Goal: Task Accomplishment & Management: Complete application form

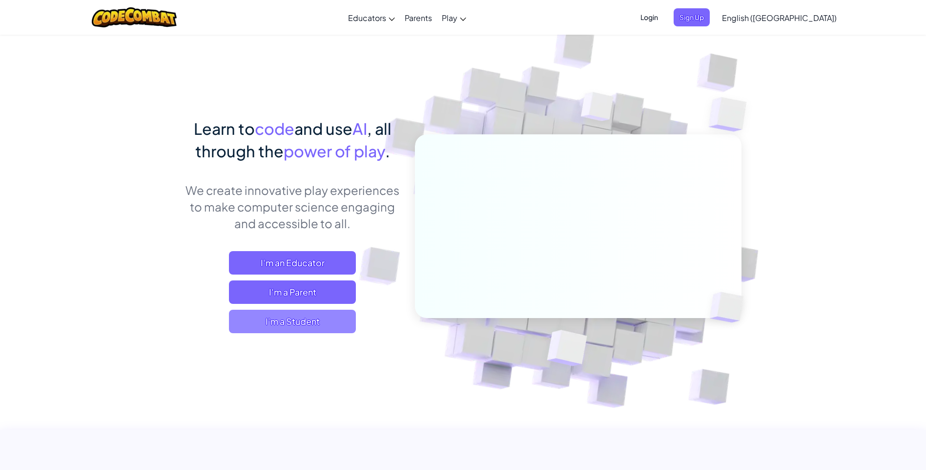
click at [305, 318] on span "I'm a Student" at bounding box center [292, 321] width 127 height 23
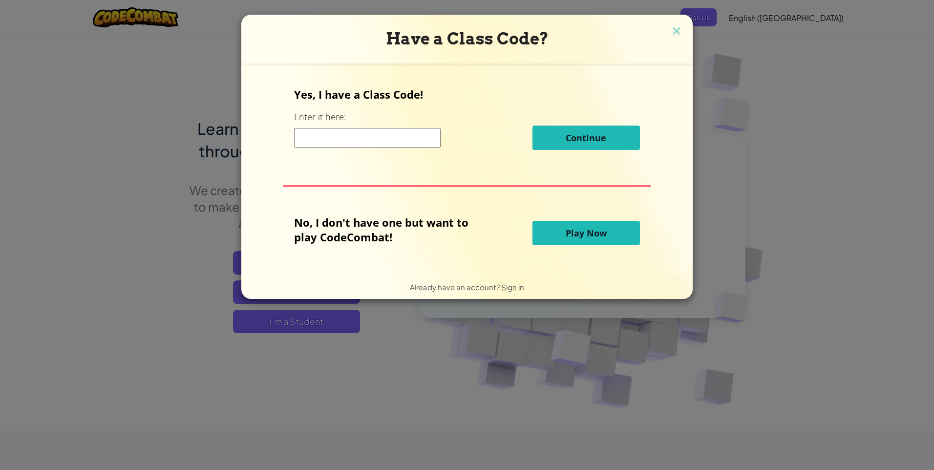
click at [352, 133] on input at bounding box center [367, 138] width 146 height 20
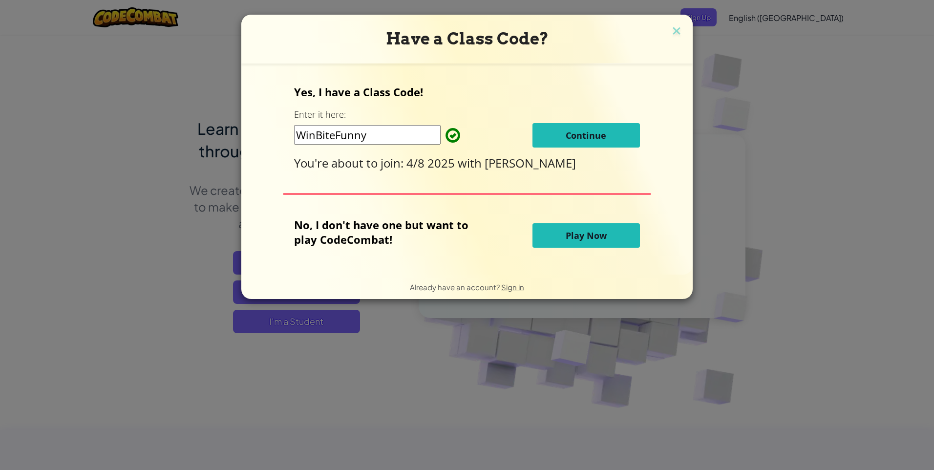
type input "WinBiteFunny"
click at [566, 134] on span "Continue" at bounding box center [585, 135] width 41 height 12
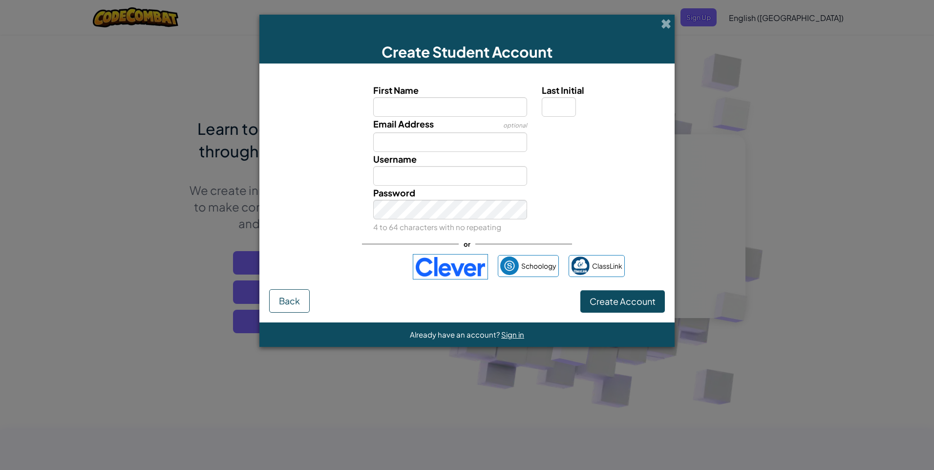
click at [403, 96] on label "First Name" at bounding box center [450, 90] width 154 height 14
click at [403, 97] on input "First Name" at bounding box center [450, 107] width 154 height 20
click at [403, 102] on input "First Name" at bounding box center [450, 107] width 154 height 20
type input "Apinop"
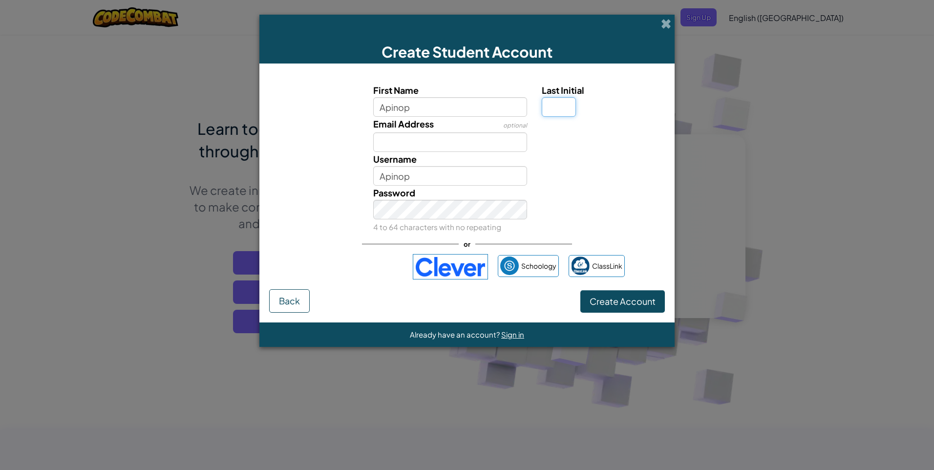
click at [561, 108] on input "Last Initial" at bounding box center [559, 107] width 34 height 20
type input "S"
type input "ApinopS"
click at [503, 151] on input "Email Address" at bounding box center [450, 142] width 154 height 20
type input "181_44065@st.bcc1852.com"
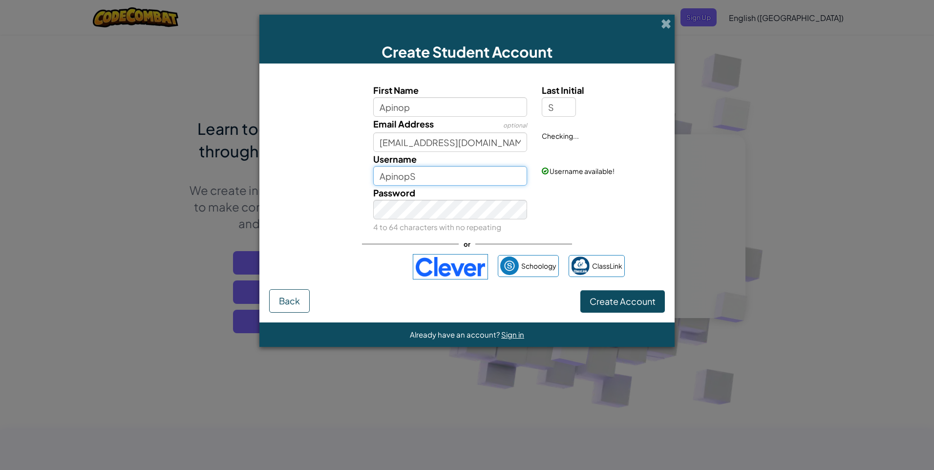
click at [483, 183] on input "ApinopS" at bounding box center [450, 176] width 154 height 20
type input "A"
type input "Max44065"
click at [469, 218] on div "Password 4 to 64 characters with no repeating" at bounding box center [450, 210] width 169 height 48
click at [614, 305] on span "Create Account" at bounding box center [622, 300] width 66 height 11
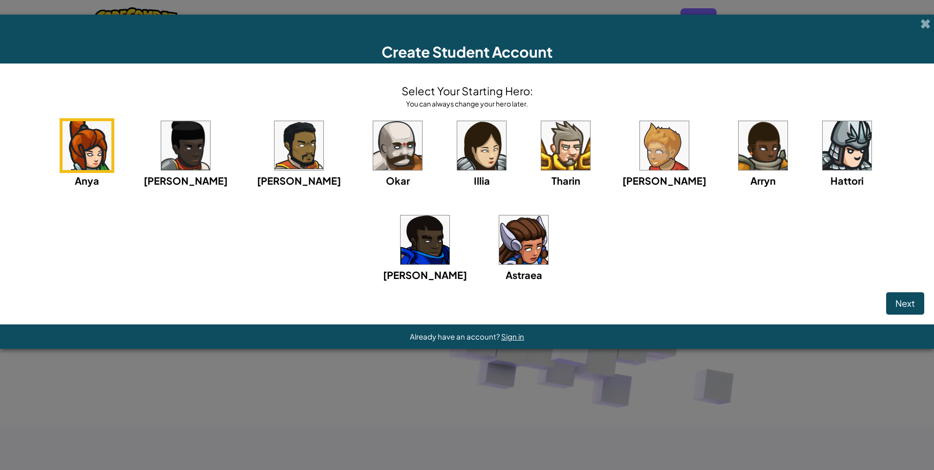
click at [196, 159] on img at bounding box center [185, 145] width 49 height 49
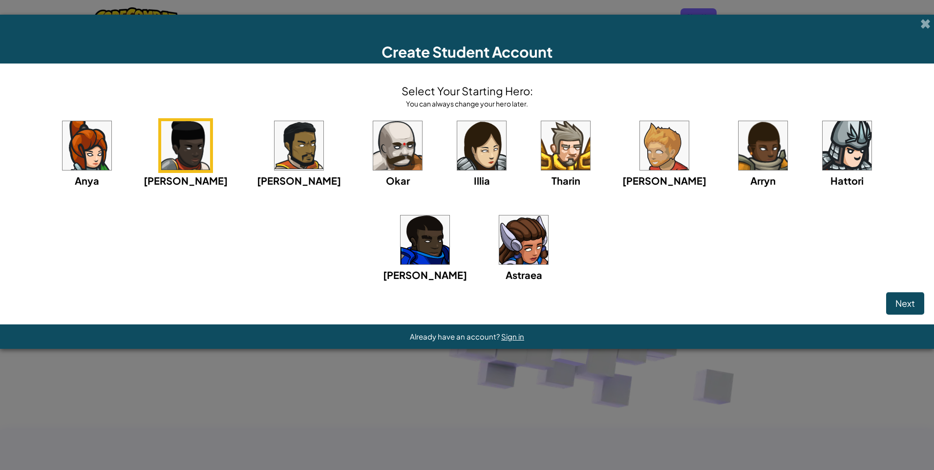
click at [457, 145] on img at bounding box center [481, 145] width 49 height 49
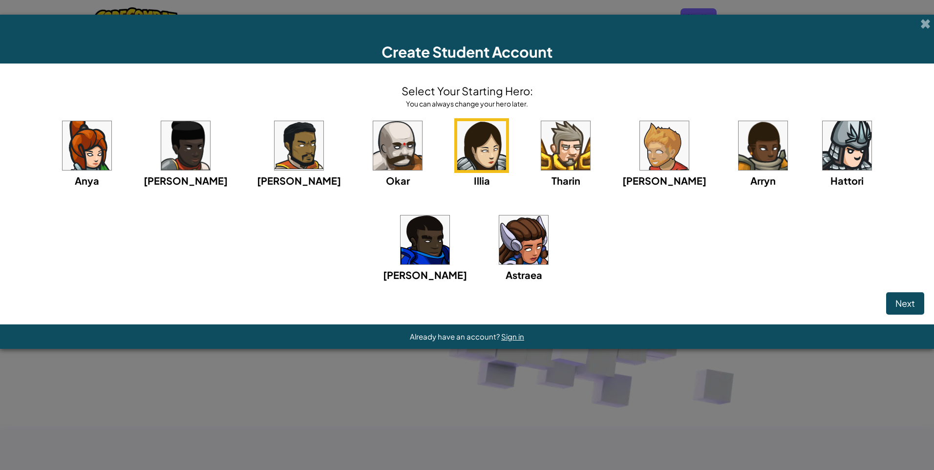
click at [541, 141] on img at bounding box center [565, 145] width 49 height 49
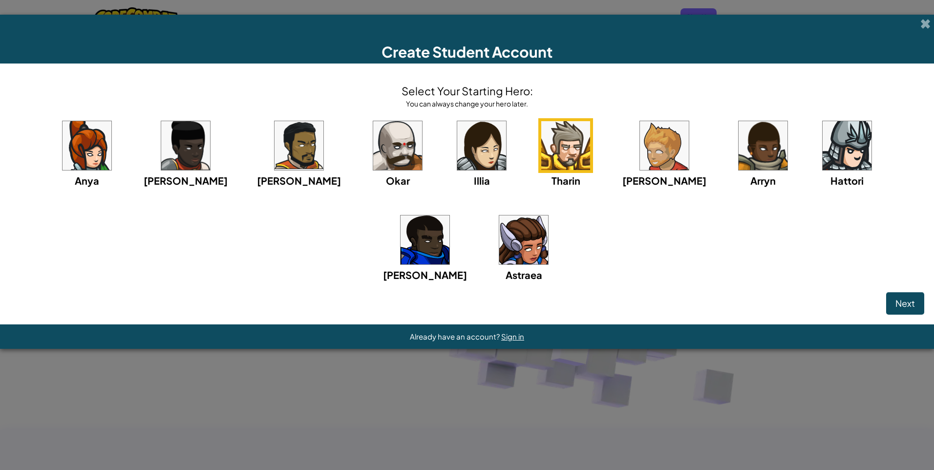
click at [822, 154] on img at bounding box center [846, 145] width 49 height 49
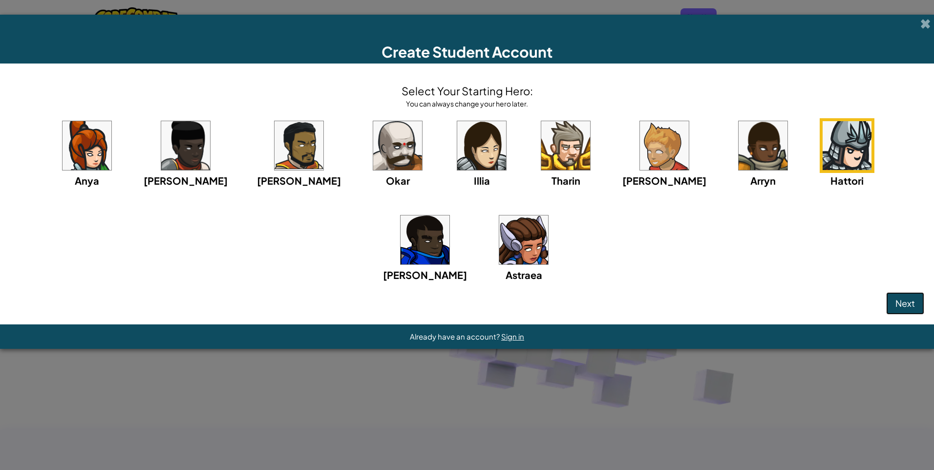
click at [899, 306] on span "Next" at bounding box center [905, 302] width 20 height 11
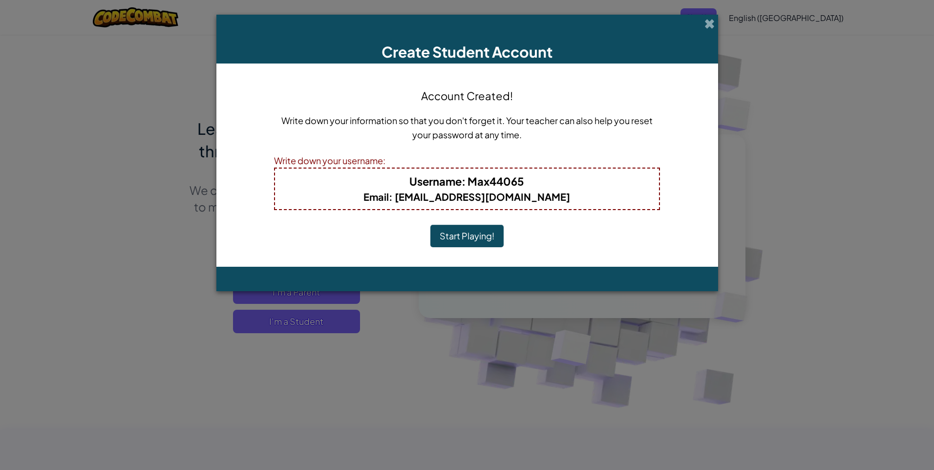
click at [476, 241] on button "Start Playing!" at bounding box center [466, 236] width 73 height 22
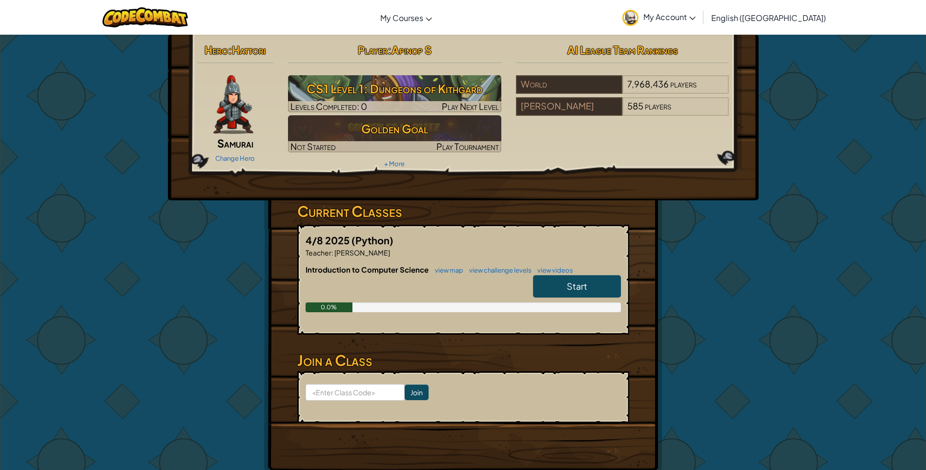
click at [226, 144] on span "Samurai" at bounding box center [235, 143] width 36 height 14
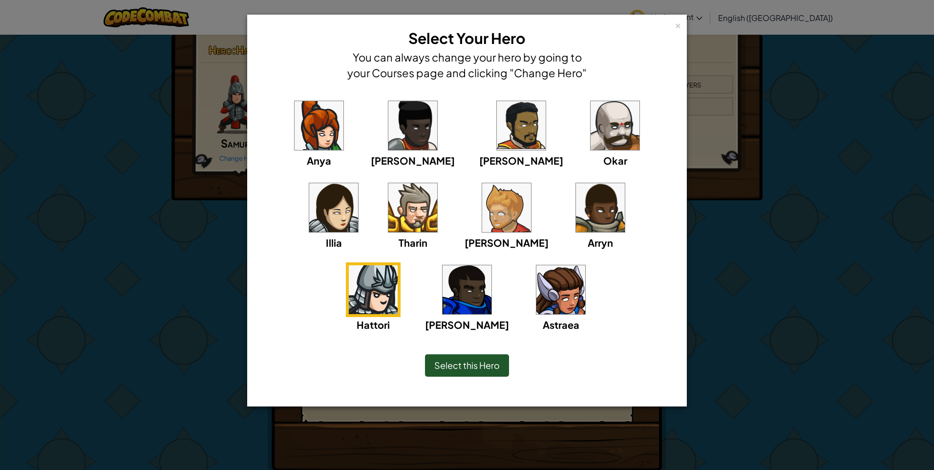
click at [388, 130] on img at bounding box center [412, 125] width 49 height 49
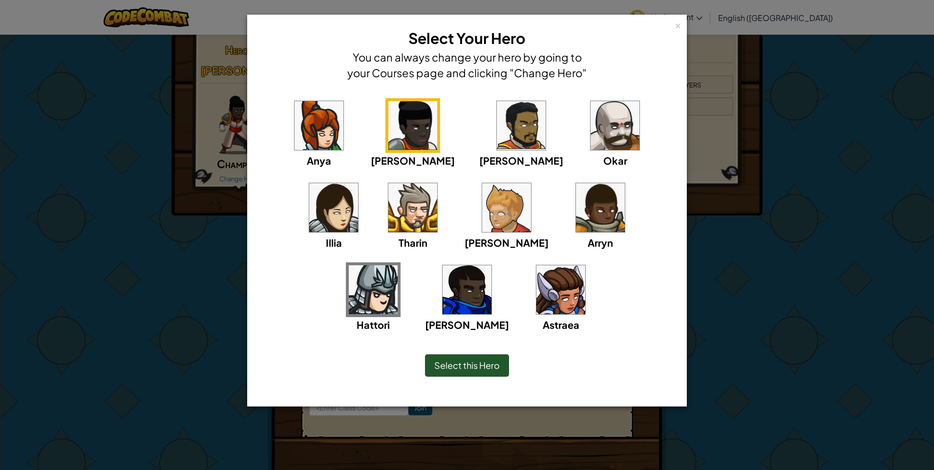
click at [477, 375] on div "Select this Hero" at bounding box center [467, 365] width 84 height 22
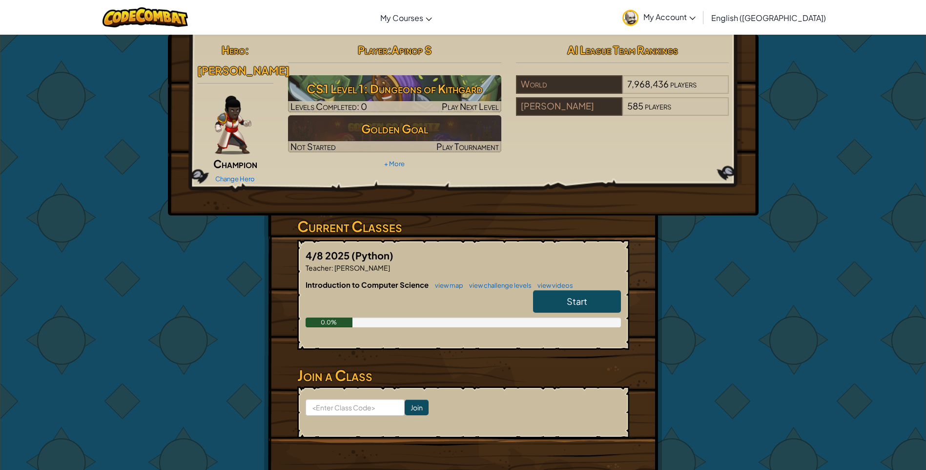
click at [237, 133] on img at bounding box center [233, 125] width 37 height 59
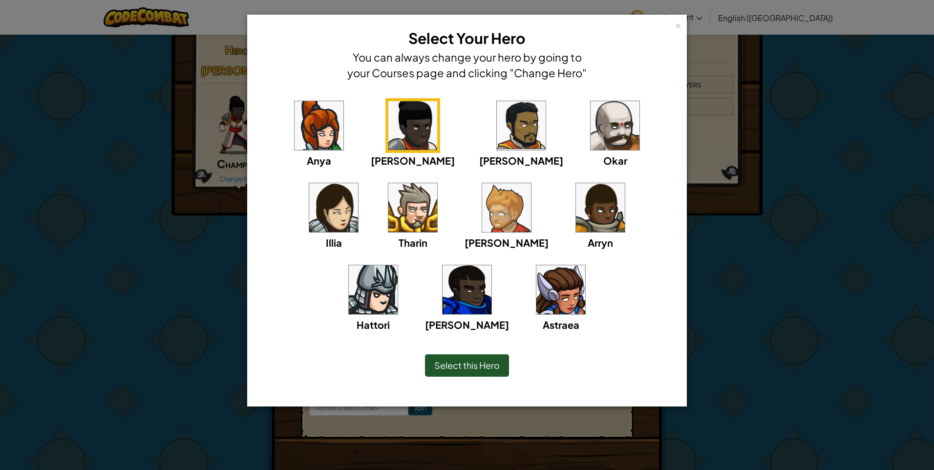
click at [388, 222] on img at bounding box center [412, 207] width 49 height 49
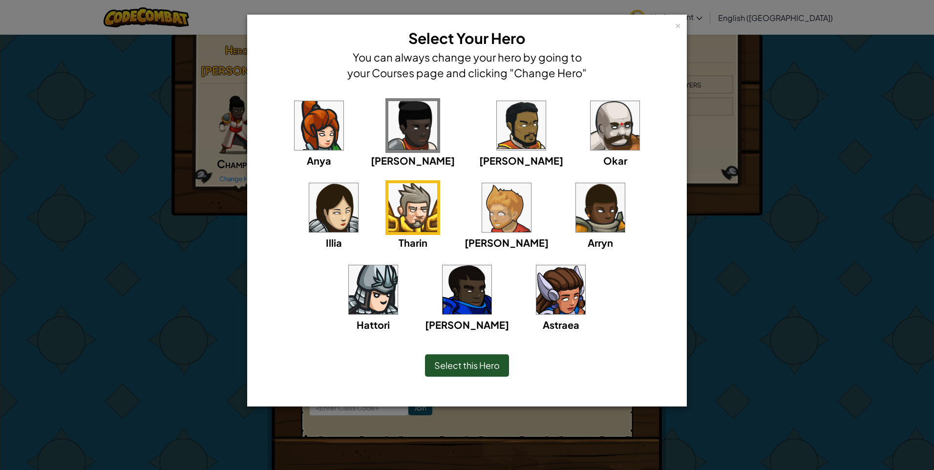
click at [450, 357] on div "Select this Hero" at bounding box center [467, 365] width 84 height 22
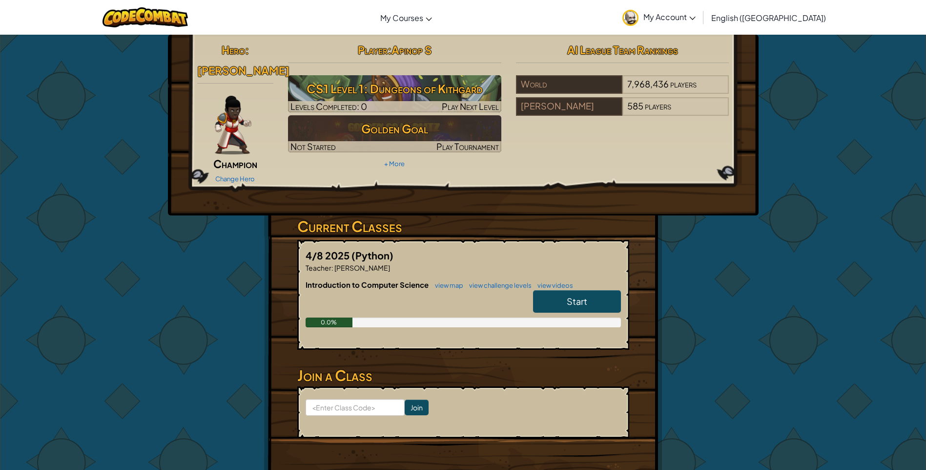
click at [235, 112] on img at bounding box center [233, 125] width 37 height 59
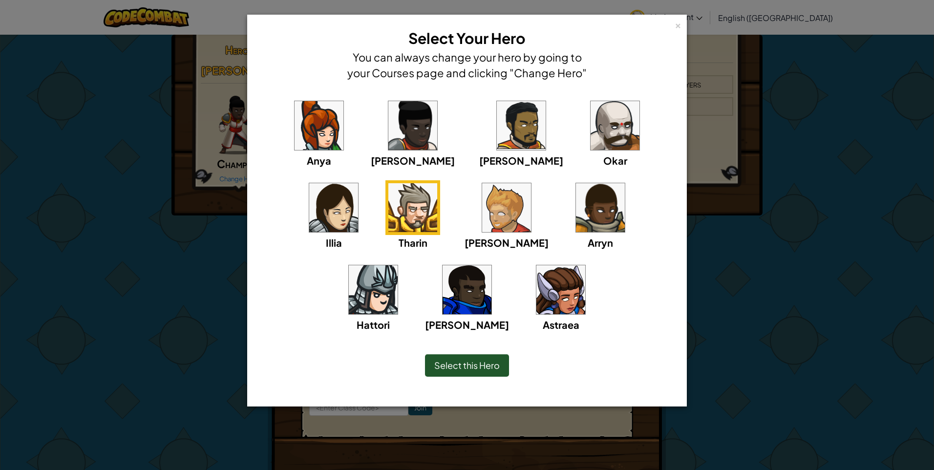
click at [448, 378] on div "Select this Hero" at bounding box center [466, 365] width 399 height 42
click at [453, 362] on span "Select this Hero" at bounding box center [466, 364] width 65 height 11
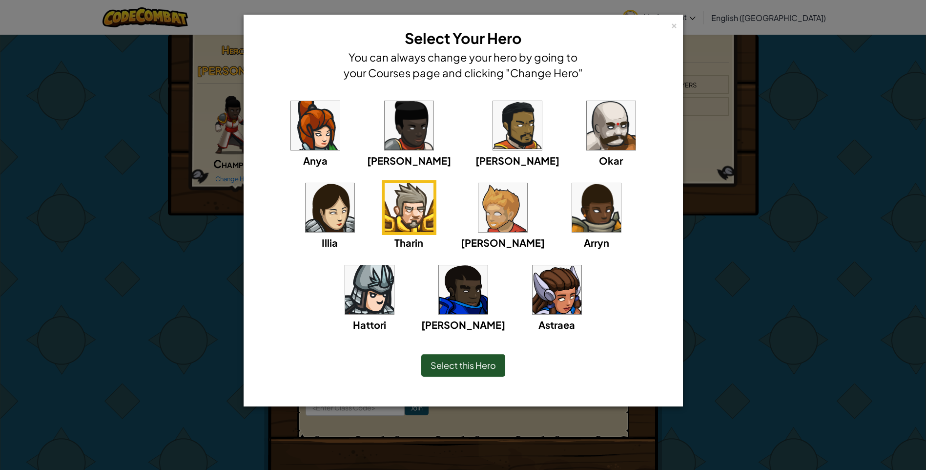
click at [453, 364] on h3 "Join a Class" at bounding box center [463, 375] width 332 height 22
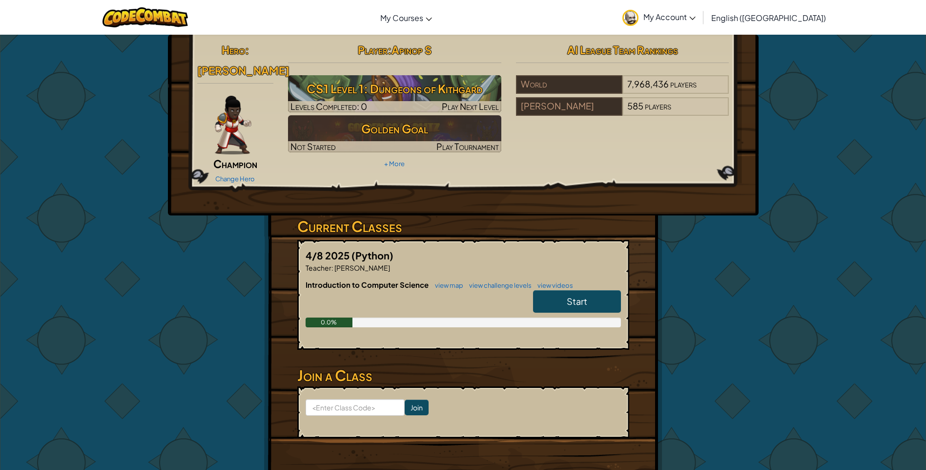
click at [238, 96] on img at bounding box center [233, 125] width 37 height 59
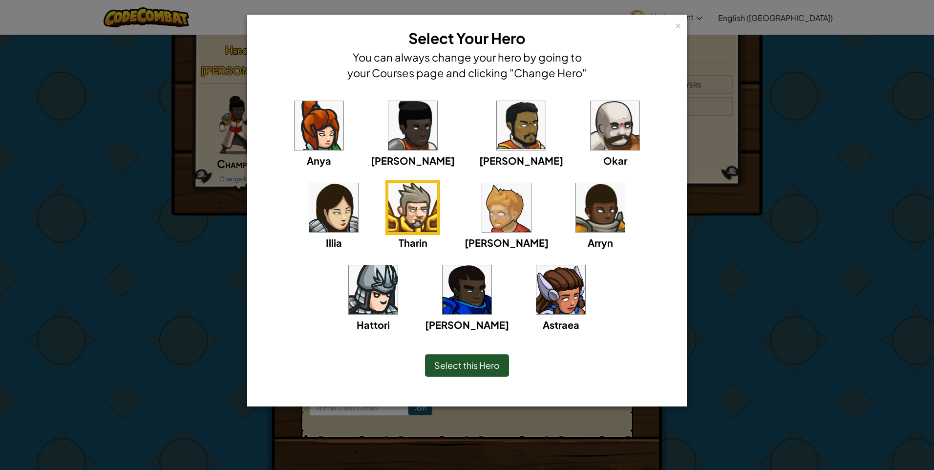
click at [398, 265] on img at bounding box center [373, 289] width 49 height 49
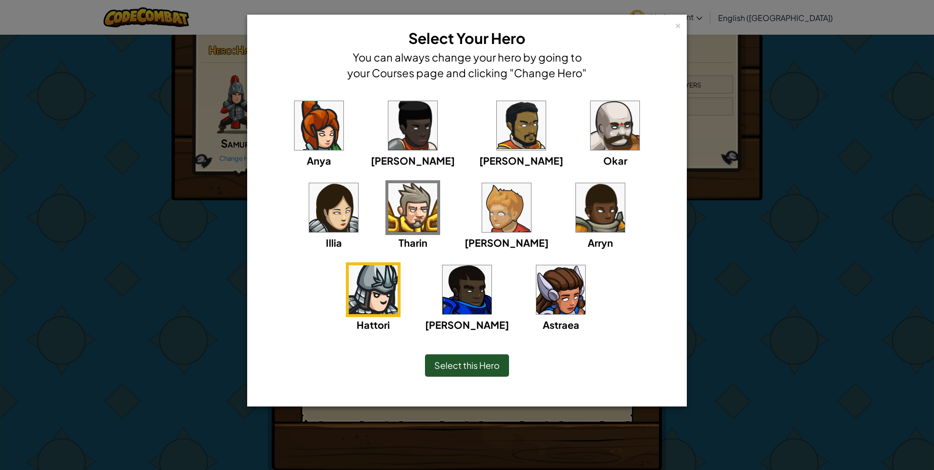
click at [462, 347] on div "Select this Hero" at bounding box center [466, 365] width 399 height 42
click at [459, 363] on div "Select this Hero" at bounding box center [467, 365] width 84 height 22
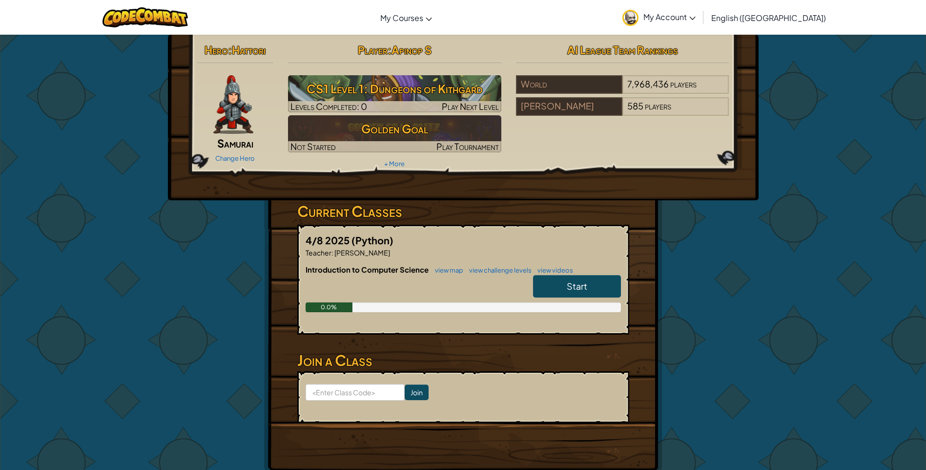
click at [459, 363] on h3 "Join a Class" at bounding box center [463, 360] width 332 height 22
click at [235, 91] on img at bounding box center [233, 104] width 40 height 59
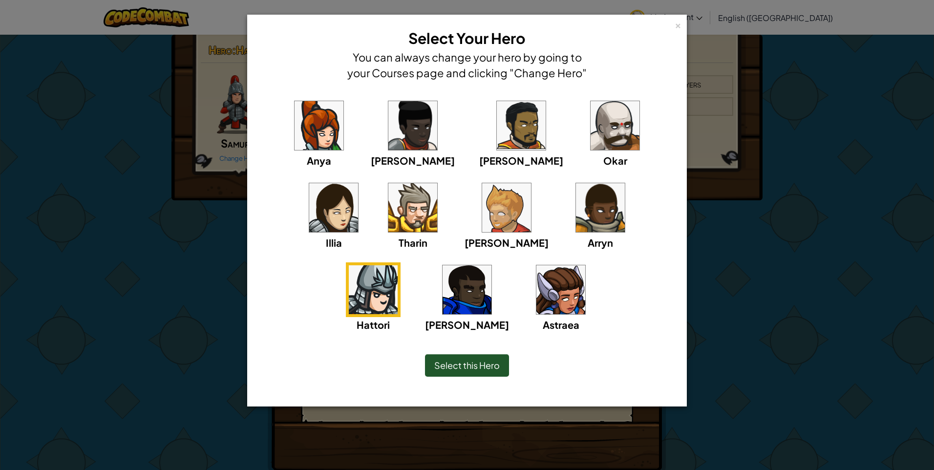
click at [590, 141] on img at bounding box center [614, 125] width 49 height 49
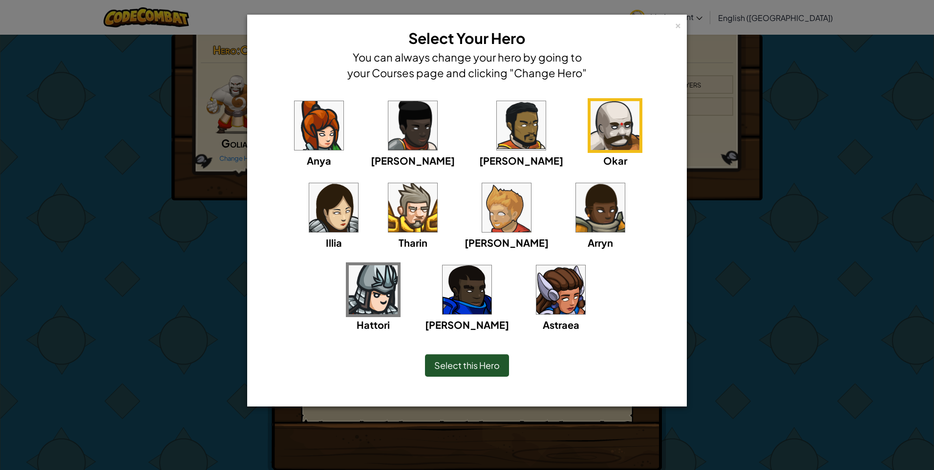
click at [497, 123] on img at bounding box center [521, 125] width 49 height 49
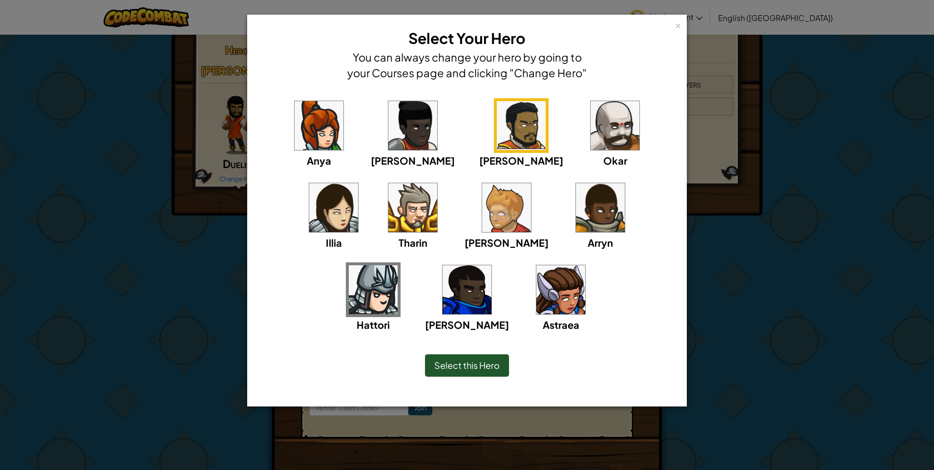
click at [401, 123] on img at bounding box center [412, 125] width 49 height 49
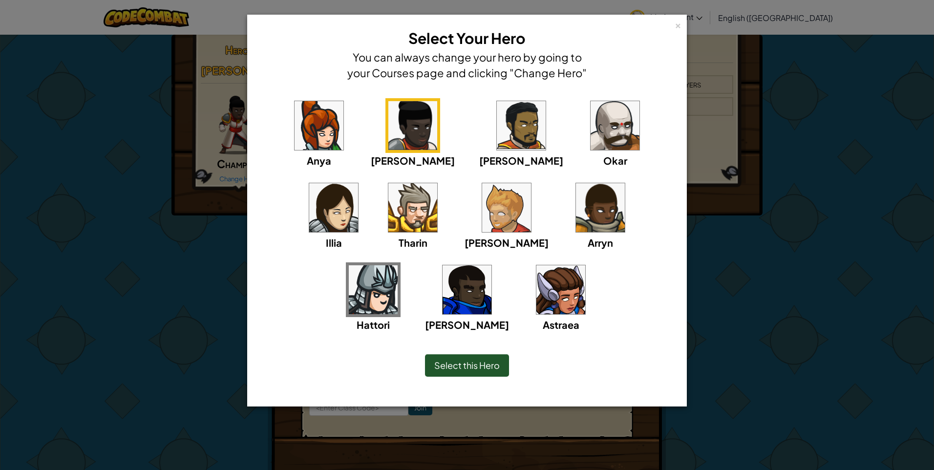
click at [297, 123] on img at bounding box center [318, 125] width 49 height 49
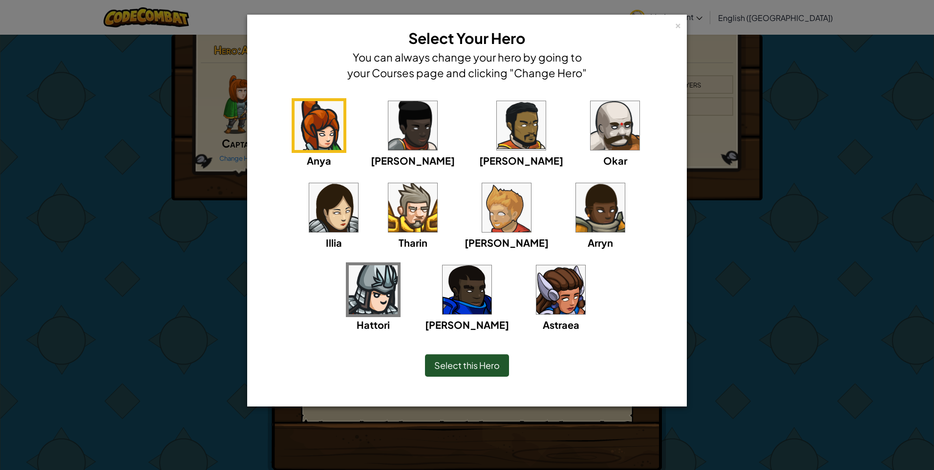
click at [650, 253] on div "Anya [PERSON_NAME] [PERSON_NAME] [PERSON_NAME] Arryn [PERSON_NAME]" at bounding box center [466, 221] width 409 height 246
click at [609, 175] on div "Anya [PERSON_NAME] [PERSON_NAME] [PERSON_NAME] Arryn [PERSON_NAME]" at bounding box center [466, 221] width 409 height 246
click at [491, 265] on img at bounding box center [466, 289] width 49 height 49
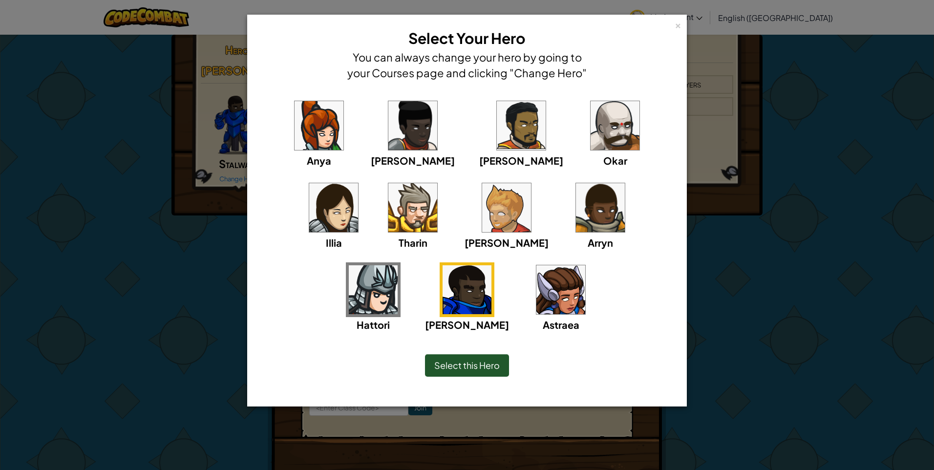
click at [478, 376] on div "Select this Hero" at bounding box center [467, 365] width 84 height 22
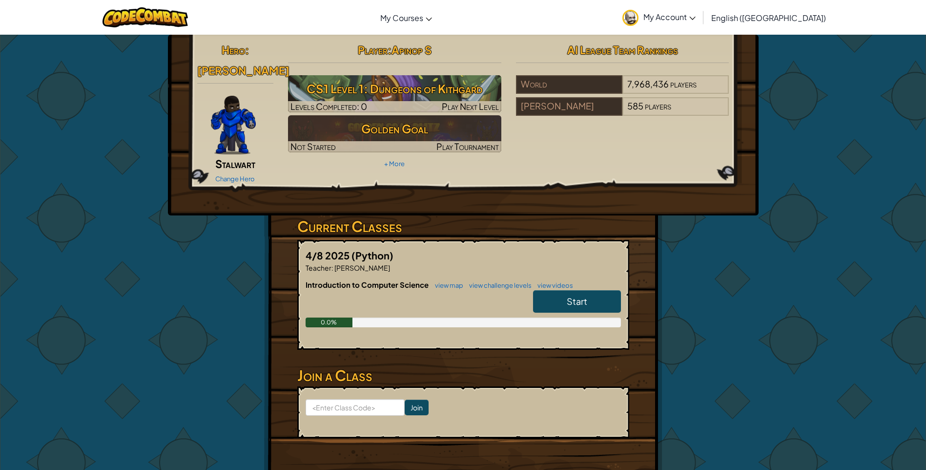
click at [478, 386] on form "Join" at bounding box center [463, 412] width 332 height 52
click at [237, 102] on img at bounding box center [233, 125] width 45 height 59
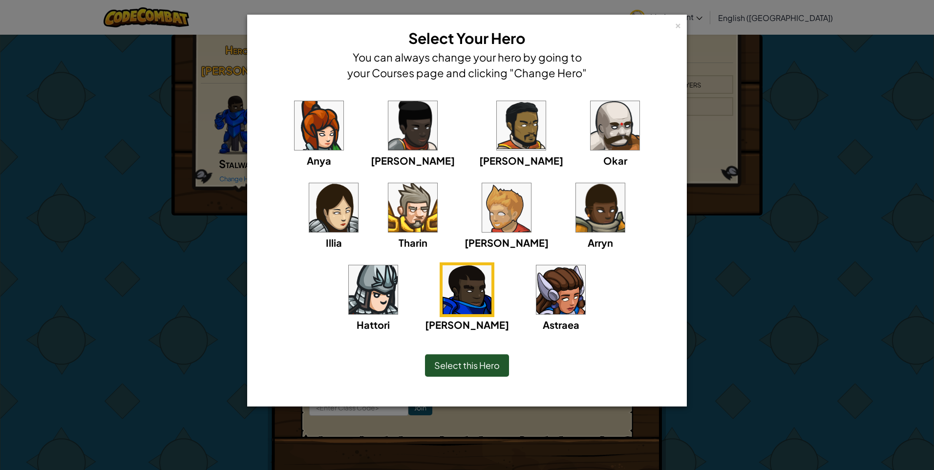
click at [482, 196] on img at bounding box center [506, 207] width 49 height 49
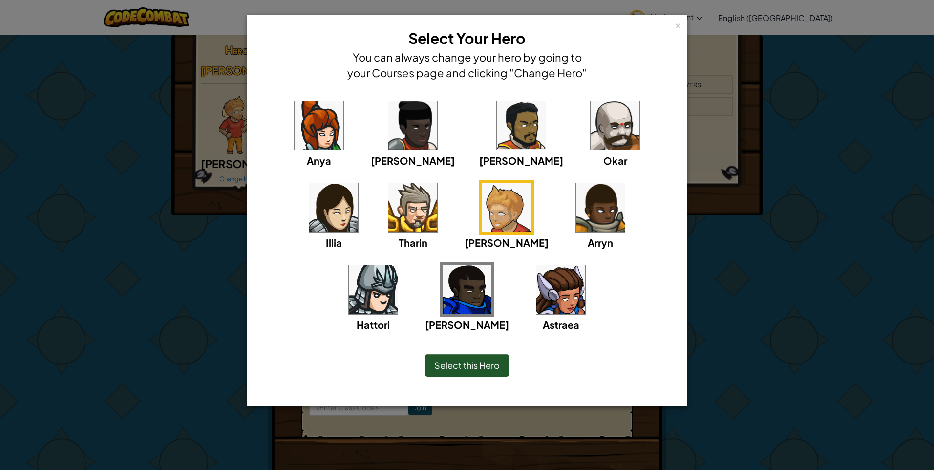
click at [576, 216] on img at bounding box center [600, 207] width 49 height 49
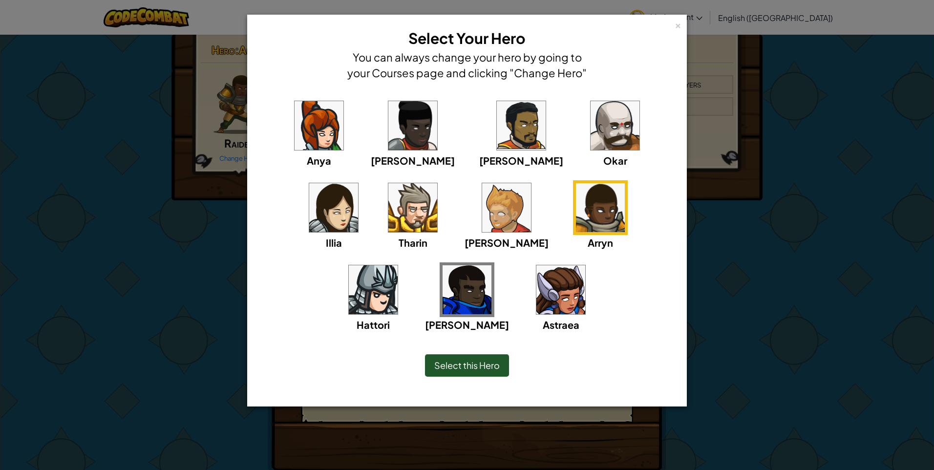
click at [482, 210] on img at bounding box center [506, 207] width 49 height 49
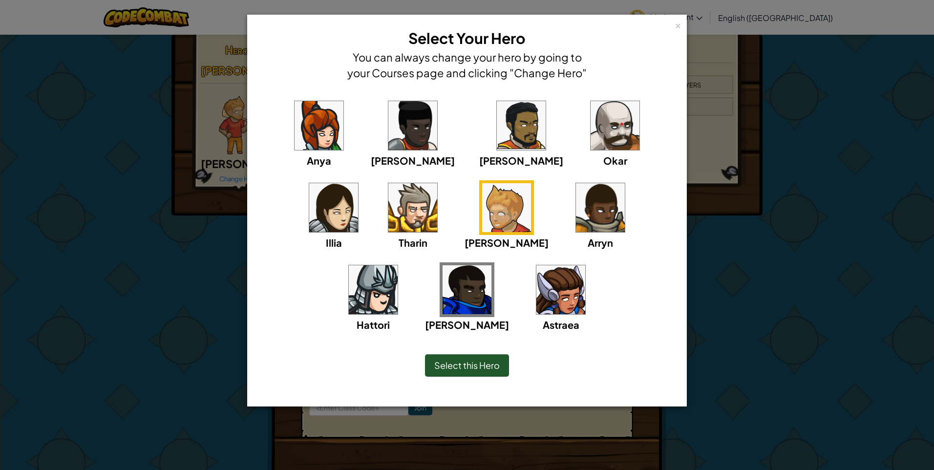
click at [388, 223] on img at bounding box center [412, 207] width 49 height 49
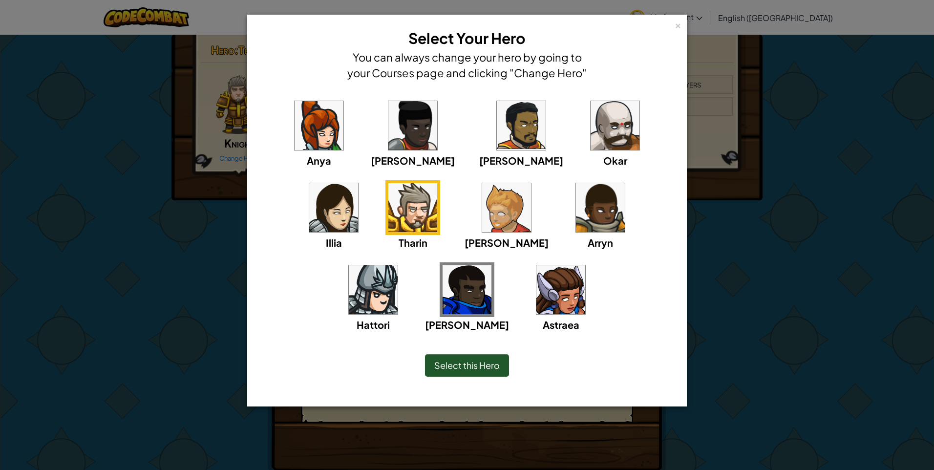
click at [533, 304] on div "Astraea" at bounding box center [560, 297] width 55 height 70
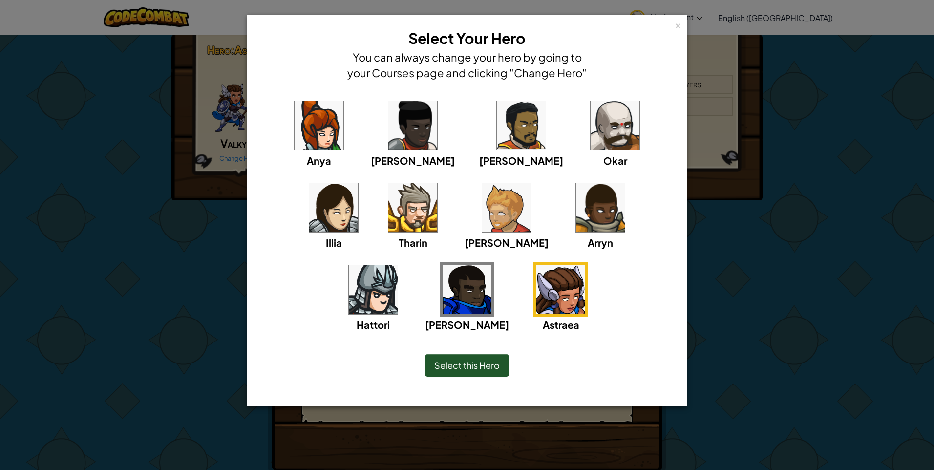
click at [491, 265] on img at bounding box center [466, 289] width 49 height 49
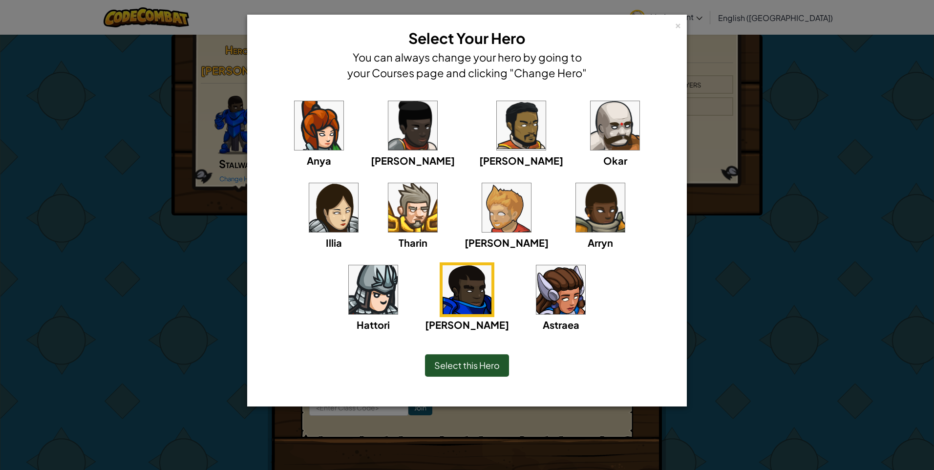
click at [482, 366] on span "Select this Hero" at bounding box center [466, 364] width 65 height 11
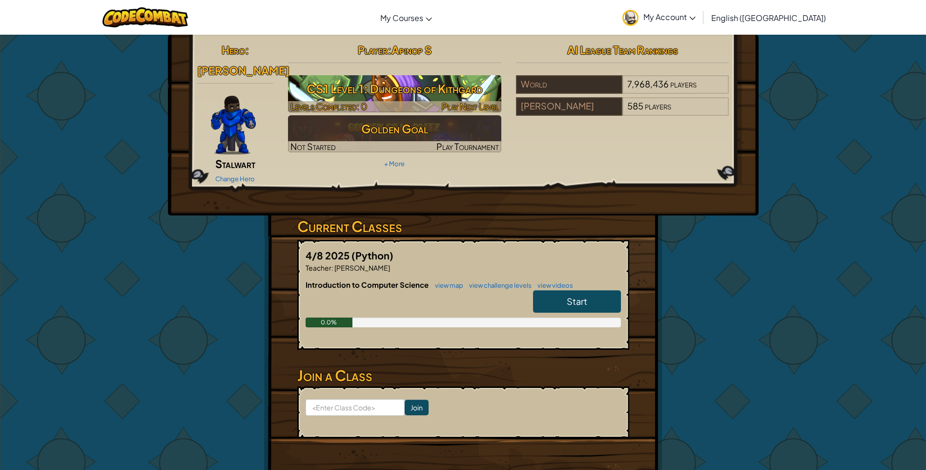
click at [450, 95] on h3 "CS1 Level 1: Dungeons of Kithgard" at bounding box center [394, 89] width 213 height 22
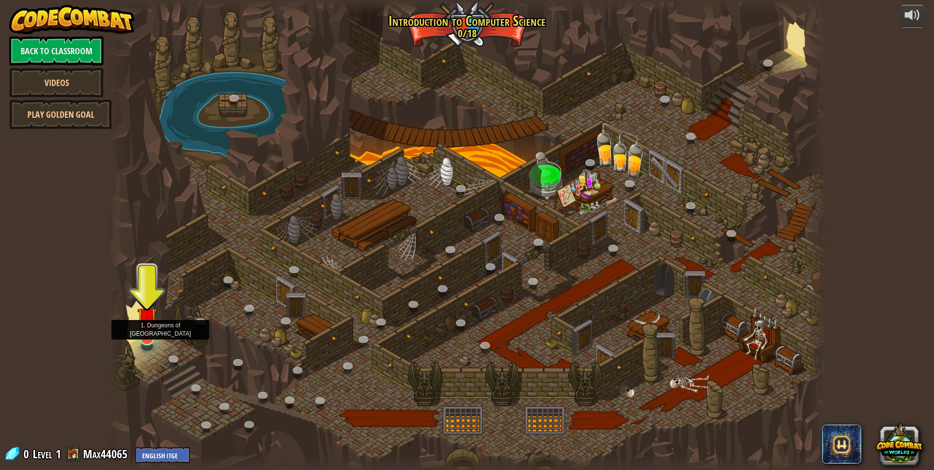
click at [150, 339] on div at bounding box center [147, 338] width 14 height 14
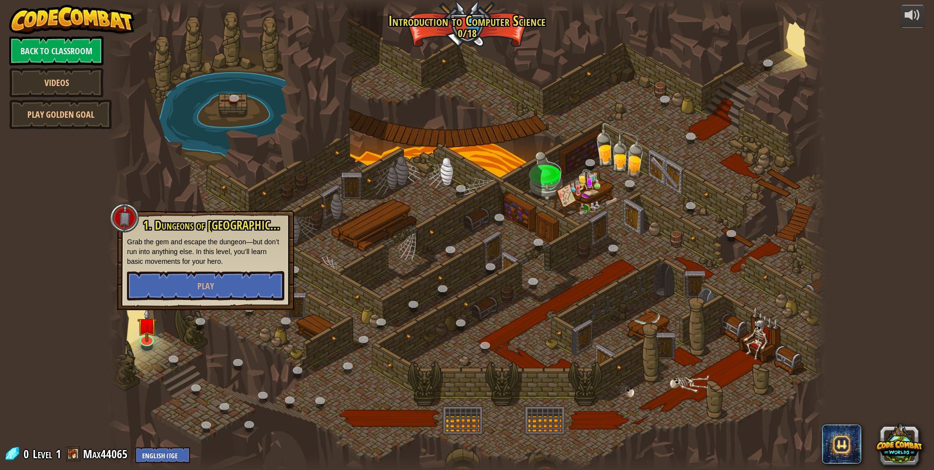
click at [122, 223] on div at bounding box center [124, 217] width 29 height 29
click at [77, 52] on link "Back to Classroom" at bounding box center [56, 50] width 94 height 29
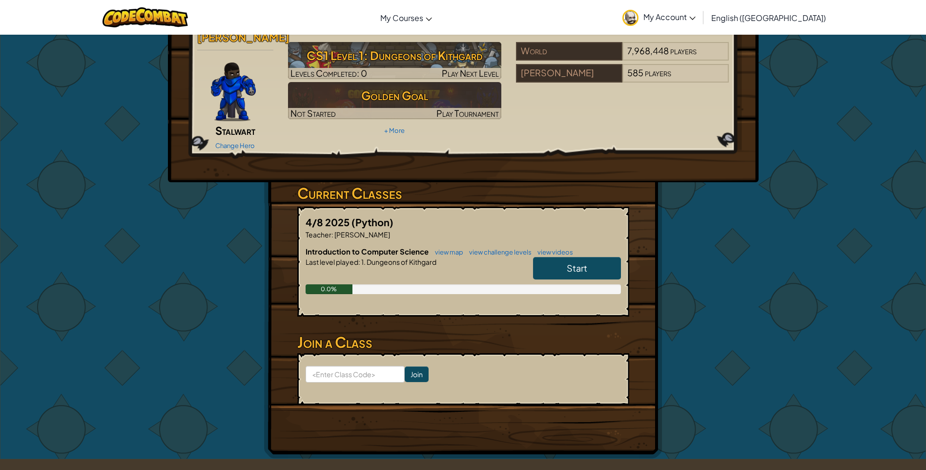
scroll to position [98, 0]
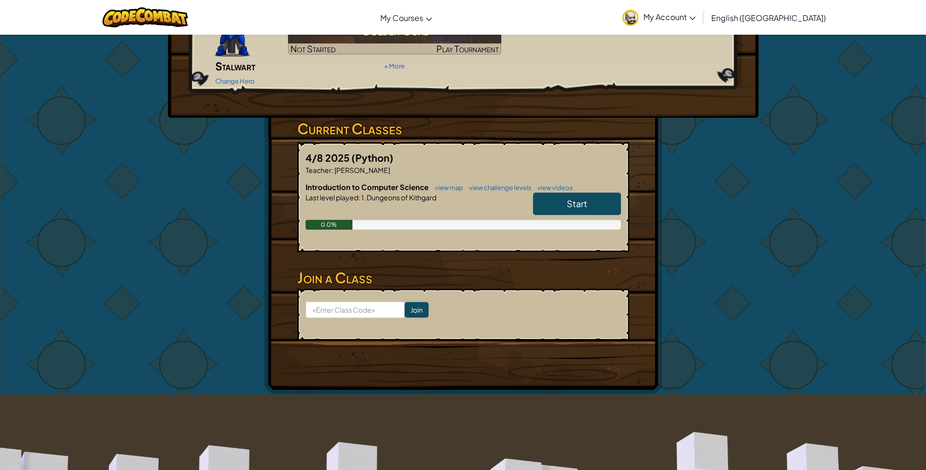
click at [552, 192] on link "Start" at bounding box center [577, 203] width 88 height 22
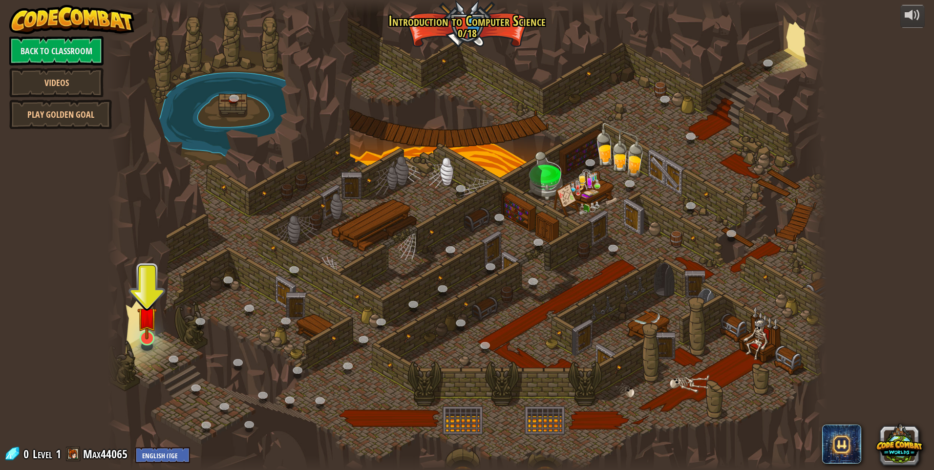
drag, startPoint x: 168, startPoint y: 328, endPoint x: 155, endPoint y: 328, distance: 13.2
click at [156, 328] on div "25. Kithgard Gates (Locked) Escape the Kithgard dungeons, and don't let the gua…" at bounding box center [466, 235] width 719 height 470
click at [154, 328] on img at bounding box center [147, 316] width 20 height 44
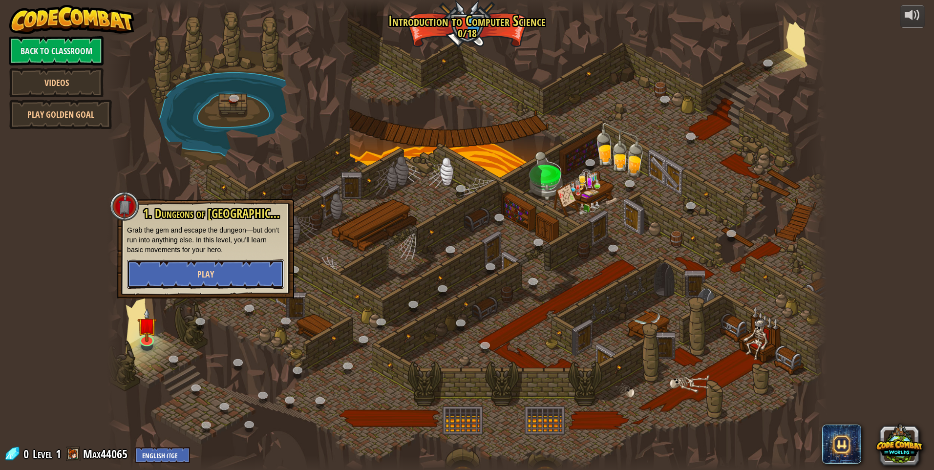
click at [257, 271] on button "Play" at bounding box center [205, 273] width 157 height 29
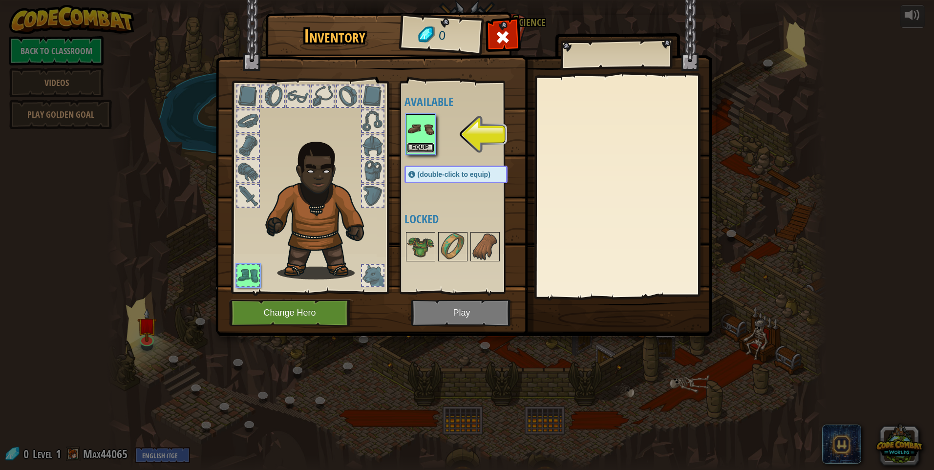
click at [420, 143] on button "Equip" at bounding box center [420, 148] width 27 height 10
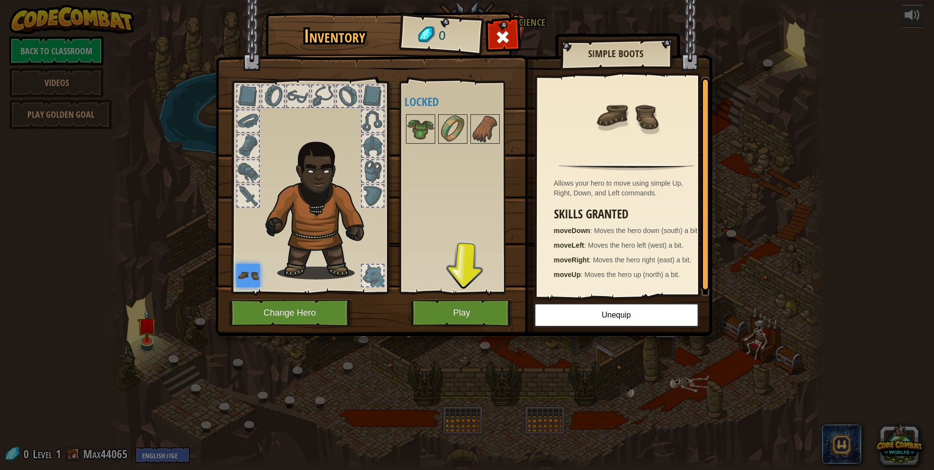
click at [505, 29] on span at bounding box center [503, 37] width 16 height 16
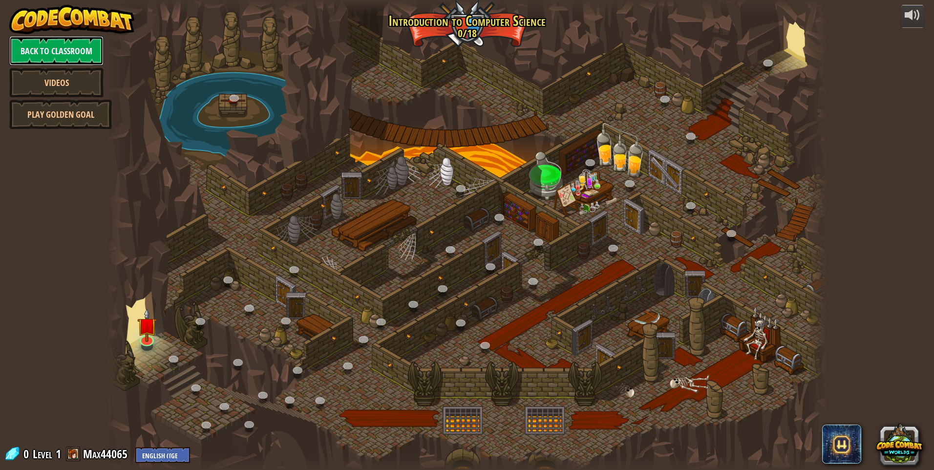
click at [72, 48] on link "Back to Classroom" at bounding box center [56, 50] width 94 height 29
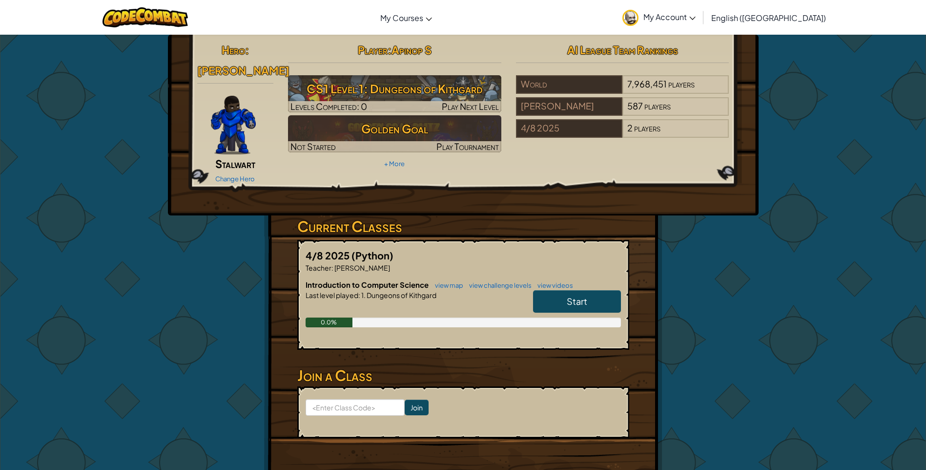
click at [235, 102] on img at bounding box center [233, 125] width 45 height 59
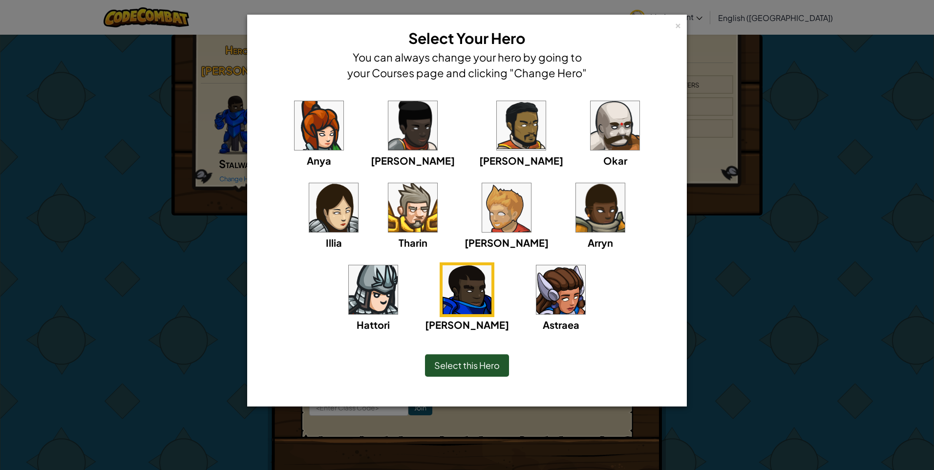
click at [573, 135] on div "Anya [PERSON_NAME] [PERSON_NAME] [PERSON_NAME] Arryn [PERSON_NAME]" at bounding box center [466, 221] width 409 height 246
click at [301, 95] on div "Anya [PERSON_NAME] [PERSON_NAME] [PERSON_NAME] Arryn [PERSON_NAME]" at bounding box center [466, 208] width 429 height 241
click at [301, 107] on img at bounding box center [318, 125] width 49 height 49
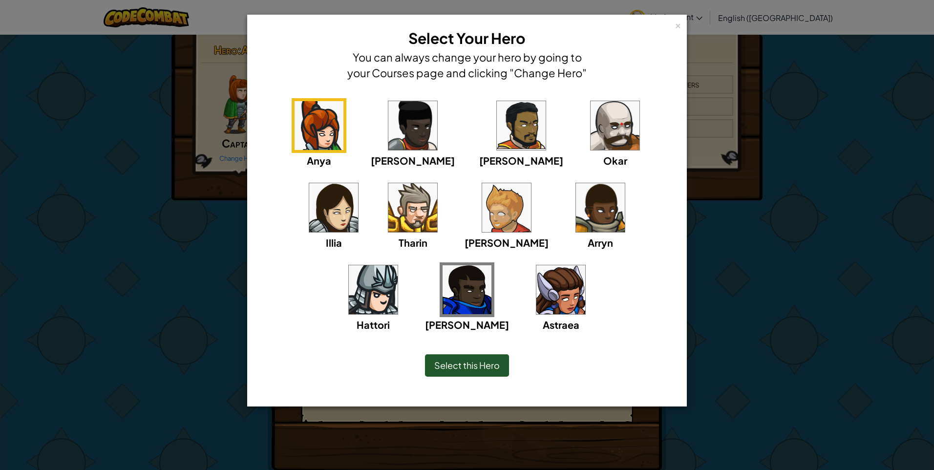
drag, startPoint x: 677, startPoint y: 24, endPoint x: 683, endPoint y: 26, distance: 6.6
click at [677, 25] on div "×" at bounding box center [677, 24] width 7 height 10
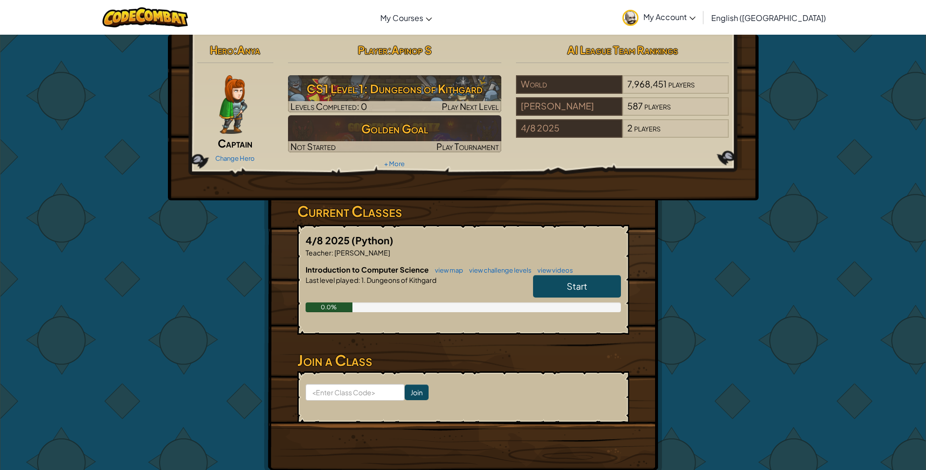
click at [606, 284] on link "Start" at bounding box center [577, 286] width 88 height 22
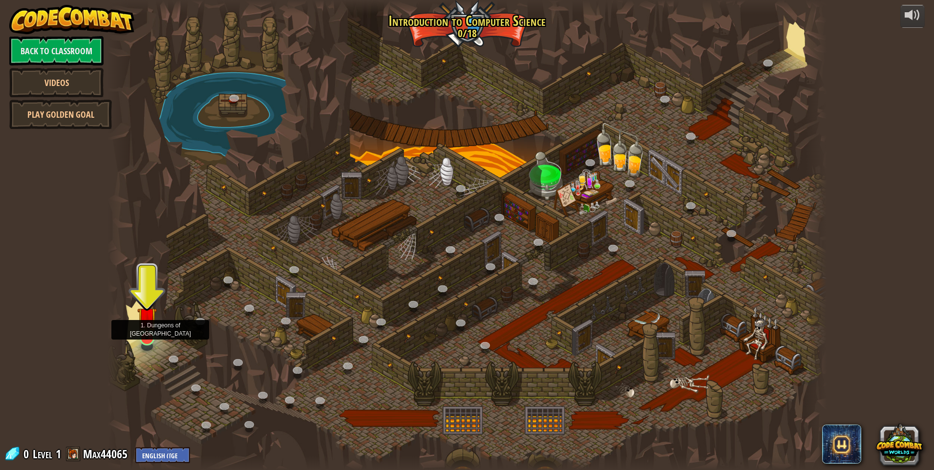
click at [140, 320] on img at bounding box center [147, 316] width 20 height 44
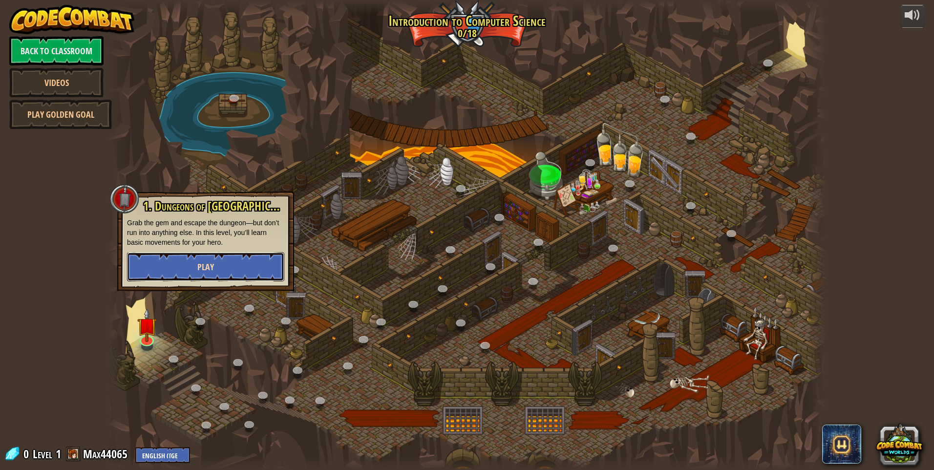
click at [197, 267] on span "Play" at bounding box center [205, 267] width 17 height 12
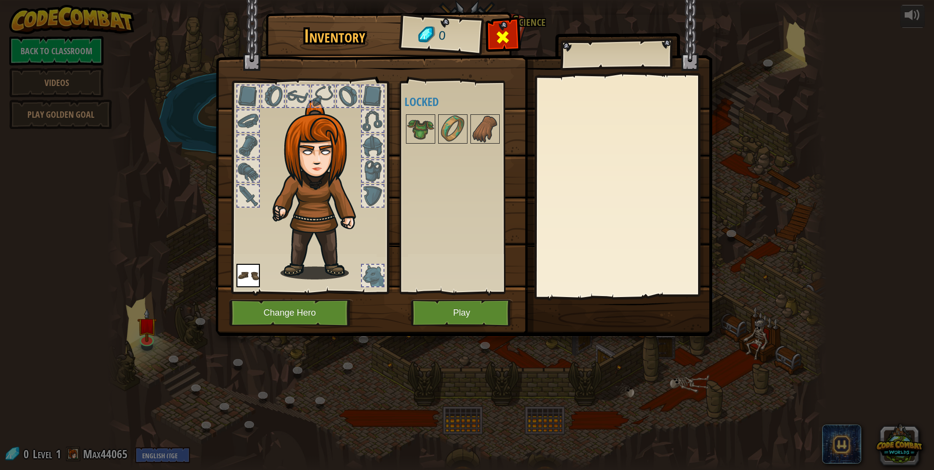
click at [500, 36] on span at bounding box center [503, 37] width 16 height 16
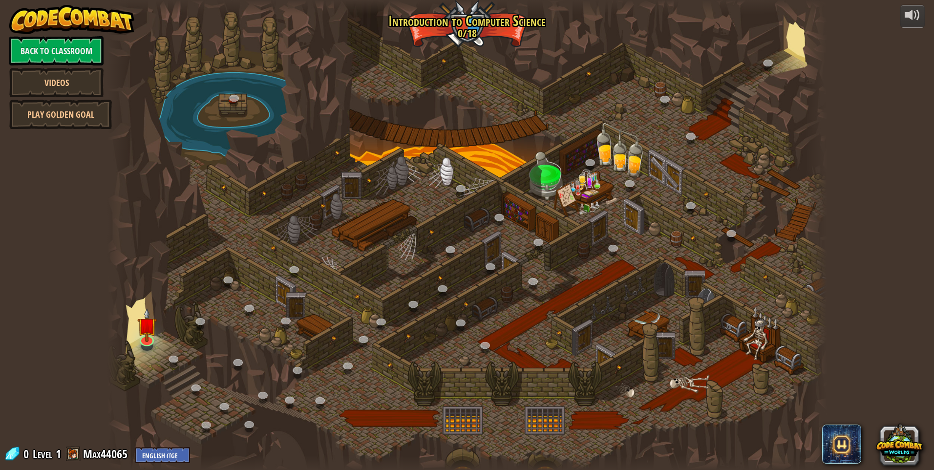
click at [136, 330] on div at bounding box center [466, 235] width 719 height 470
click at [145, 331] on img at bounding box center [147, 316] width 20 height 44
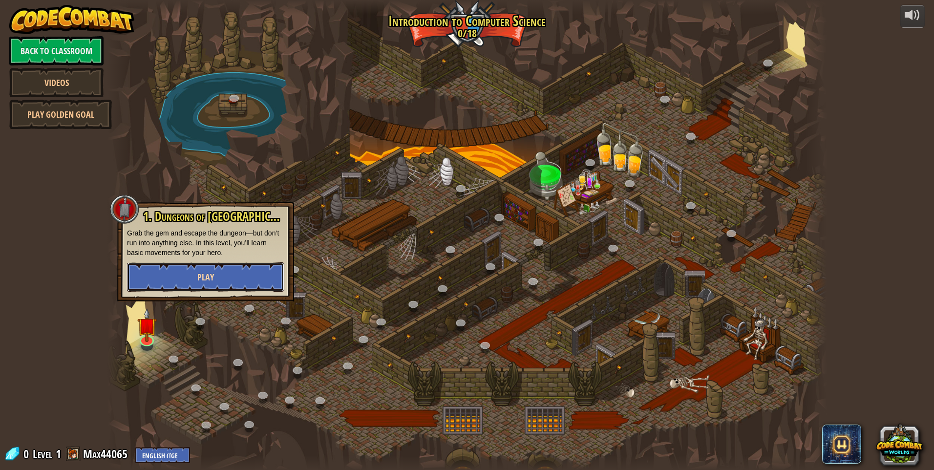
click at [201, 274] on span "Play" at bounding box center [205, 277] width 17 height 12
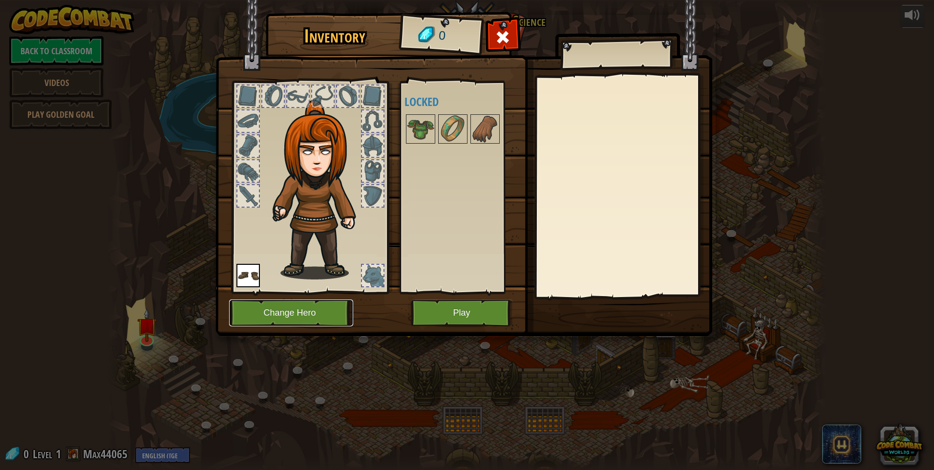
click at [316, 310] on button "Change Hero" at bounding box center [291, 312] width 124 height 27
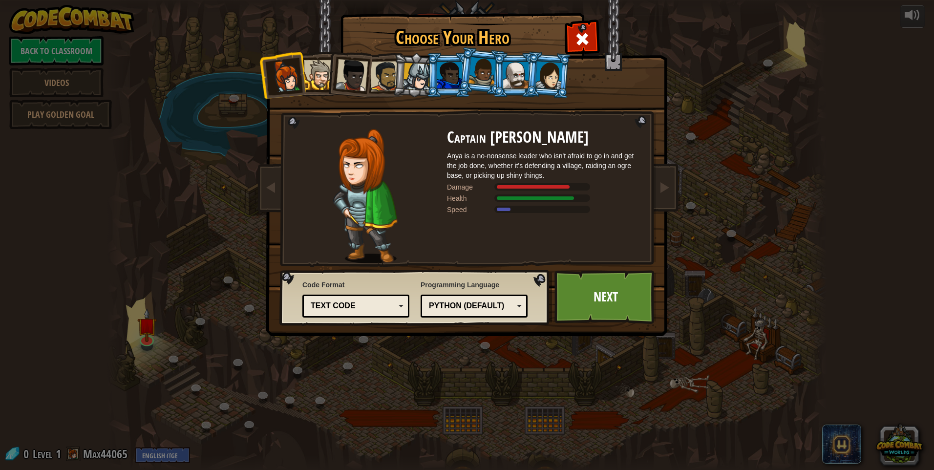
click at [327, 83] on li at bounding box center [349, 73] width 48 height 48
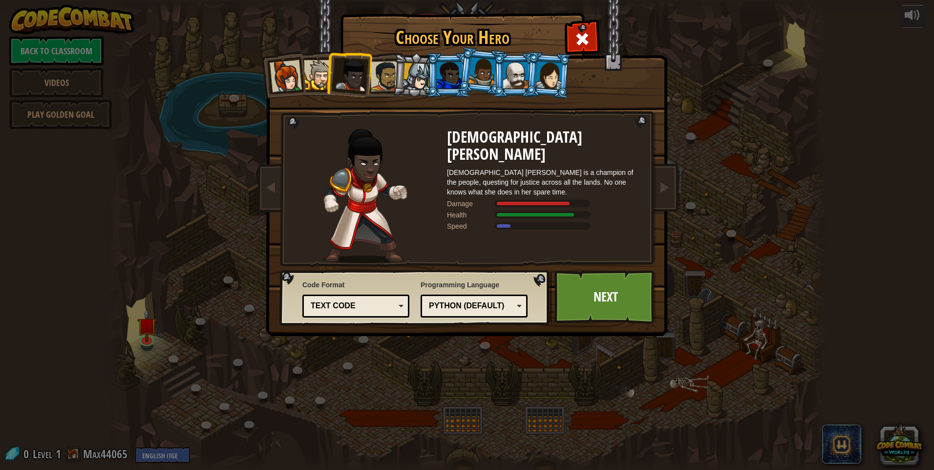
click at [356, 83] on div at bounding box center [351, 75] width 32 height 32
click at [374, 82] on div at bounding box center [385, 76] width 30 height 30
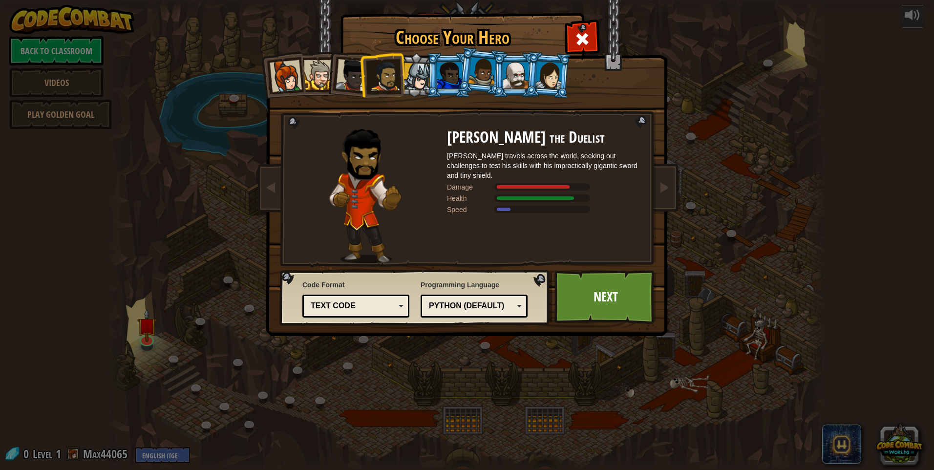
click at [494, 84] on li at bounding box center [515, 75] width 44 height 44
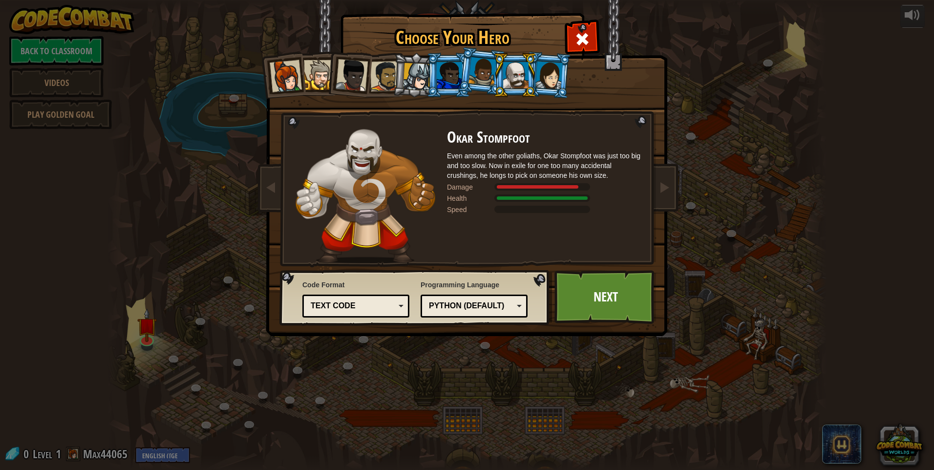
click at [527, 86] on div at bounding box center [515, 75] width 25 height 26
click at [540, 85] on div at bounding box center [548, 75] width 27 height 28
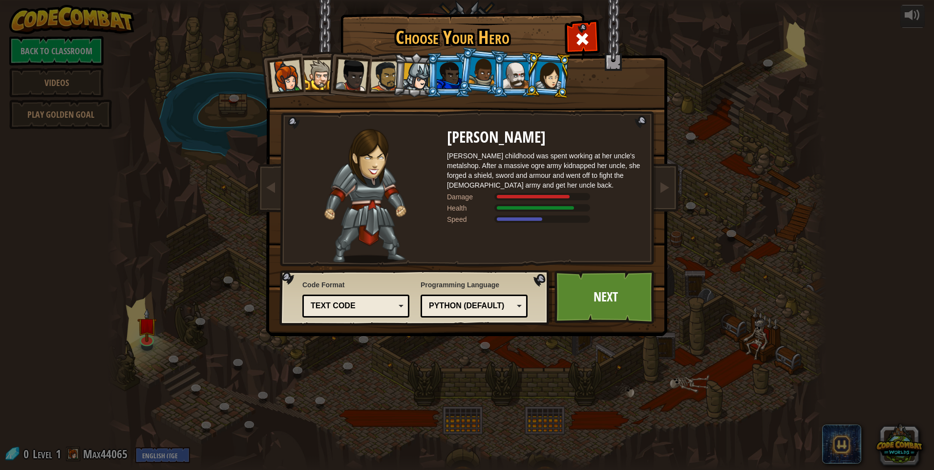
click at [504, 87] on div at bounding box center [515, 75] width 25 height 26
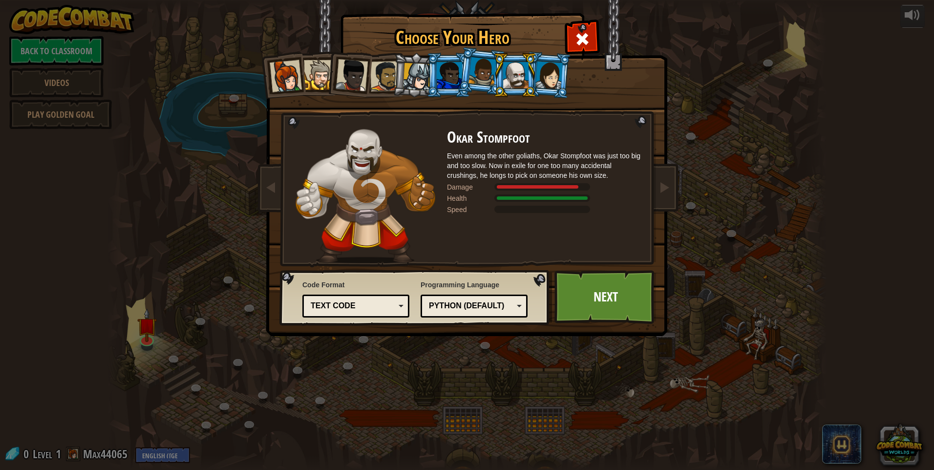
click at [484, 84] on div at bounding box center [482, 71] width 28 height 29
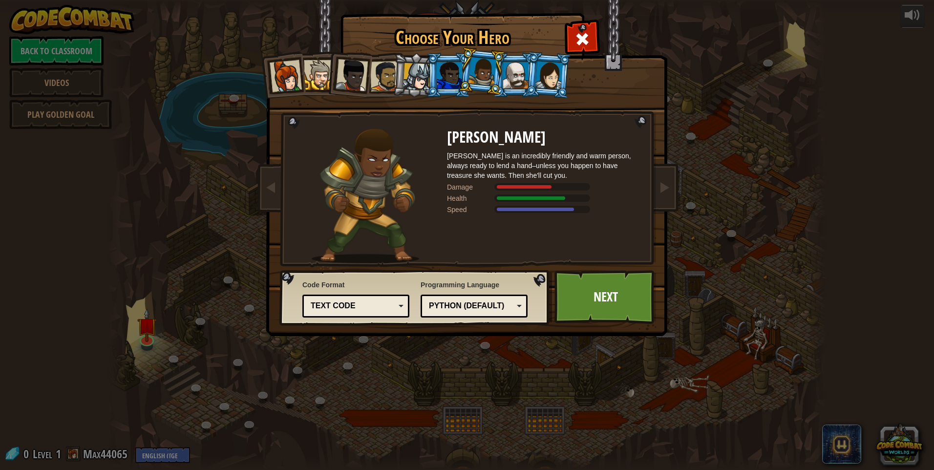
click at [444, 84] on div at bounding box center [449, 75] width 25 height 26
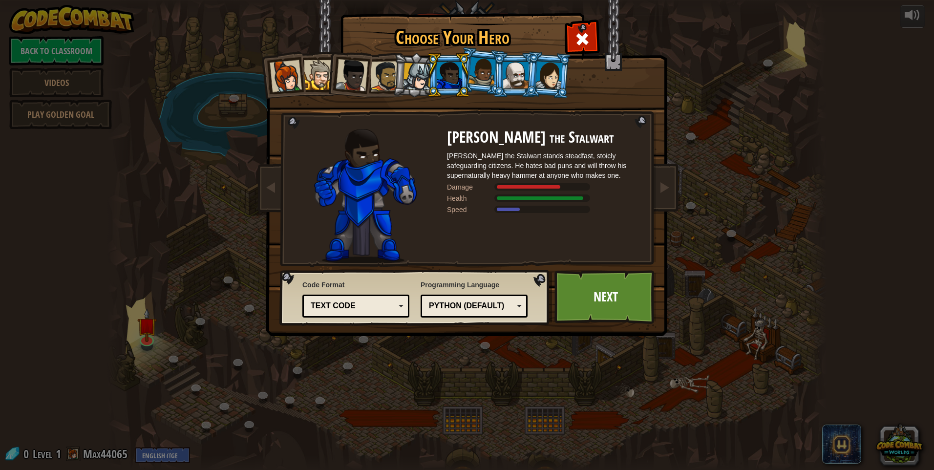
click at [481, 81] on div at bounding box center [482, 71] width 28 height 29
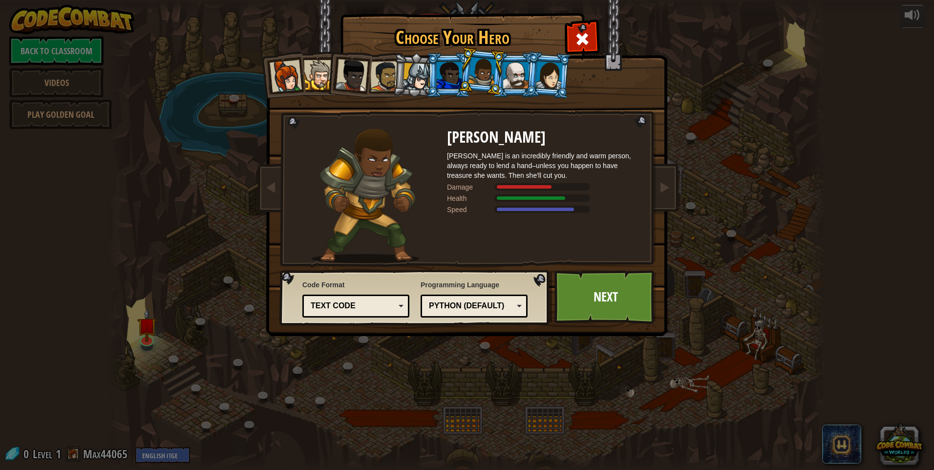
click at [508, 85] on div at bounding box center [515, 75] width 25 height 26
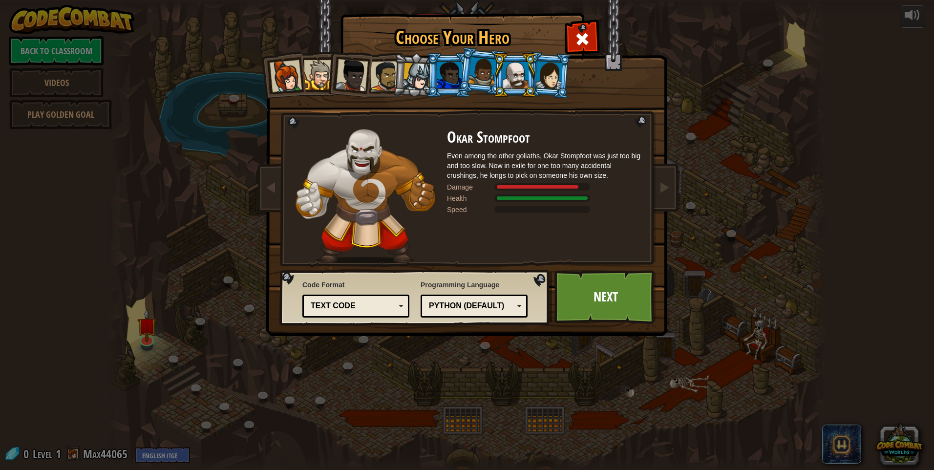
click at [449, 90] on li at bounding box center [448, 75] width 44 height 44
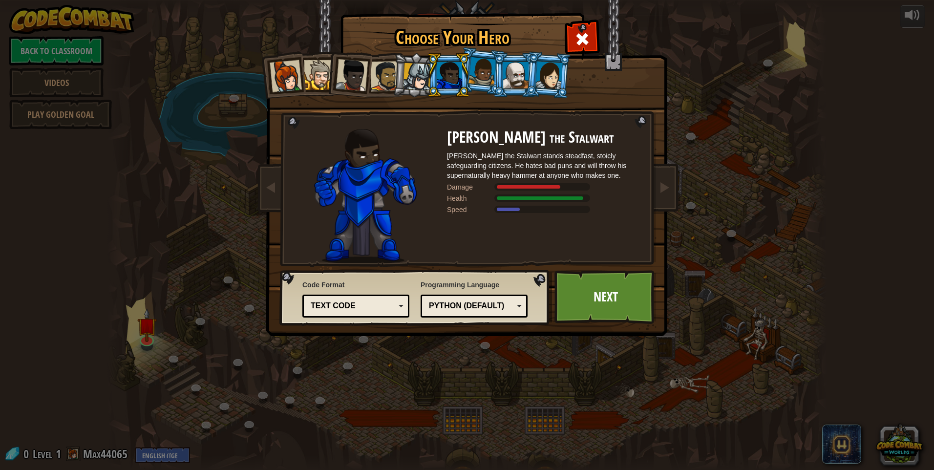
click at [517, 59] on li at bounding box center [515, 75] width 44 height 44
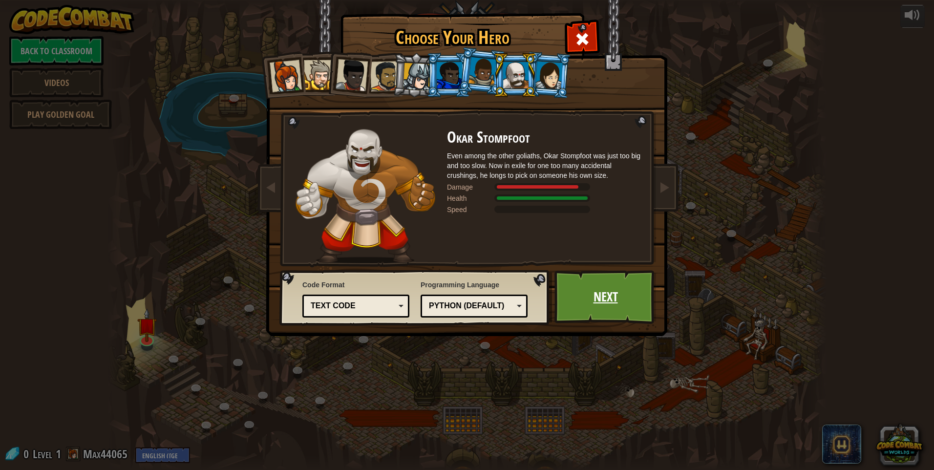
click at [580, 294] on link "Next" at bounding box center [605, 297] width 102 height 54
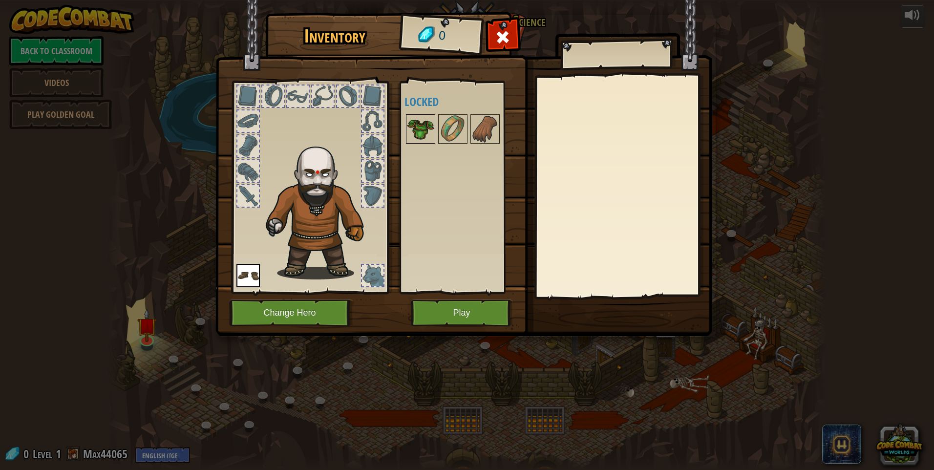
click at [424, 122] on img at bounding box center [420, 128] width 27 height 27
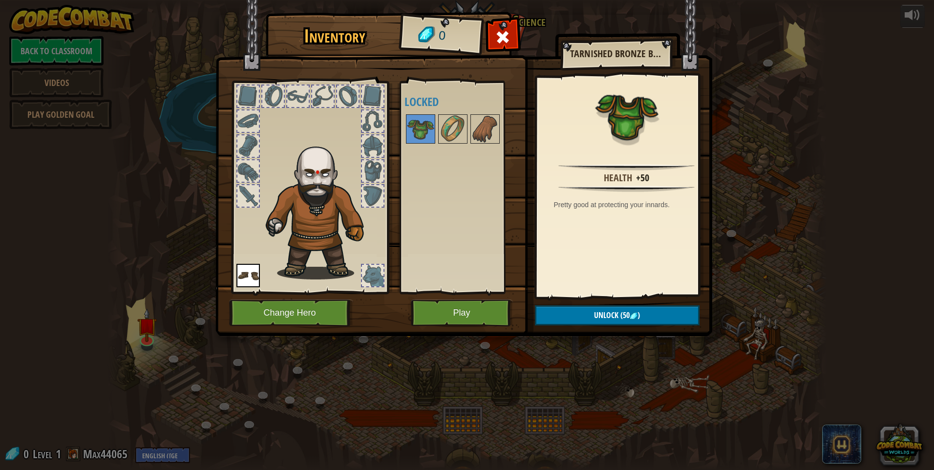
click at [468, 134] on div at bounding box center [465, 129] width 123 height 32
click at [473, 314] on button "Play" at bounding box center [462, 312] width 102 height 27
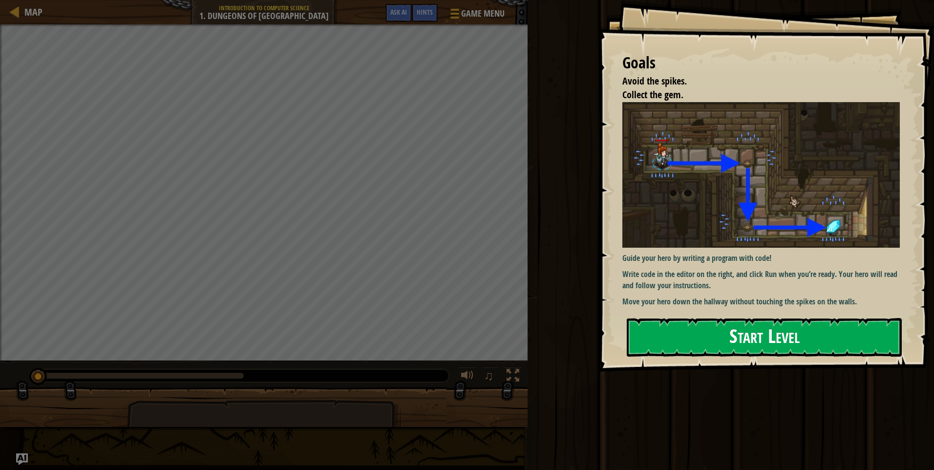
click at [764, 193] on img at bounding box center [764, 175] width 285 height 146
click at [755, 352] on button "Start Level" at bounding box center [764, 337] width 275 height 39
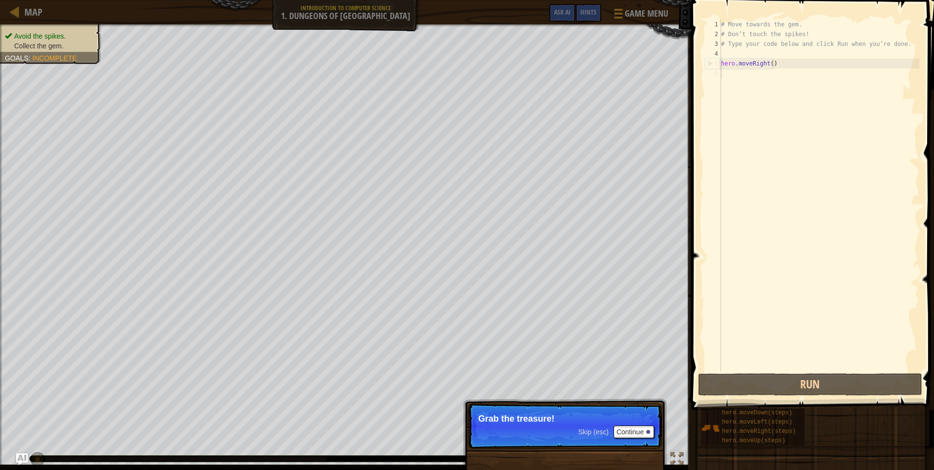
click at [572, 423] on p "Skip (esc) Continue Grab the treasure!" at bounding box center [565, 425] width 194 height 45
click at [622, 425] on p "Skip (esc) Continue Grab the treasure!" at bounding box center [565, 425] width 194 height 45
click at [624, 431] on button "Continue" at bounding box center [633, 431] width 41 height 13
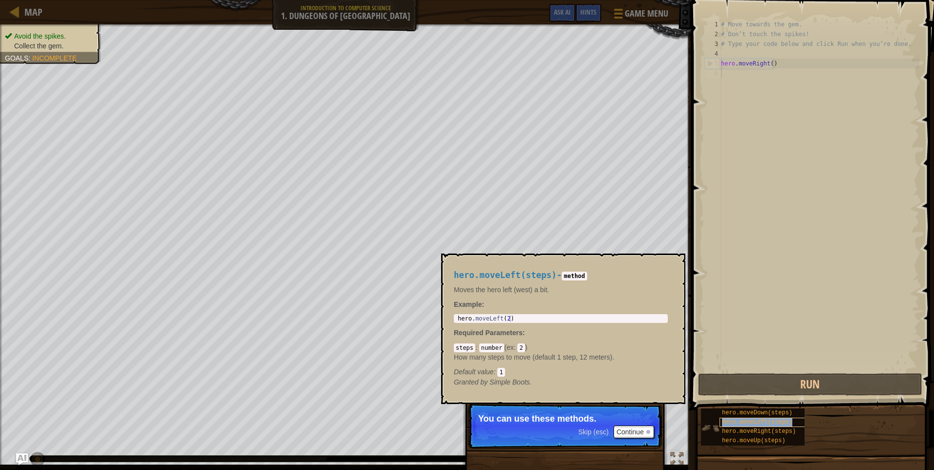
click at [732, 423] on span "hero.moveLeft(steps)" at bounding box center [757, 422] width 70 height 7
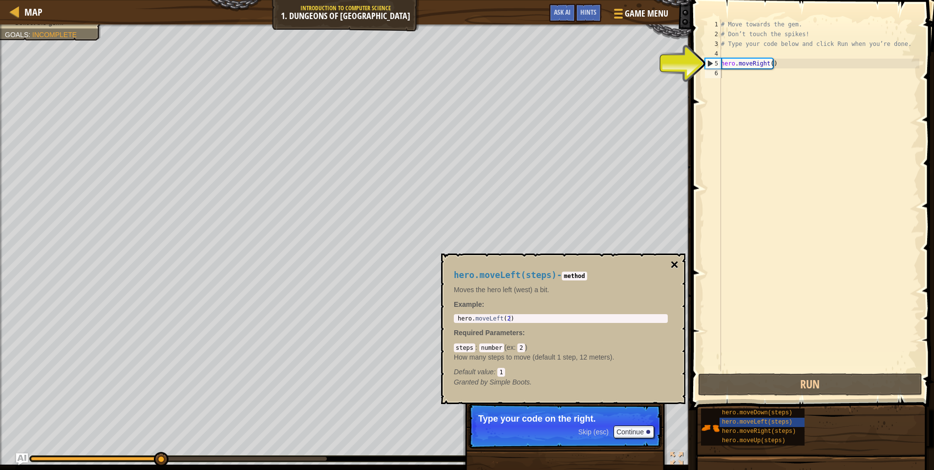
click at [672, 261] on button "×" at bounding box center [674, 265] width 8 height 14
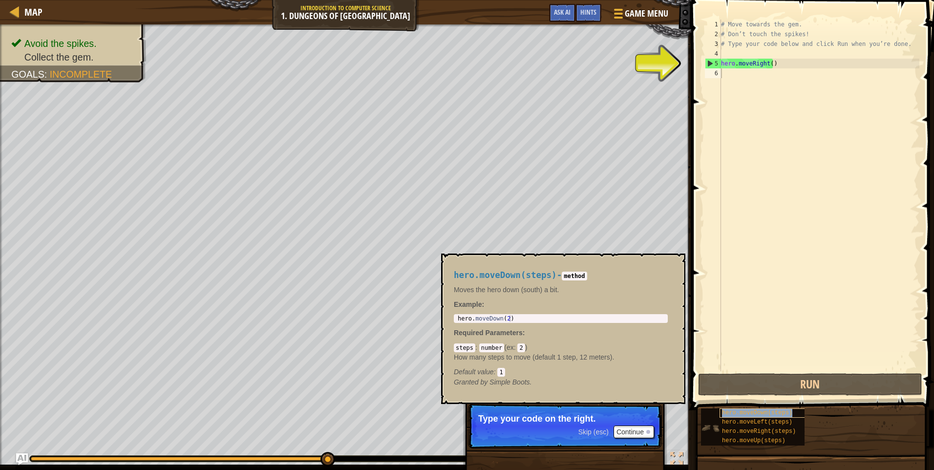
click at [747, 415] on span "hero.moveDown(steps)" at bounding box center [757, 412] width 70 height 7
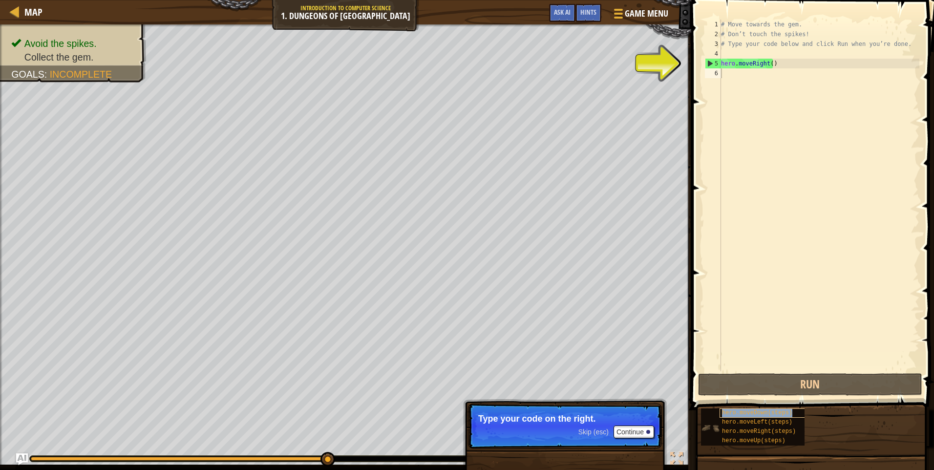
click at [777, 410] on span "hero.moveDown(steps)" at bounding box center [757, 412] width 70 height 7
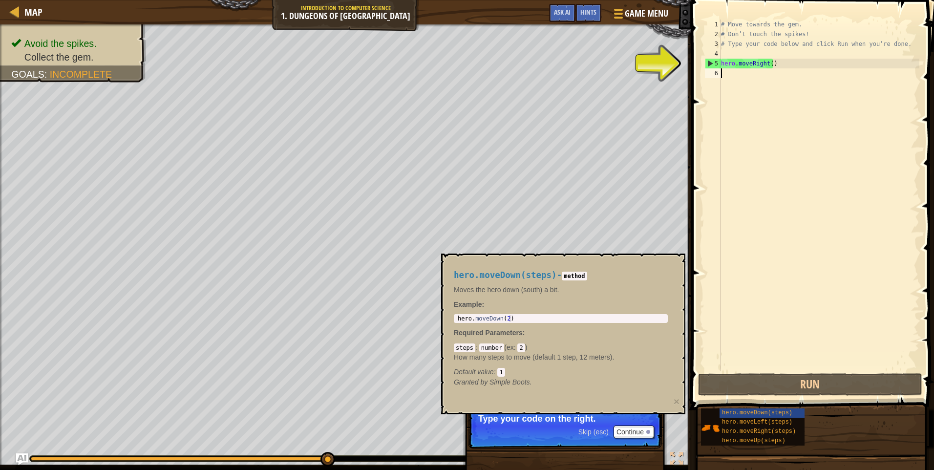
click at [626, 422] on p "Type your code on the right." at bounding box center [564, 419] width 173 height 10
click at [628, 428] on button "Continue" at bounding box center [633, 431] width 41 height 13
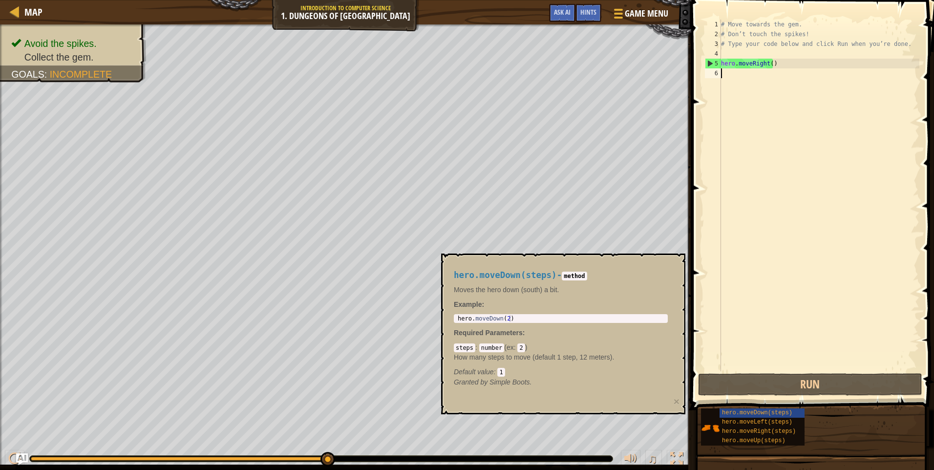
type textarea "hero.moveDown(2)"
click at [554, 317] on div "hero . moveDown ( 2 )" at bounding box center [561, 325] width 210 height 21
click at [547, 317] on div "hero . moveDown ( 2 )" at bounding box center [561, 325] width 210 height 21
type textarea "hero.moveRight()"
click at [795, 61] on div "# Move towards the gem. # Don’t touch the spikes! # Type your code below and cl…" at bounding box center [819, 205] width 200 height 371
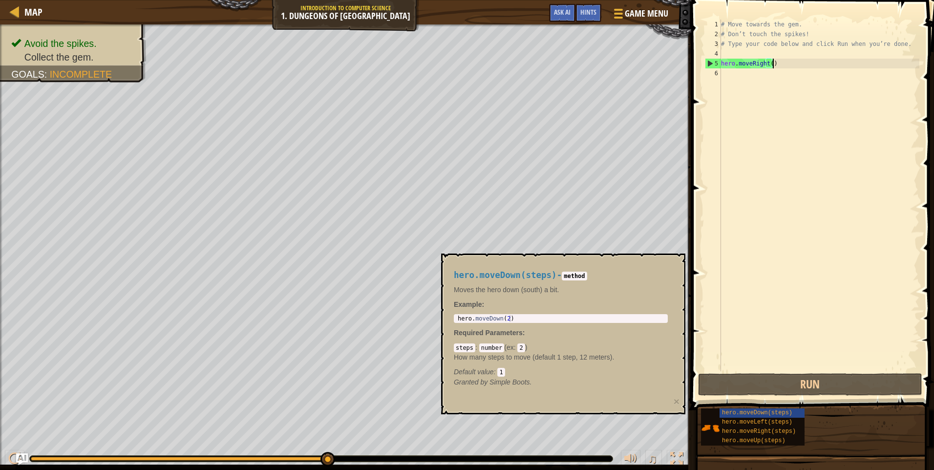
click at [743, 72] on div "# Move towards the gem. # Don’t touch the spikes! # Type your code below and cl…" at bounding box center [819, 205] width 200 height 371
type textarea "h"
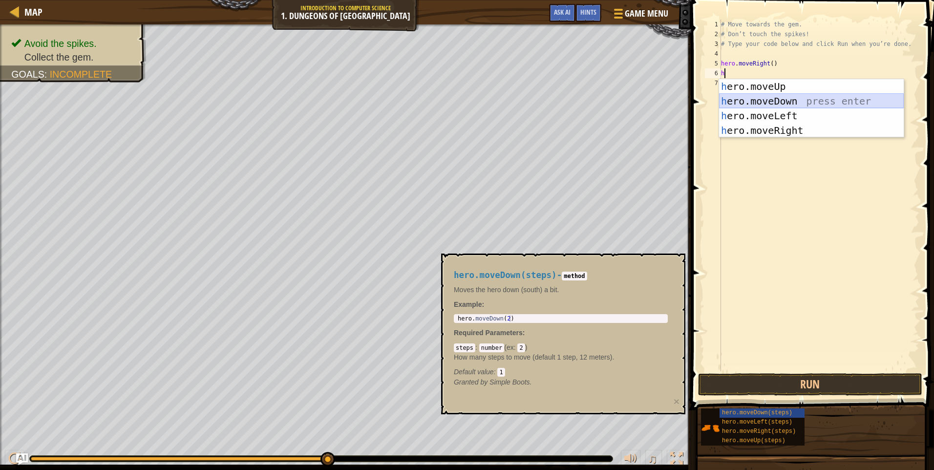
click at [757, 98] on div "h ero.moveUp press enter h ero.moveDown press enter h ero.moveLeft press enter …" at bounding box center [811, 123] width 185 height 88
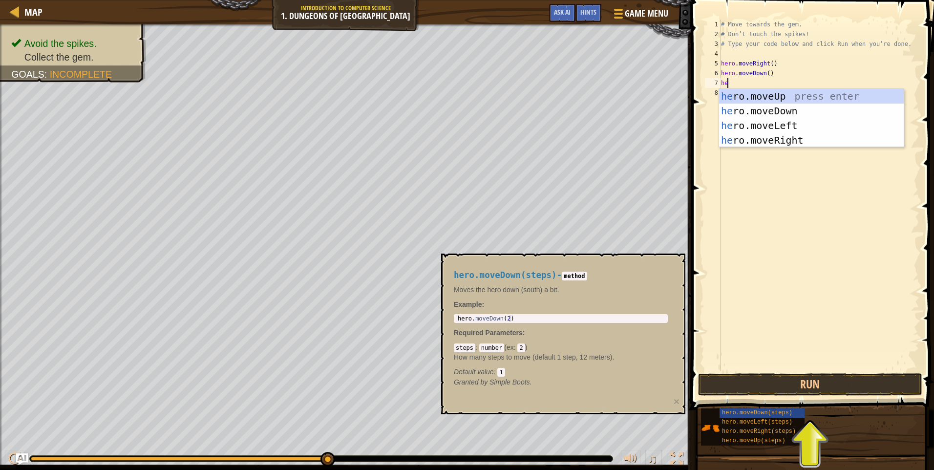
type textarea "her"
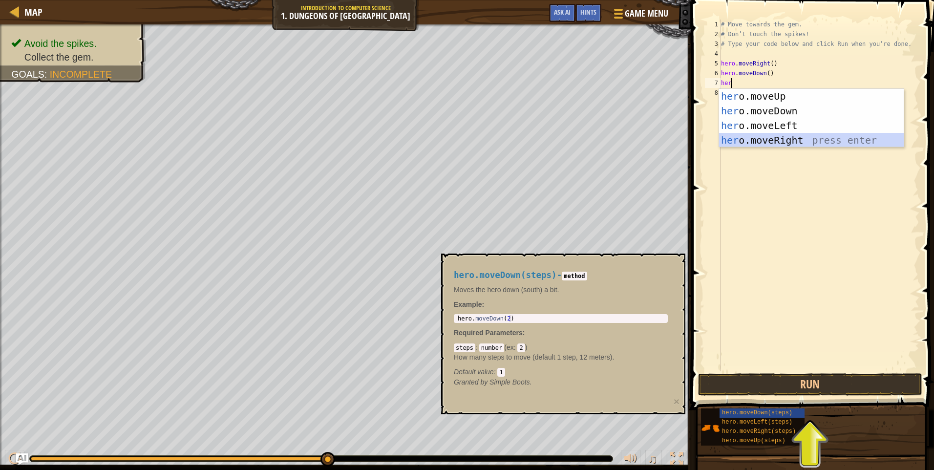
click at [799, 146] on div "her o.moveUp press enter her o.moveDown press enter her o.moveLeft press enter …" at bounding box center [811, 133] width 185 height 88
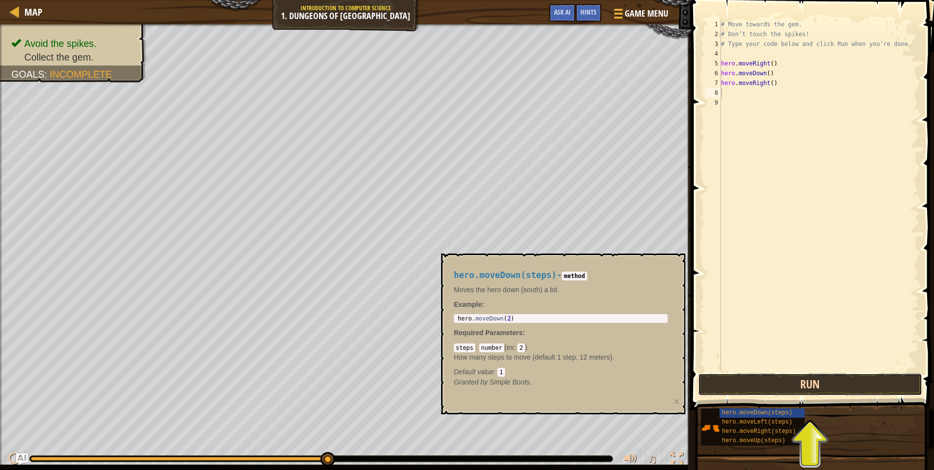
click at [795, 390] on button "Run" at bounding box center [810, 384] width 224 height 22
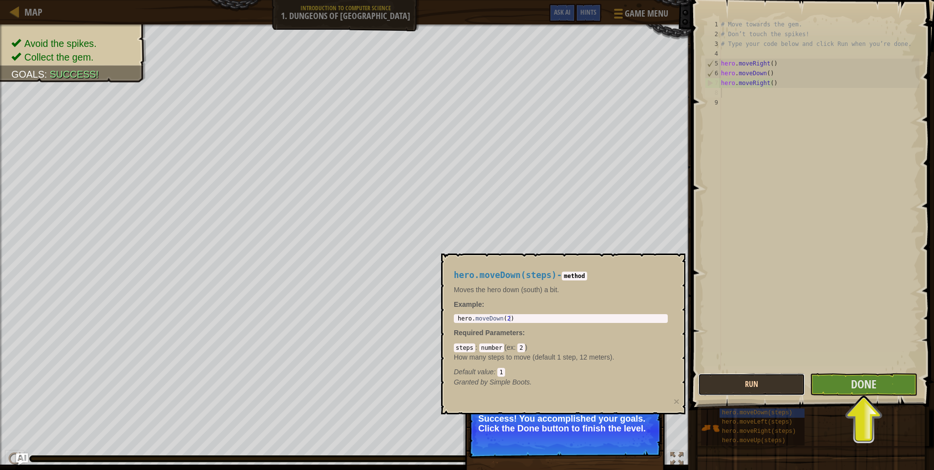
click at [737, 377] on button "Run" at bounding box center [751, 384] width 107 height 22
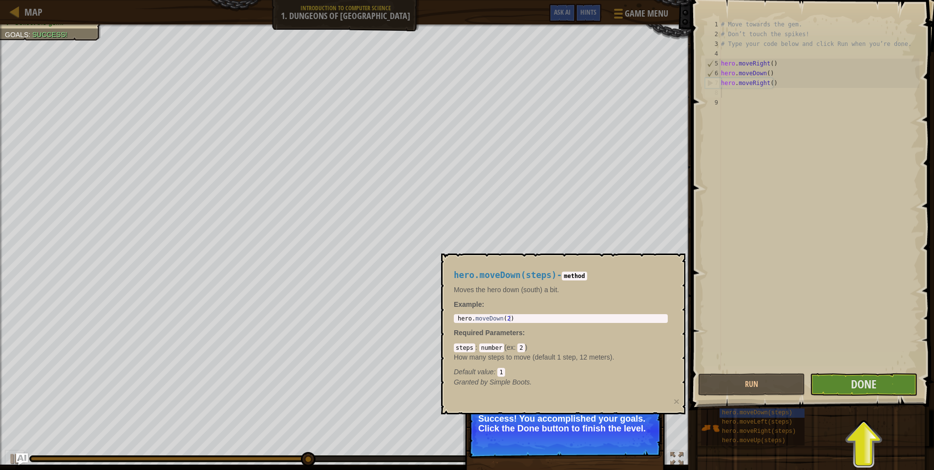
click at [686, 358] on div "Map Introduction to Computer Science 1. Dungeons of Kithgard Game Menu Done Hin…" at bounding box center [467, 235] width 934 height 470
drag, startPoint x: 620, startPoint y: 316, endPoint x: 601, endPoint y: 305, distance: 21.9
click at [601, 305] on div "hero.moveDown(steps) - method Moves the hero down (south) a bit. Example : hero…" at bounding box center [561, 328] width 228 height 135
drag, startPoint x: 601, startPoint y: 305, endPoint x: 574, endPoint y: 294, distance: 28.7
click at [574, 294] on p "Moves the hero down (south) a bit." at bounding box center [561, 290] width 214 height 10
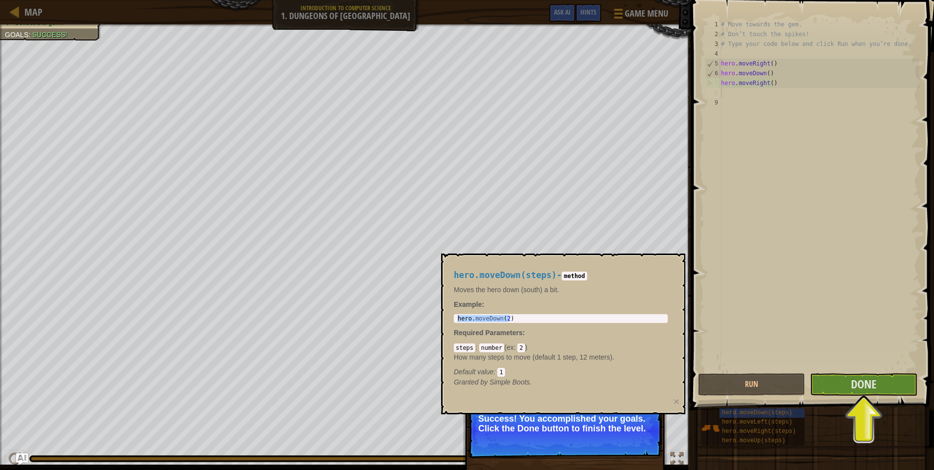
drag, startPoint x: 571, startPoint y: 301, endPoint x: 562, endPoint y: 313, distance: 14.9
click at [565, 311] on div "hero.moveDown(steps) - method Moves the hero down (south) a bit. Example : hero…" at bounding box center [561, 328] width 228 height 135
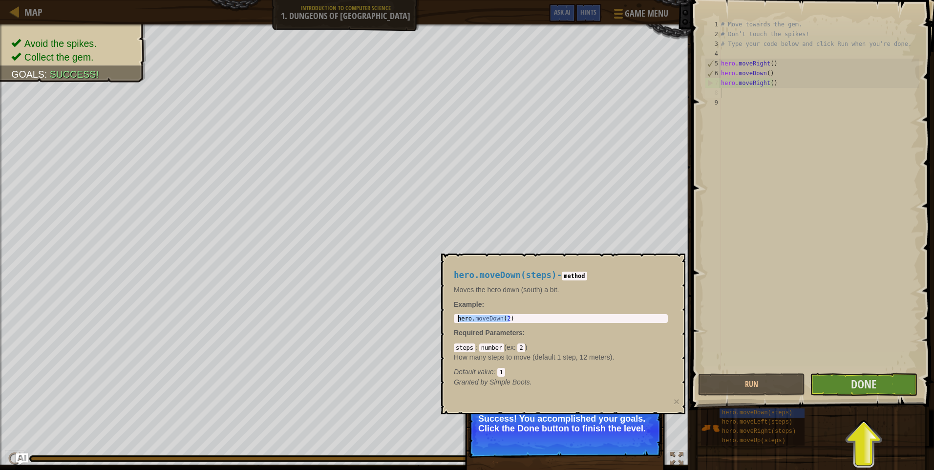
click at [544, 325] on div "hero.moveDown(steps) - method Moves the hero down (south) a bit. Example : hero…" at bounding box center [561, 328] width 228 height 135
click at [655, 327] on div "hero.moveDown(steps) - method Moves the hero down (south) a bit. Example : hero…" at bounding box center [561, 328] width 228 height 135
click at [644, 305] on div "hero.moveDown(steps) - method Moves the hero down (south) a bit. Example : hero…" at bounding box center [561, 328] width 228 height 135
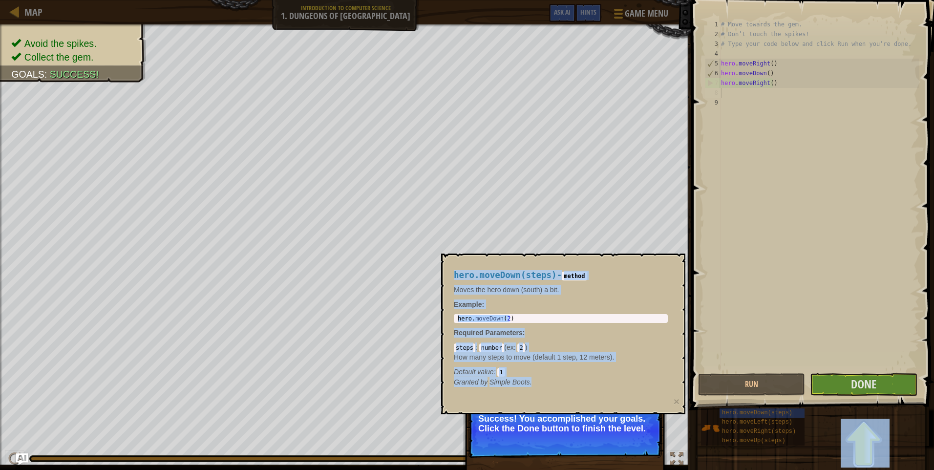
click at [627, 0] on body "Map Introduction to Computer Science 1. Dungeons of Kithgard Game Menu Done Hin…" at bounding box center [467, 0] width 934 height 0
drag, startPoint x: 627, startPoint y: 439, endPoint x: 730, endPoint y: 393, distance: 112.2
click at [730, 393] on button "Run" at bounding box center [751, 384] width 107 height 22
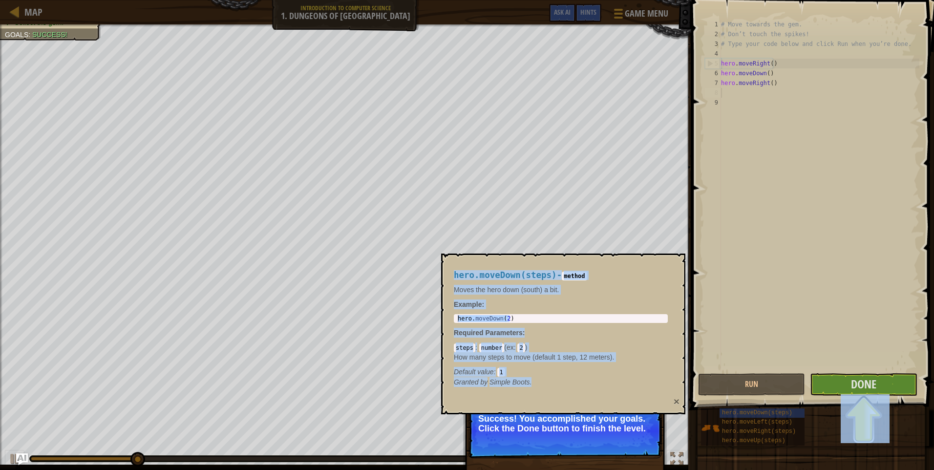
click at [676, 399] on button "×" at bounding box center [676, 401] width 6 height 10
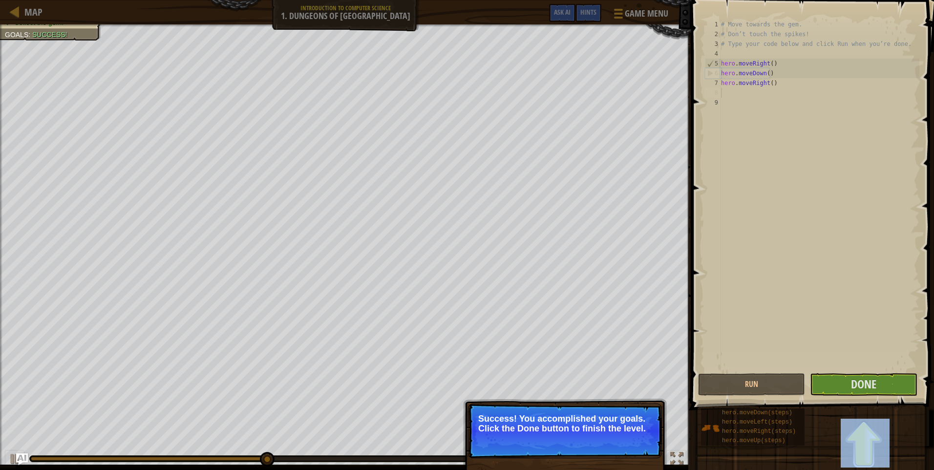
click at [590, 443] on p "Success! You accomplished your goals. Click the Done button to finish the level." at bounding box center [565, 430] width 194 height 55
click at [862, 375] on button "Done" at bounding box center [863, 384] width 107 height 22
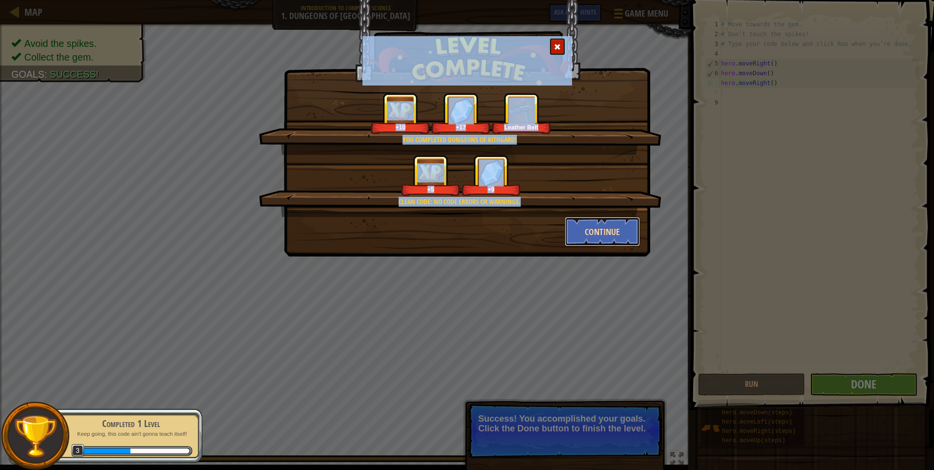
click at [607, 235] on button "Continue" at bounding box center [603, 231] width 76 height 29
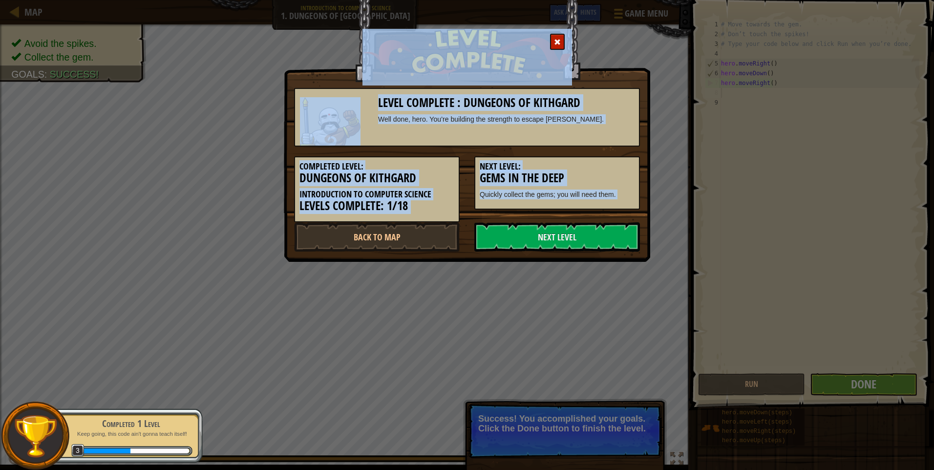
click at [607, 235] on link "Next Level" at bounding box center [557, 236] width 166 height 29
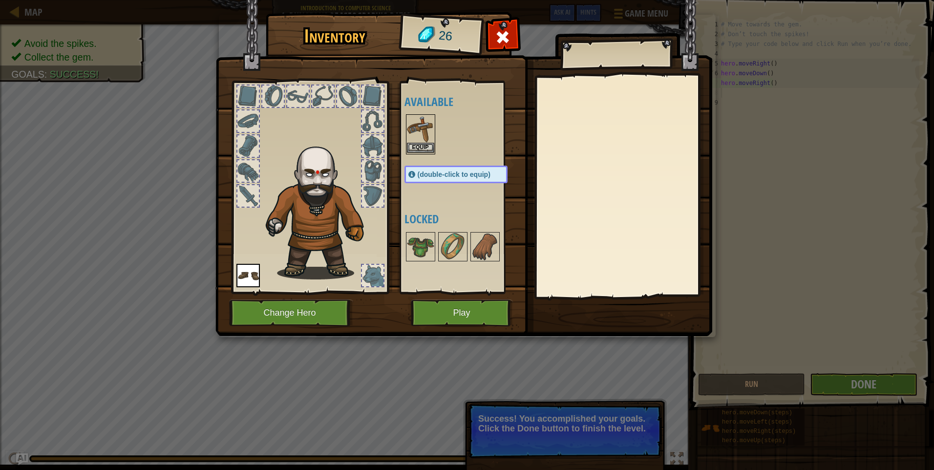
click at [425, 141] on img at bounding box center [420, 128] width 27 height 27
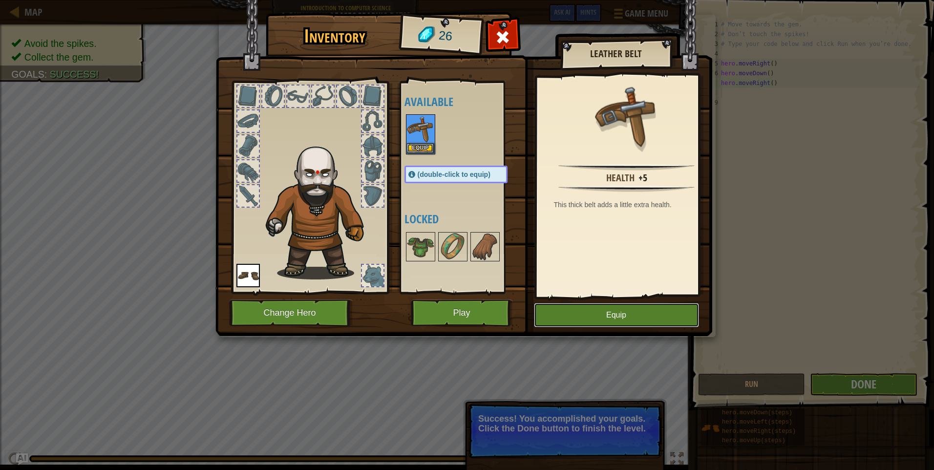
click at [640, 317] on button "Equip" at bounding box center [616, 315] width 165 height 24
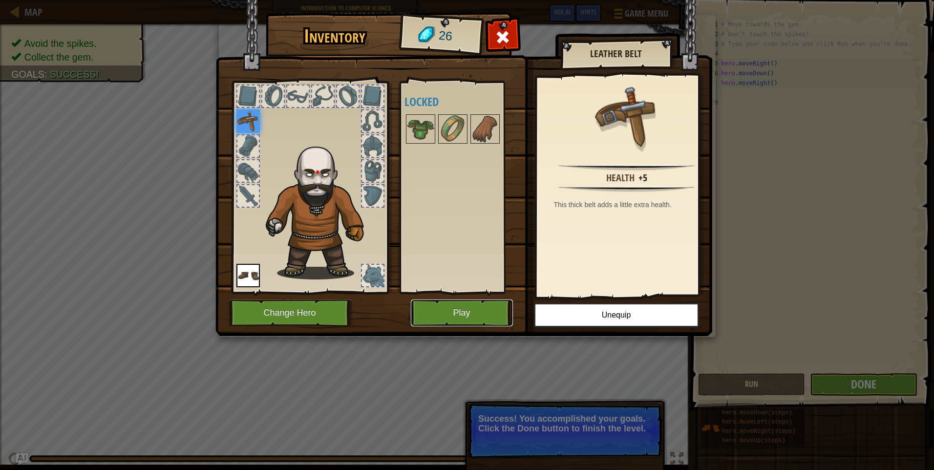
click at [450, 317] on button "Play" at bounding box center [462, 312] width 102 height 27
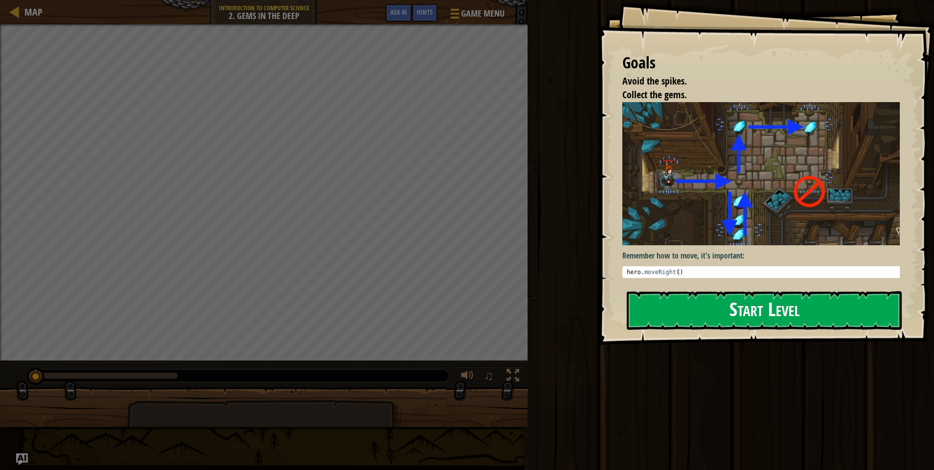
drag, startPoint x: 679, startPoint y: 301, endPoint x: 678, endPoint y: 306, distance: 5.0
click at [678, 304] on button "Start Level" at bounding box center [764, 310] width 275 height 39
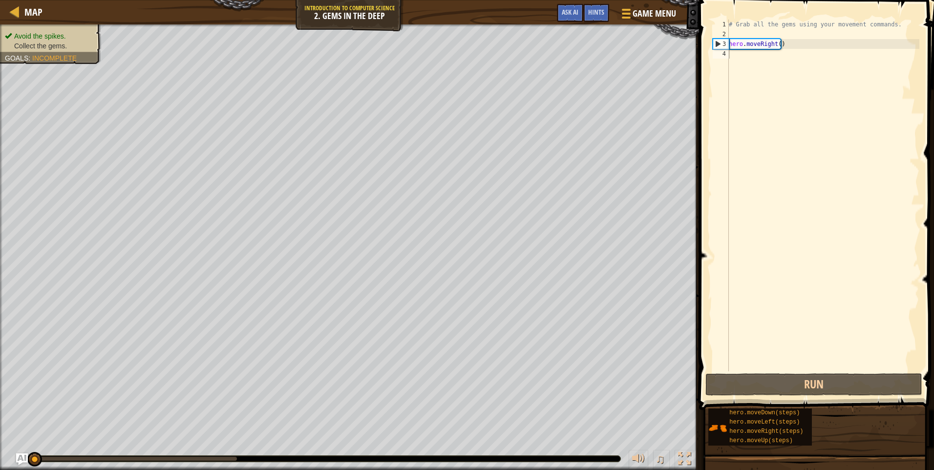
click at [785, 50] on div "# Grab all the gems using your movement commands. hero . moveRight ( )" at bounding box center [823, 205] width 192 height 371
drag, startPoint x: 785, startPoint y: 50, endPoint x: 770, endPoint y: 46, distance: 16.0
click at [770, 46] on div "# Grab all the gems using your movement commands. hero . moveRight ( )" at bounding box center [823, 205] width 192 height 371
click at [797, 45] on div "# Grab all the gems using your movement commands. hero . moveRight ( )" at bounding box center [823, 196] width 192 height 352
type textarea "hero.moveRight()"
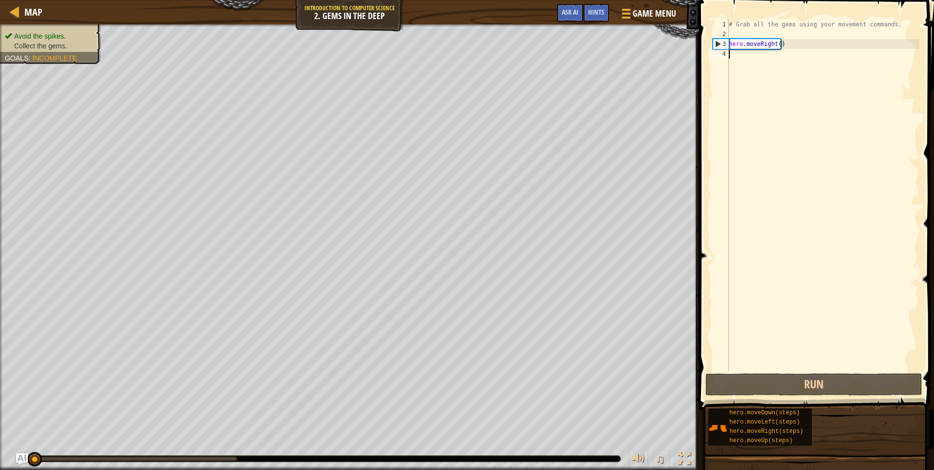
click at [743, 59] on div "# Grab all the gems using your movement commands. hero . moveRight ( )" at bounding box center [823, 205] width 192 height 371
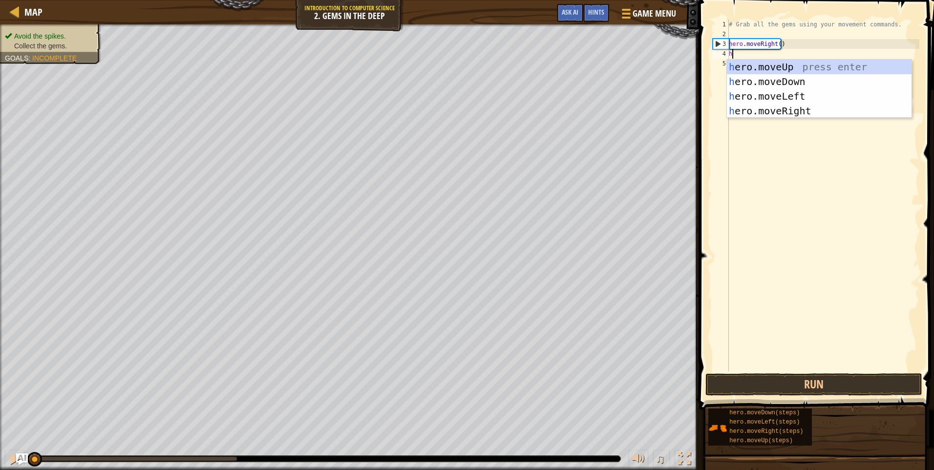
scroll to position [4, 0]
type textarea "her"
click at [807, 77] on div "her o.moveUp press enter her o.moveDown press enter her o.moveLeft press enter …" at bounding box center [819, 104] width 185 height 88
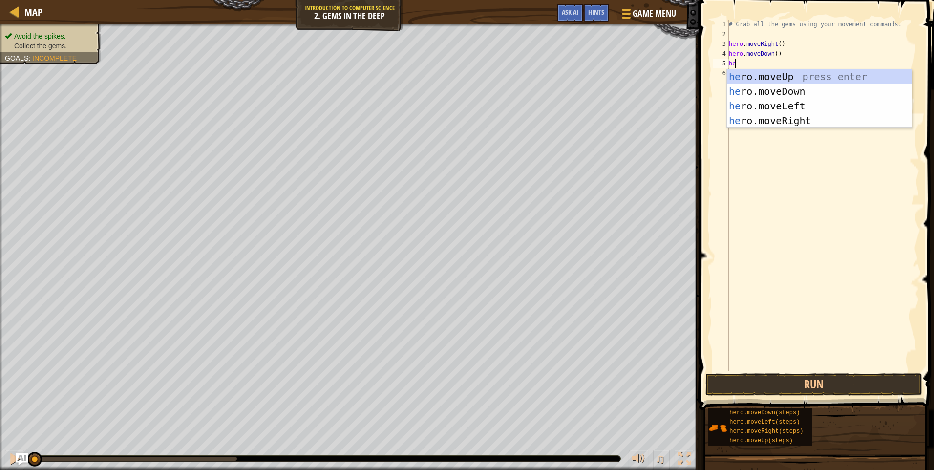
type textarea "her"
click at [828, 81] on div "her o.moveUp press enter her o.moveDown press enter her o.moveLeft press enter …" at bounding box center [819, 113] width 185 height 88
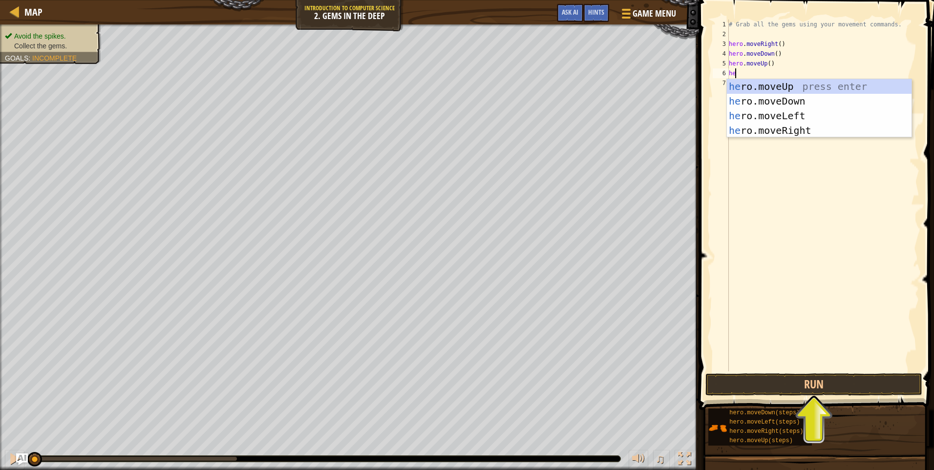
type textarea "her"
click at [808, 84] on div "her o.moveUp press enter her o.moveDown press enter her o.moveLeft press enter …" at bounding box center [819, 123] width 185 height 88
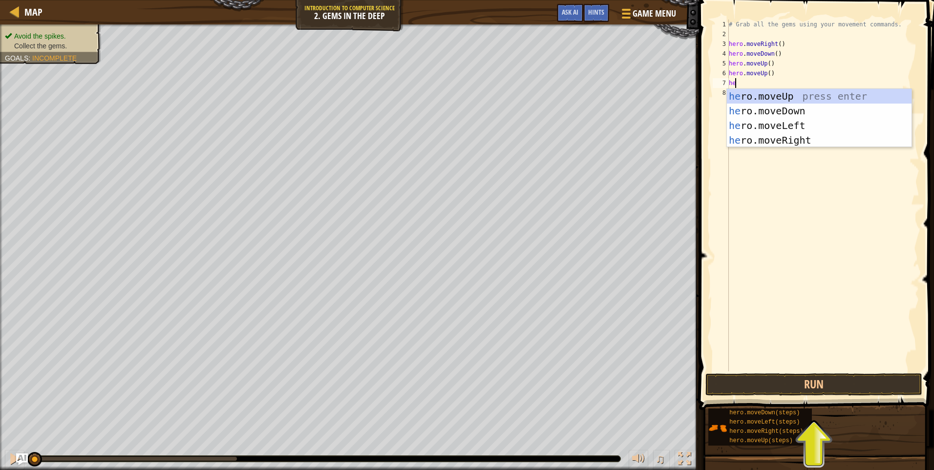
type textarea "her"
click at [859, 142] on div "her o.moveUp press enter her o.moveDown press enter her o.moveLeft press enter …" at bounding box center [819, 133] width 185 height 88
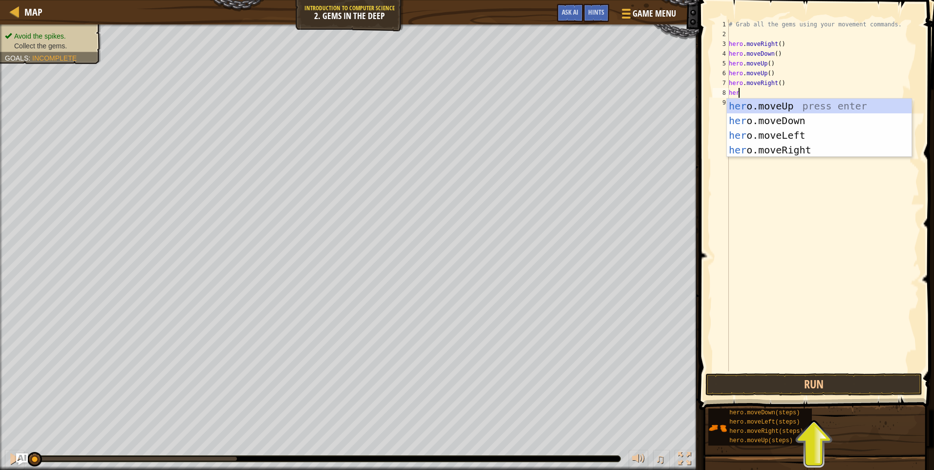
type textarea "hero"
click at [833, 152] on div "hero .moveUp press enter hero .moveDown press enter hero .moveLeft press enter …" at bounding box center [819, 143] width 185 height 88
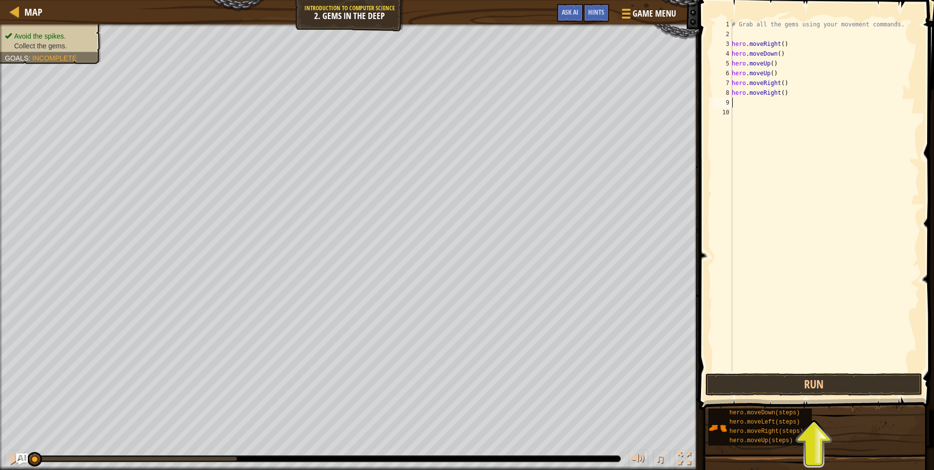
scroll to position [4, 0]
click at [842, 391] on button "Run" at bounding box center [813, 384] width 217 height 22
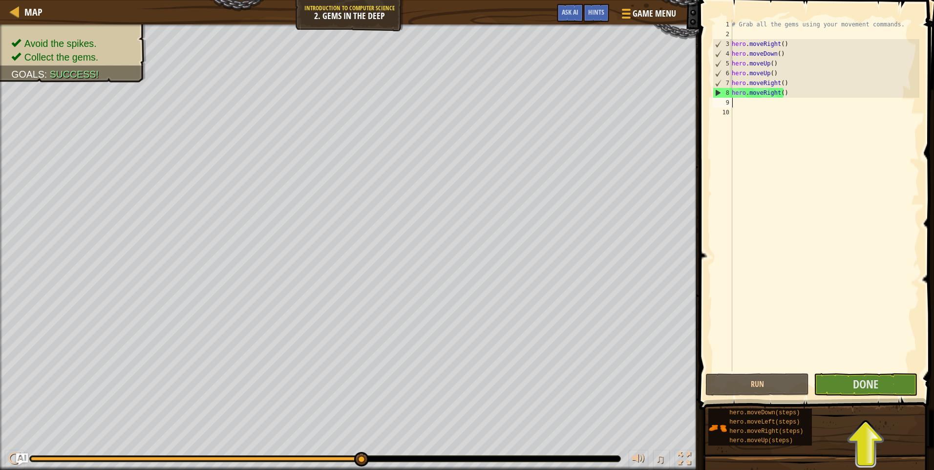
click at [761, 107] on div "# Grab all the gems using your movement commands. hero . moveRight ( ) hero . m…" at bounding box center [824, 205] width 189 height 371
click at [763, 102] on div "# Grab all the gems using your movement commands. hero . moveRight ( ) hero . m…" at bounding box center [824, 205] width 189 height 371
click at [880, 379] on button "Done" at bounding box center [866, 384] width 104 height 22
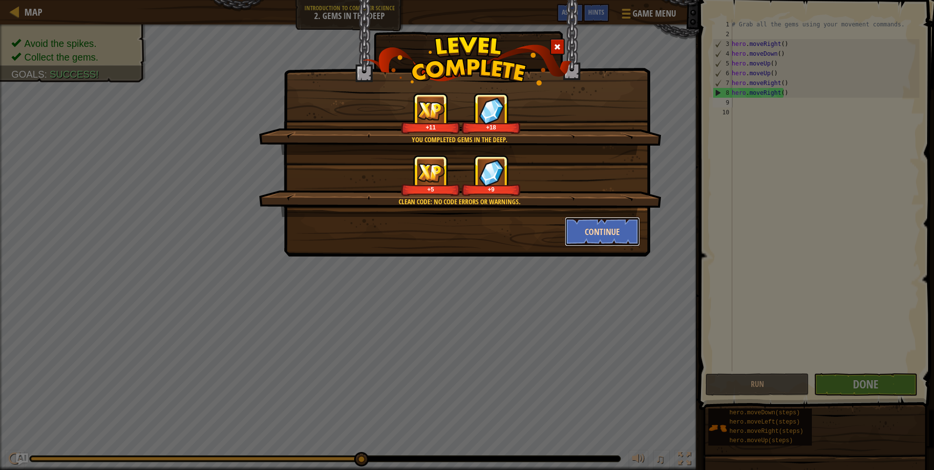
click at [639, 223] on button "Continue" at bounding box center [603, 231] width 76 height 29
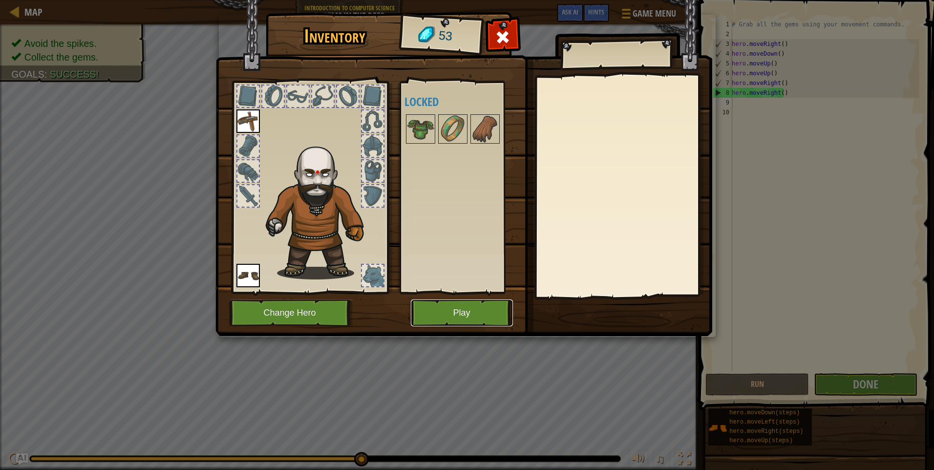
click at [503, 321] on button "Play" at bounding box center [462, 312] width 102 height 27
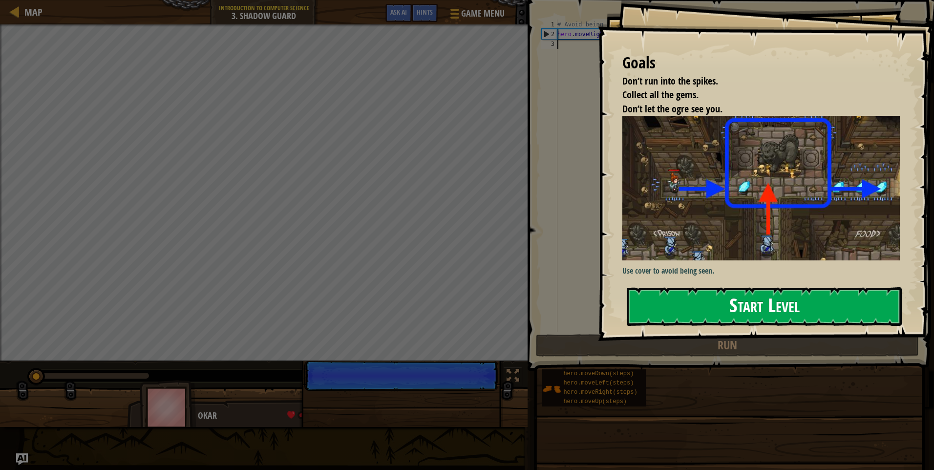
click at [743, 310] on button "Start Level" at bounding box center [764, 306] width 275 height 39
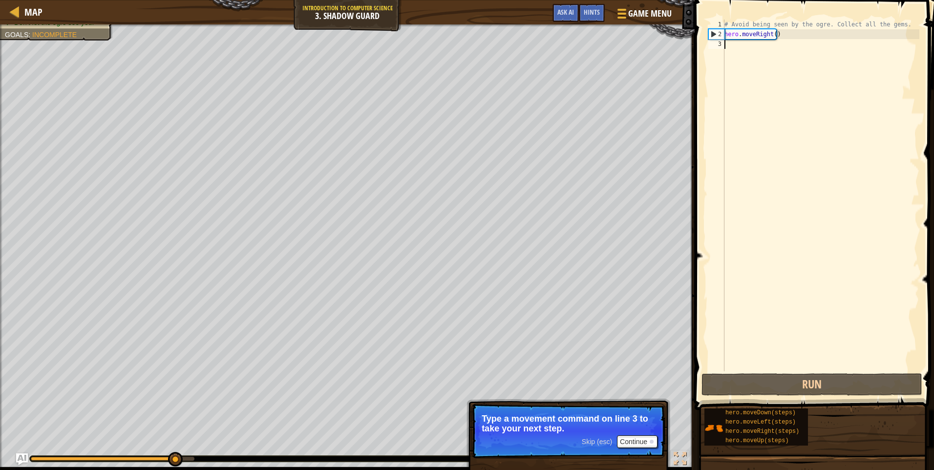
type textarea "H"
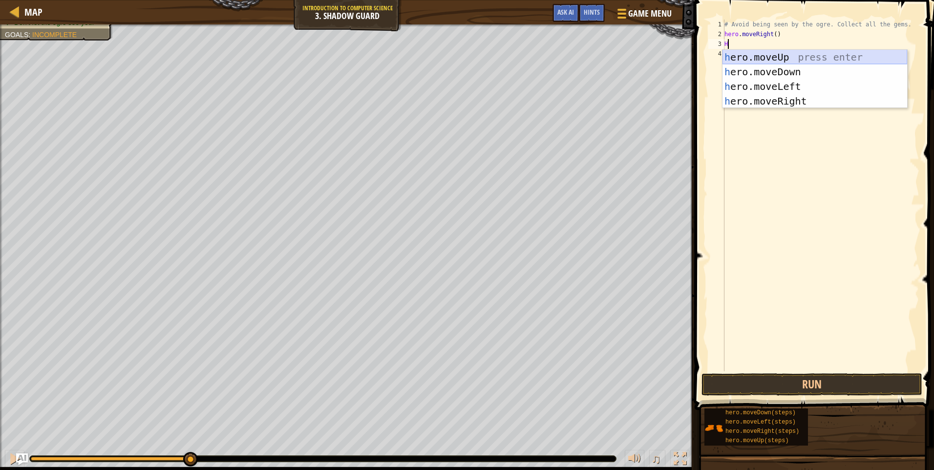
click at [837, 60] on div "h ero.moveUp press enter h ero.moveDown press enter h ero.moveLeft press enter …" at bounding box center [814, 94] width 185 height 88
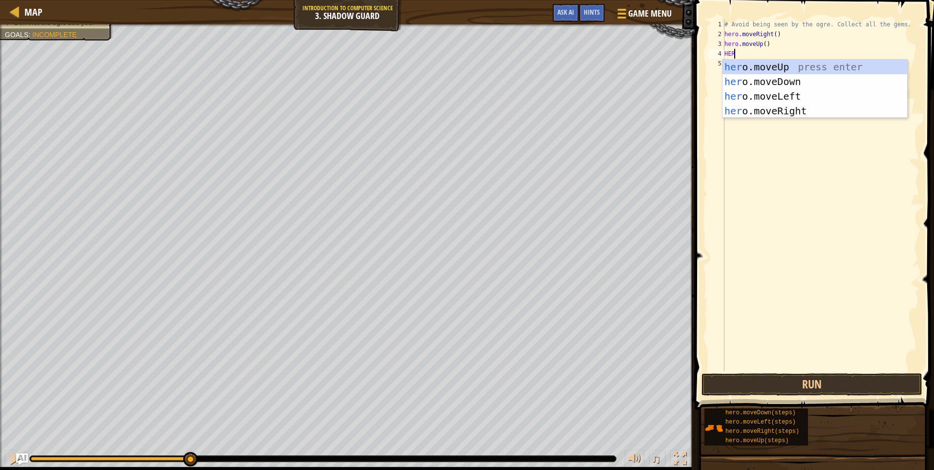
scroll to position [4, 0]
type textarea "HERO"
click at [822, 109] on div "hero .moveUp press enter hero .moveDown press enter hero .moveLeft press enter …" at bounding box center [814, 104] width 185 height 88
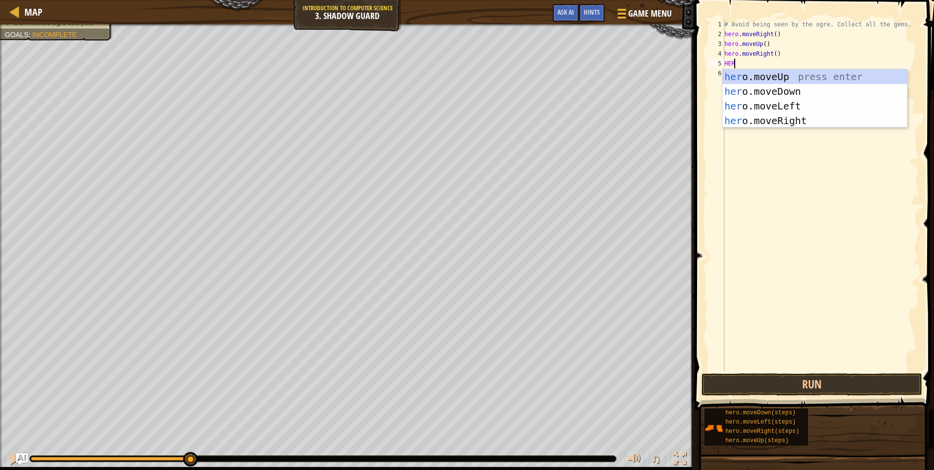
type textarea "HERO"
click at [863, 90] on div "hero .moveUp press enter hero .moveDown press enter hero .moveLeft press enter …" at bounding box center [814, 113] width 185 height 88
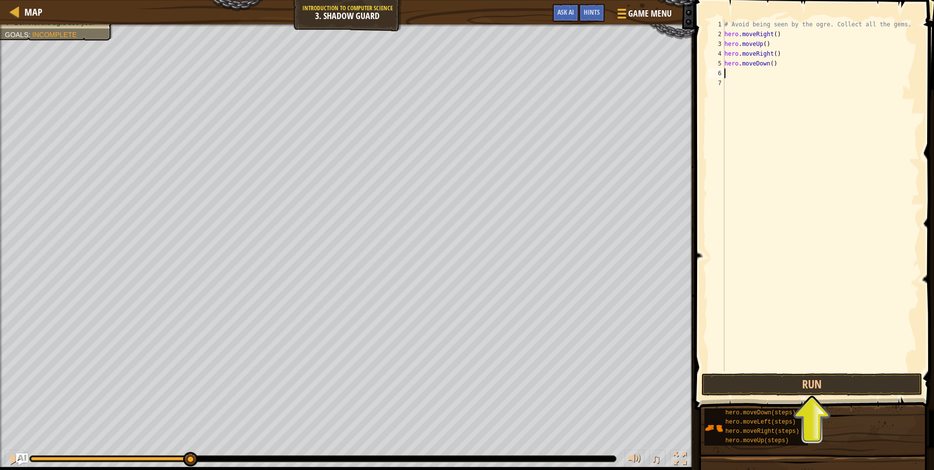
scroll to position [4, 0]
type textarea "H"
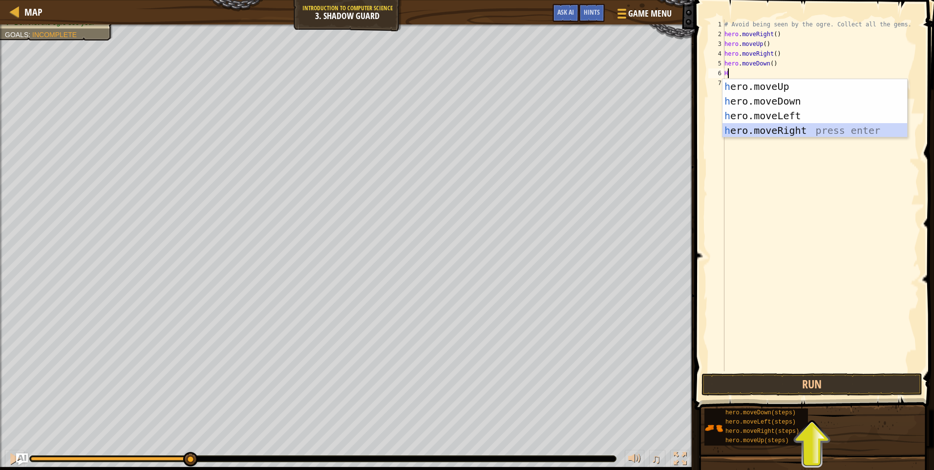
click at [783, 135] on div "h ero.moveUp press enter h ero.moveDown press enter h ero.moveLeft press enter …" at bounding box center [814, 123] width 185 height 88
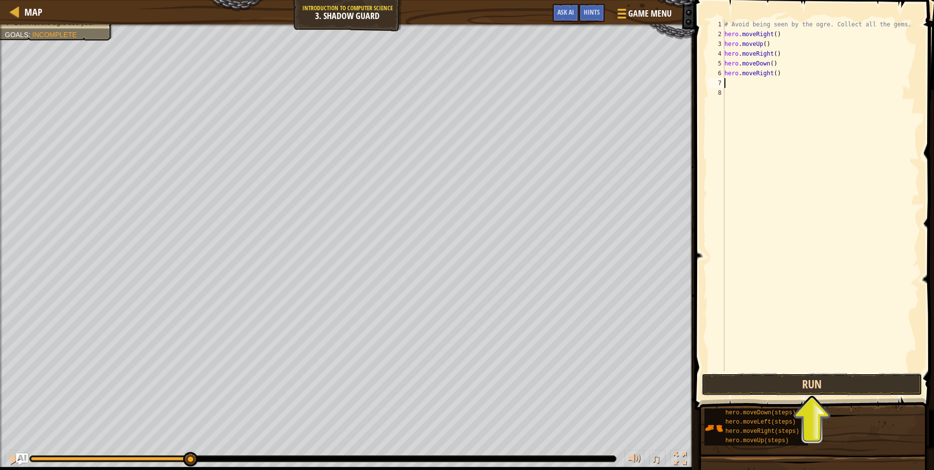
click at [828, 390] on button "Run" at bounding box center [811, 384] width 221 height 22
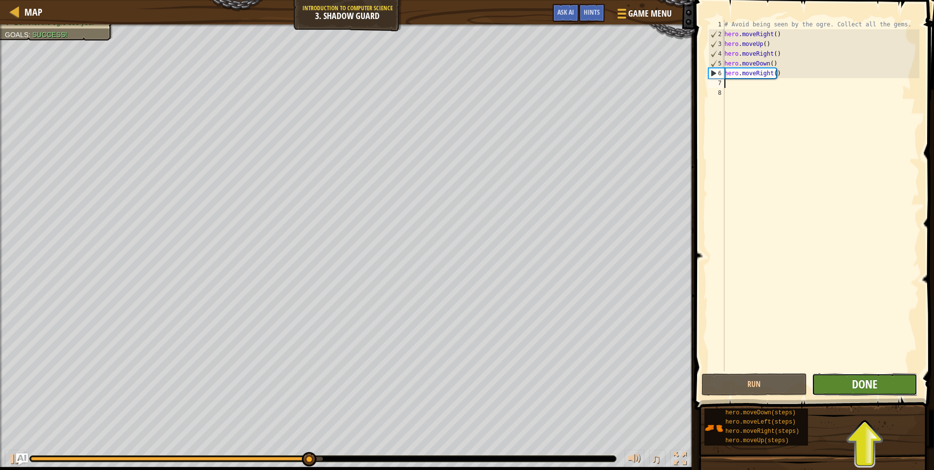
click at [874, 387] on span "Done" at bounding box center [864, 384] width 25 height 16
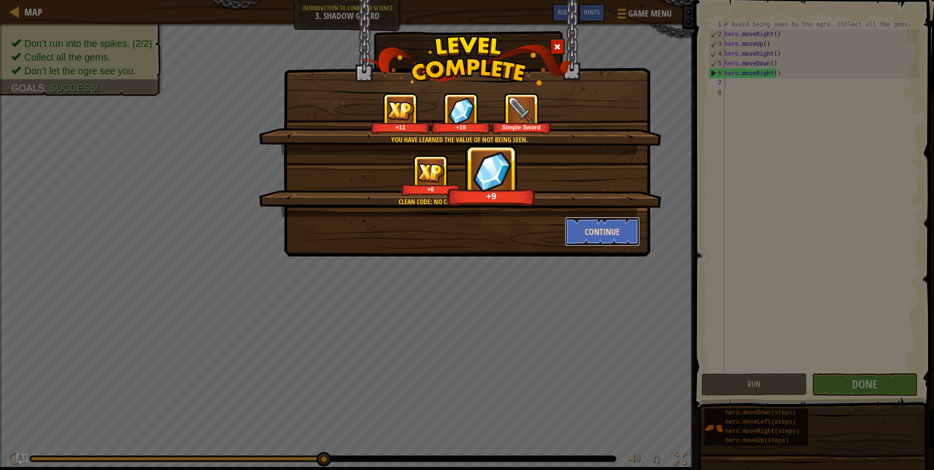
click at [604, 231] on button "Continue" at bounding box center [603, 231] width 76 height 29
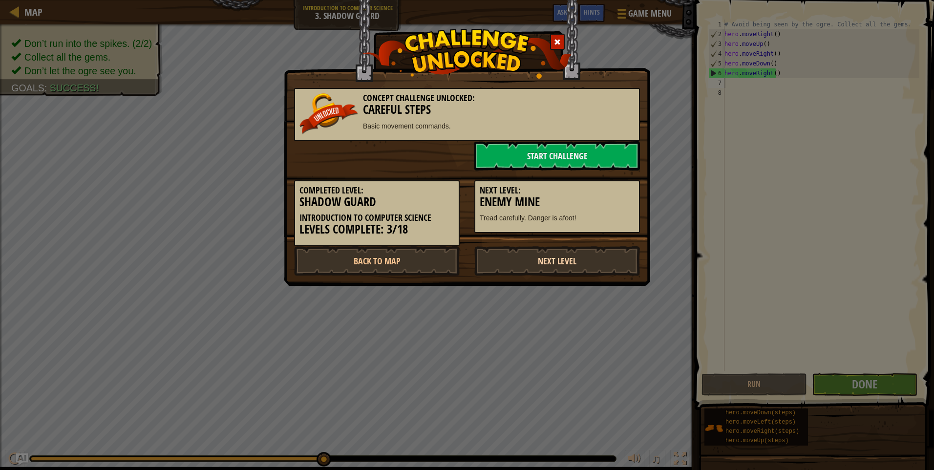
click at [535, 257] on link "Next Level" at bounding box center [557, 260] width 166 height 29
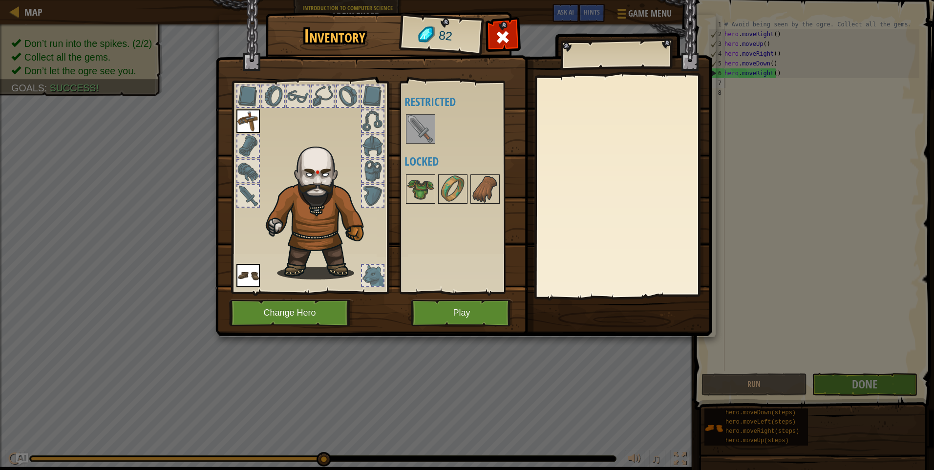
click at [420, 131] on img at bounding box center [420, 128] width 27 height 27
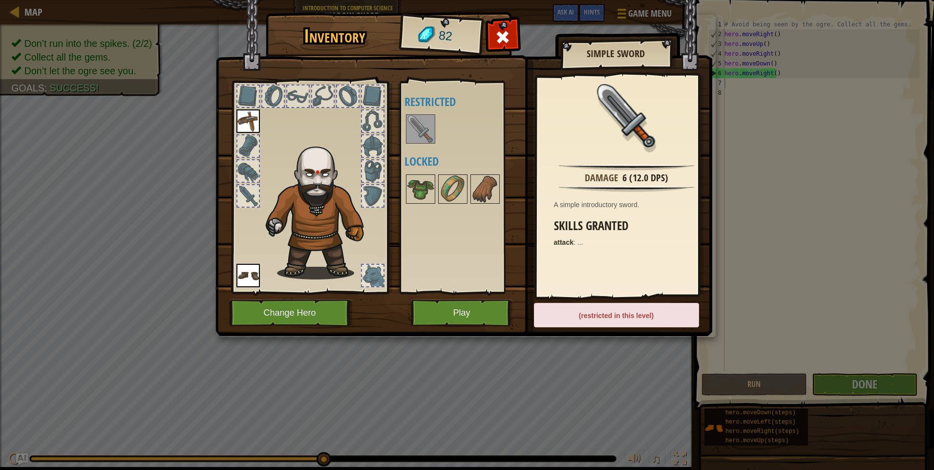
click at [420, 131] on img at bounding box center [420, 128] width 27 height 27
click at [444, 189] on img at bounding box center [452, 188] width 27 height 27
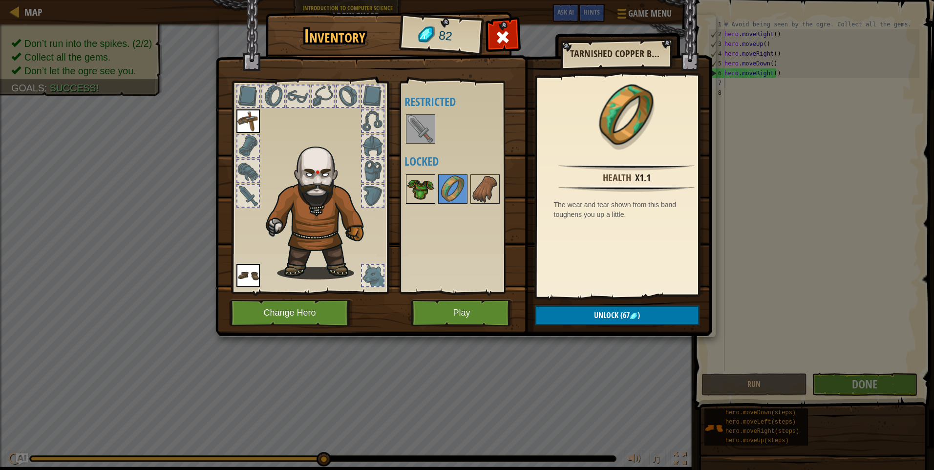
click at [435, 191] on div at bounding box center [420, 188] width 29 height 29
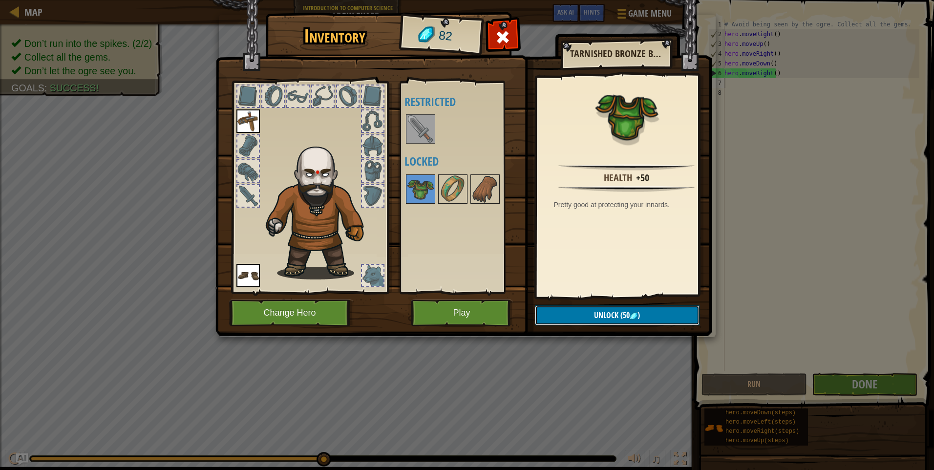
click at [642, 319] on button "Unlock (50 )" at bounding box center [617, 315] width 165 height 20
click at [631, 319] on button "Confirm" at bounding box center [617, 315] width 165 height 20
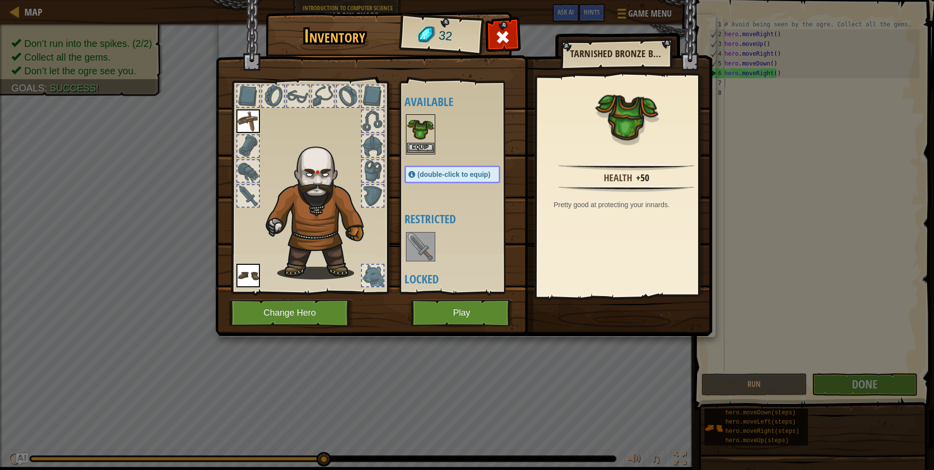
click at [426, 123] on img at bounding box center [420, 128] width 27 height 27
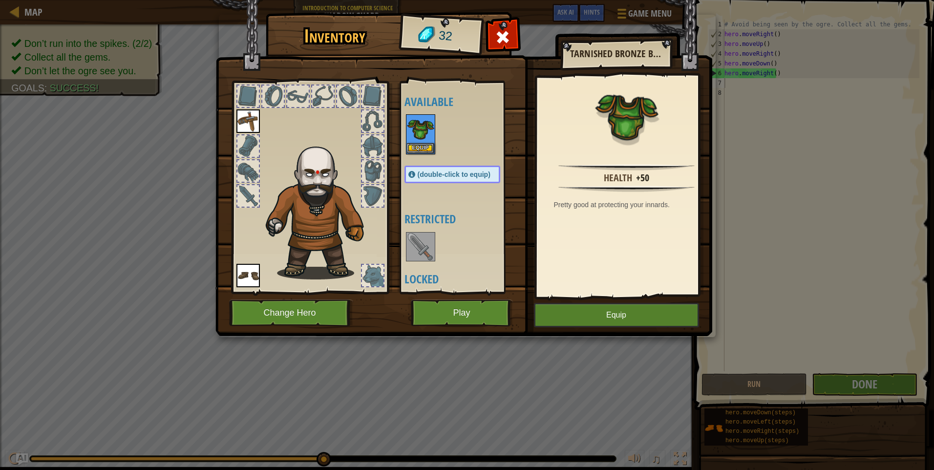
click at [243, 152] on div at bounding box center [247, 145] width 21 height 21
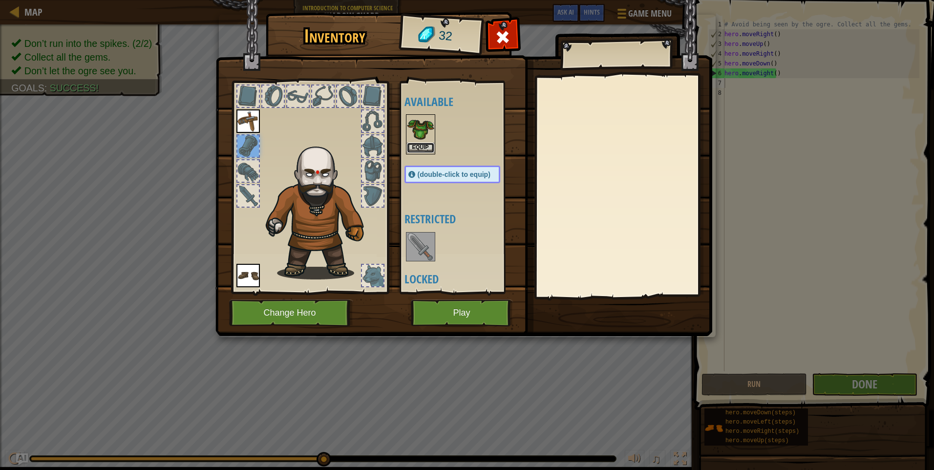
click at [412, 146] on button "Equip" at bounding box center [420, 148] width 27 height 10
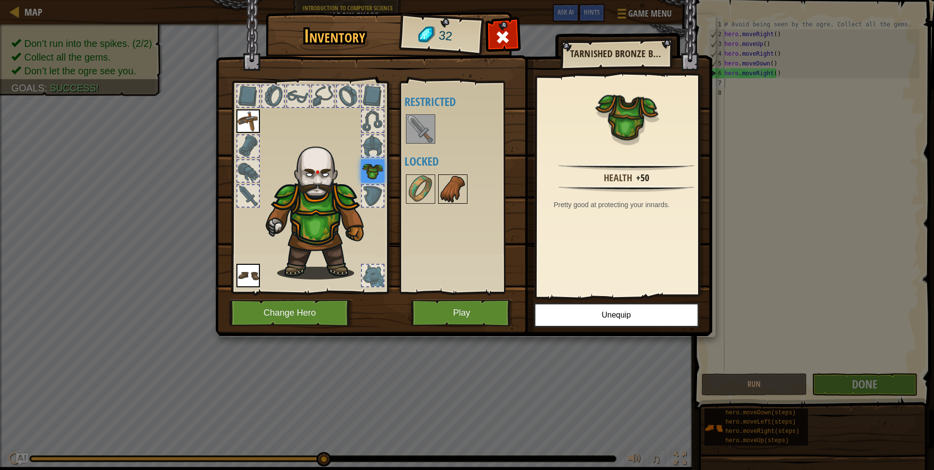
click at [458, 200] on img at bounding box center [452, 188] width 27 height 27
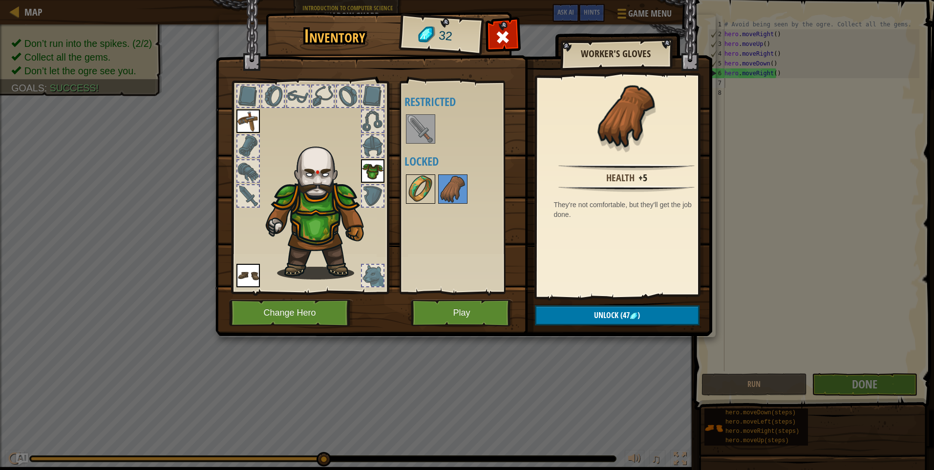
click at [420, 183] on img at bounding box center [420, 188] width 27 height 27
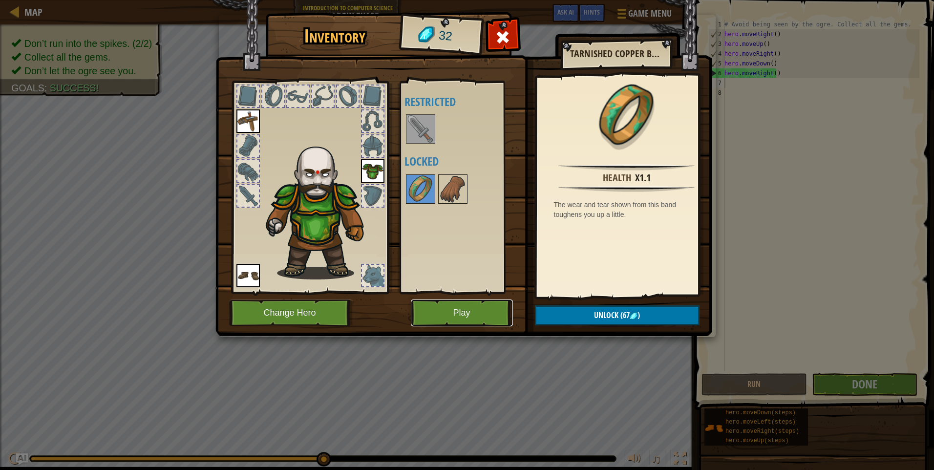
click at [480, 307] on button "Play" at bounding box center [462, 312] width 102 height 27
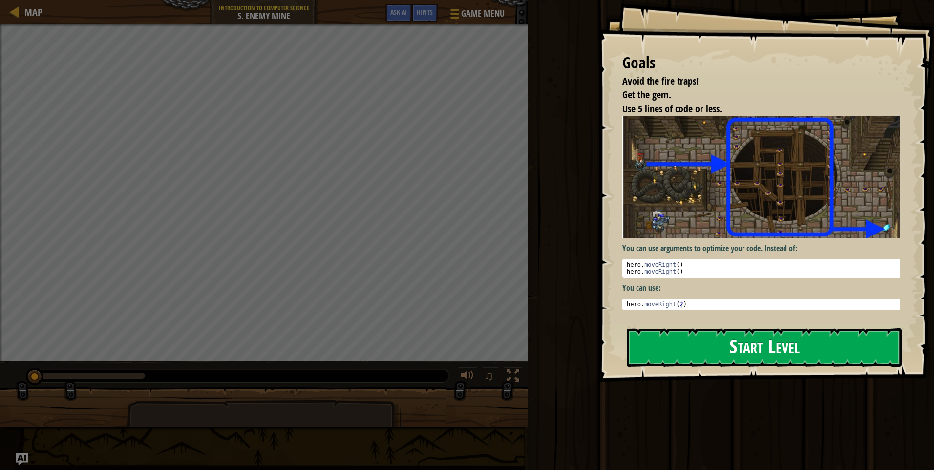
click at [734, 356] on button "Start Level" at bounding box center [764, 347] width 275 height 39
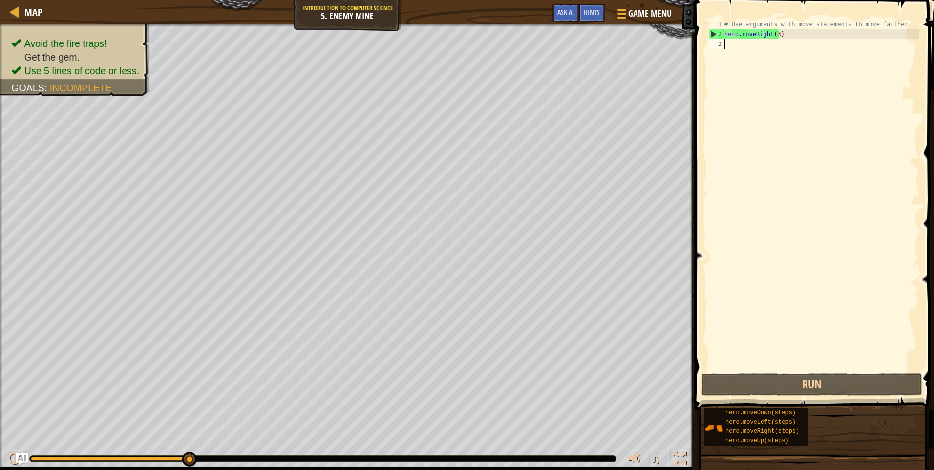
type textarea "H"
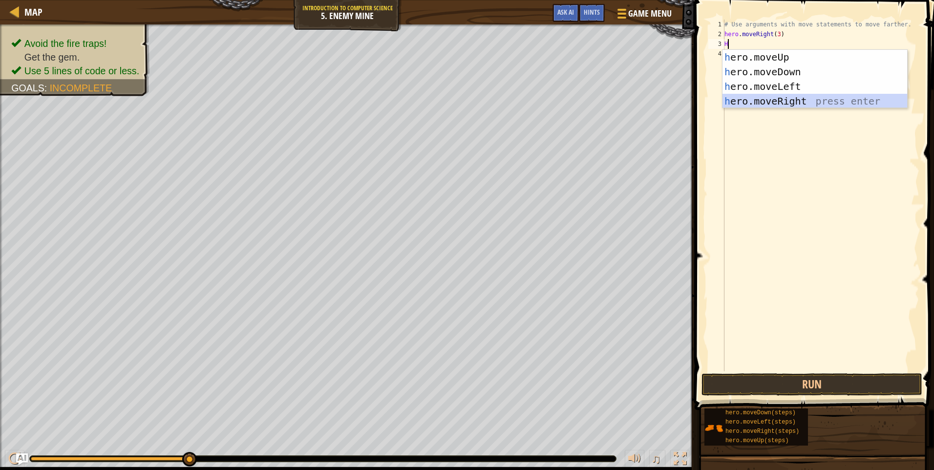
click at [784, 103] on div "h ero.moveUp press enter h ero.moveDown press enter h ero.moveLeft press enter …" at bounding box center [814, 94] width 185 height 88
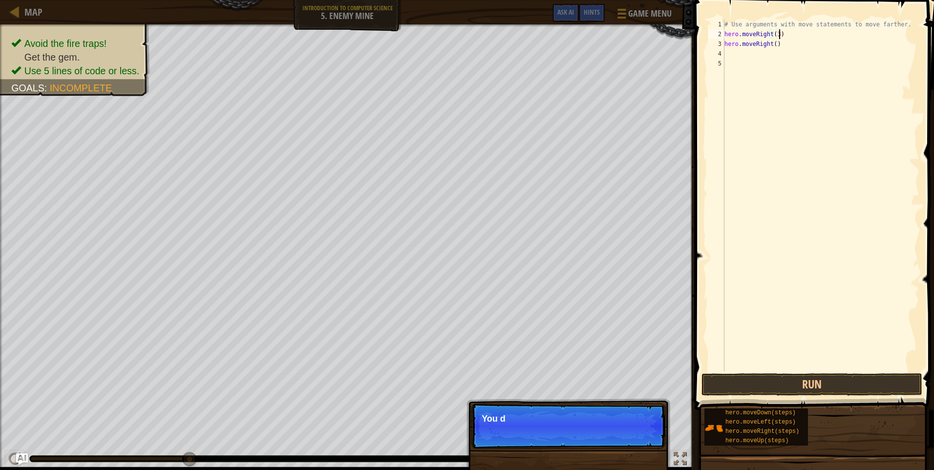
click at [788, 37] on div "# Use arguments with move statements to move farther. hero . moveRight ( 3 ) he…" at bounding box center [820, 205] width 197 height 371
drag, startPoint x: 774, startPoint y: 42, endPoint x: 742, endPoint y: 42, distance: 31.3
click at [742, 42] on div "# Use arguments with move statements to move farther. hero . moveRight ( 3 ) he…" at bounding box center [820, 205] width 197 height 371
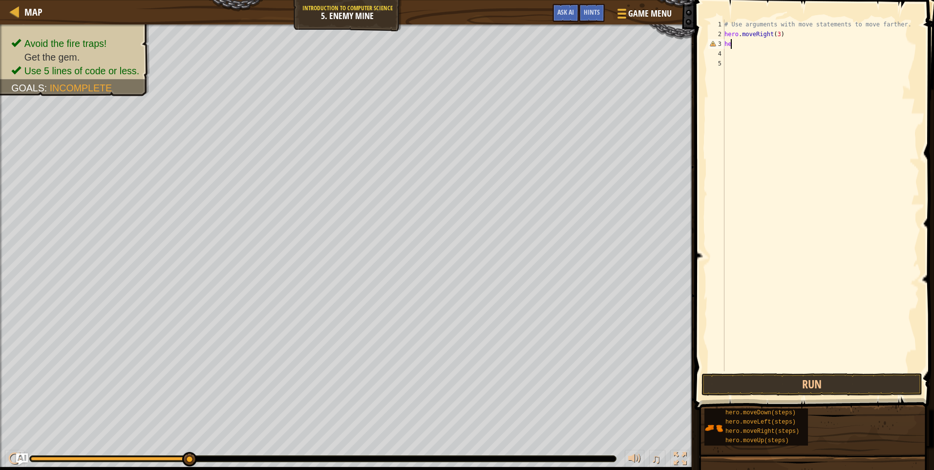
type textarea "h"
type textarea "H"
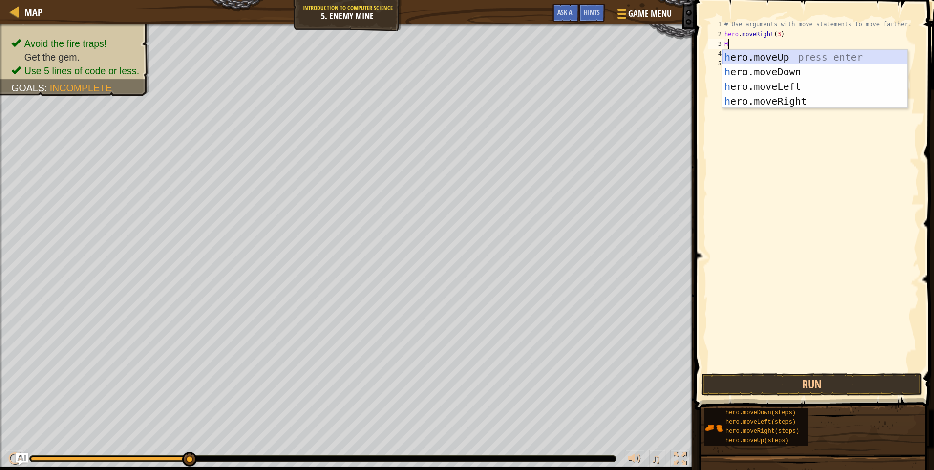
click at [799, 52] on div "h ero.moveUp press enter h ero.moveDown press enter h ero.moveLeft press enter …" at bounding box center [814, 94] width 185 height 88
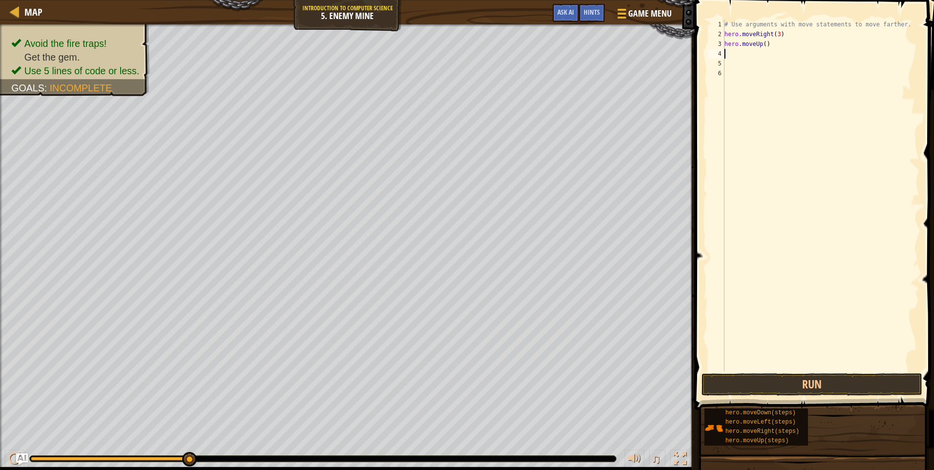
type textarea "H"
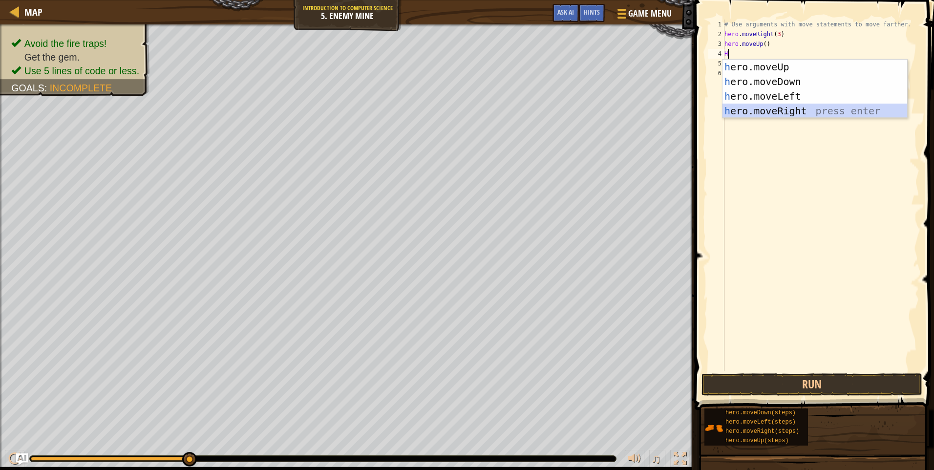
click at [768, 107] on div "h ero.moveUp press enter h ero.moveDown press enter h ero.moveLeft press enter …" at bounding box center [814, 104] width 185 height 88
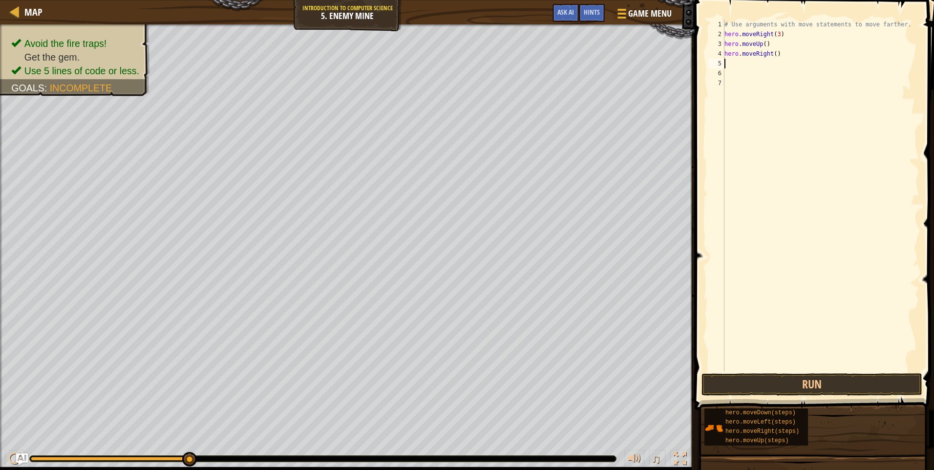
type textarea "H"
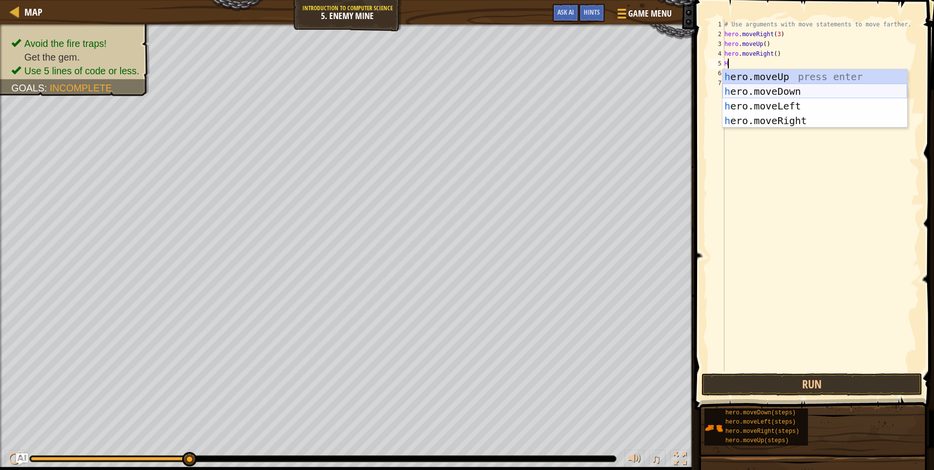
click at [822, 94] on div "h ero.moveUp press enter h ero.moveDown press enter h ero.moveLeft press enter …" at bounding box center [814, 113] width 185 height 88
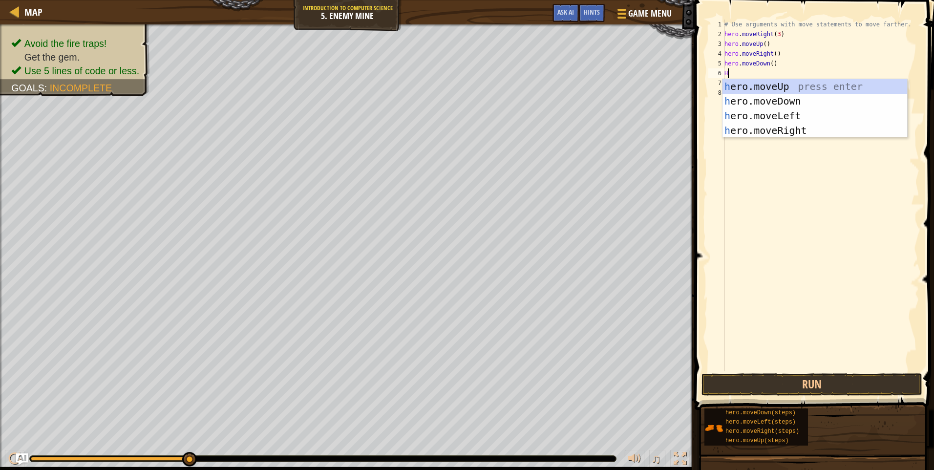
click at [831, 69] on div "# Use arguments with move statements to move farther. hero . moveRight ( 3 ) he…" at bounding box center [820, 205] width 197 height 371
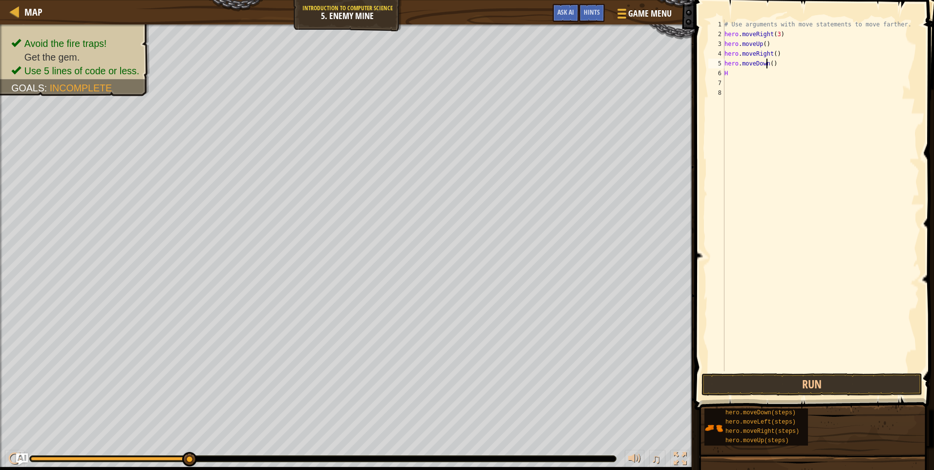
click at [768, 62] on div "# Use arguments with move statements to move farther. hero . moveRight ( 3 ) he…" at bounding box center [820, 205] width 197 height 371
click at [770, 62] on div "# Use arguments with move statements to move farther. hero . moveRight ( 3 ) he…" at bounding box center [820, 205] width 197 height 371
click at [739, 74] on div "# Use arguments with move statements to move farther. hero . moveRight ( 3 ) he…" at bounding box center [820, 205] width 197 height 371
type textarea "H"
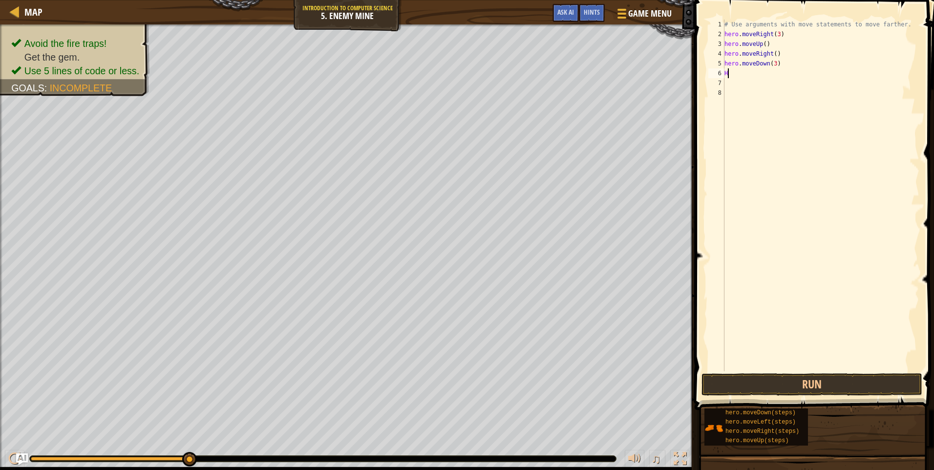
scroll to position [4, 0]
type textarea "H"
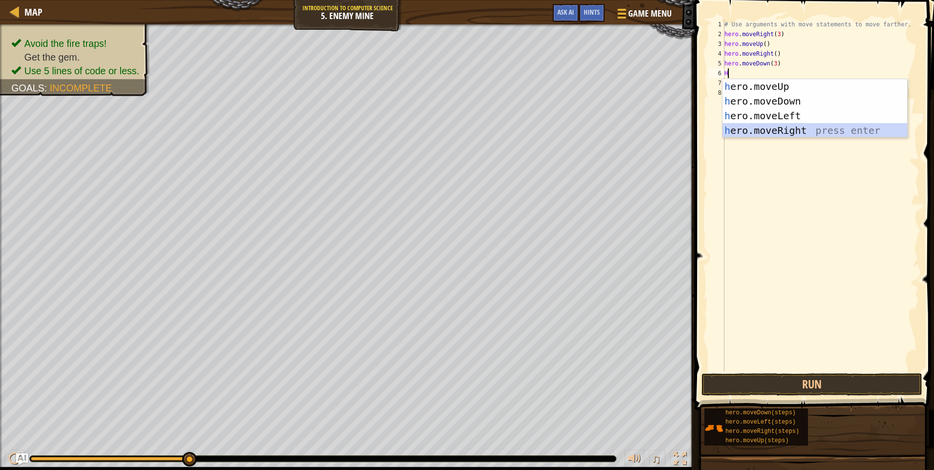
click at [803, 132] on div "h ero.moveUp press enter h ero.moveDown press enter h ero.moveLeft press enter …" at bounding box center [814, 123] width 185 height 88
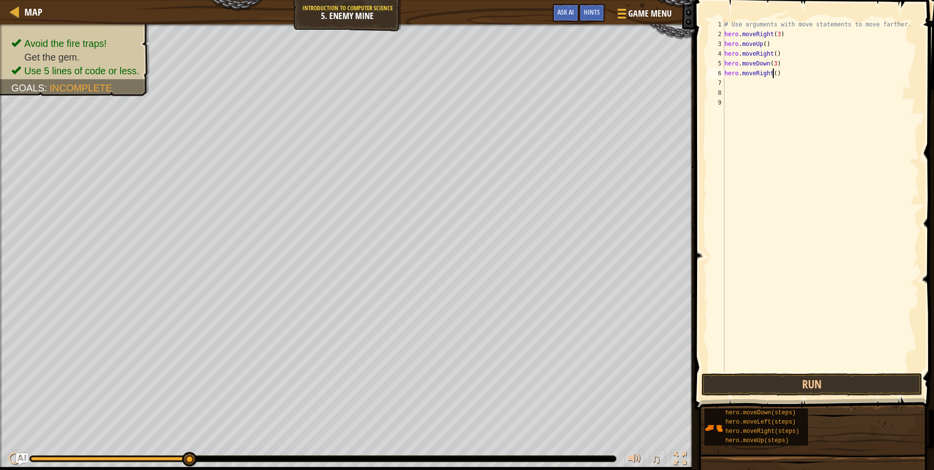
click at [772, 74] on div "# Use arguments with move statements to move farther. hero . moveRight ( 3 ) he…" at bounding box center [820, 205] width 197 height 371
type textarea "hero.moveRight(2)"
click at [835, 386] on button "Run" at bounding box center [811, 384] width 221 height 22
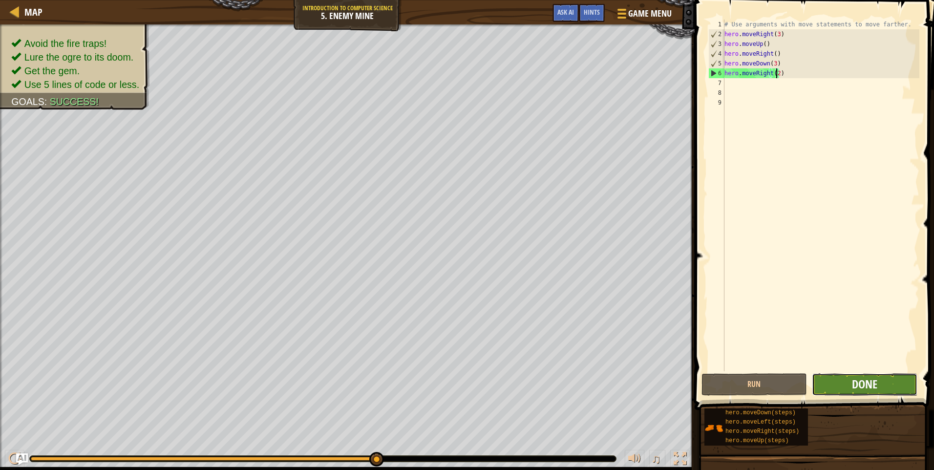
click at [854, 386] on span "Done" at bounding box center [864, 384] width 25 height 16
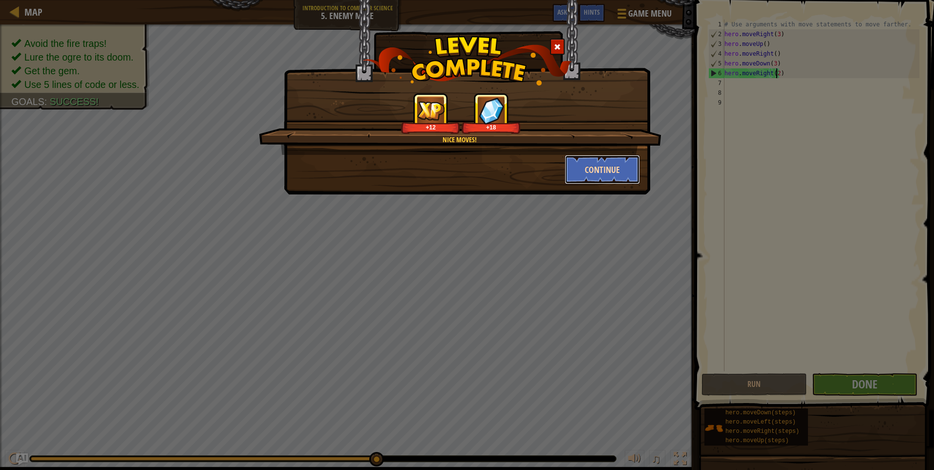
click at [597, 173] on button "Continue" at bounding box center [603, 169] width 76 height 29
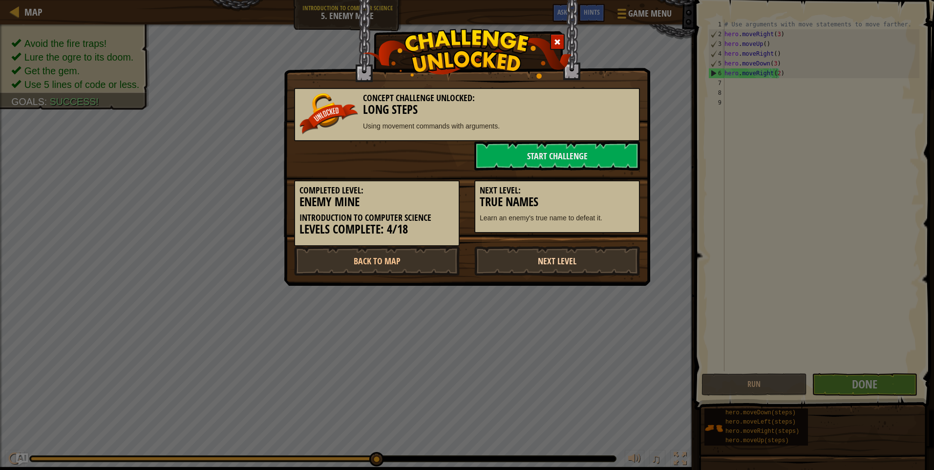
click at [539, 269] on link "Next Level" at bounding box center [557, 260] width 166 height 29
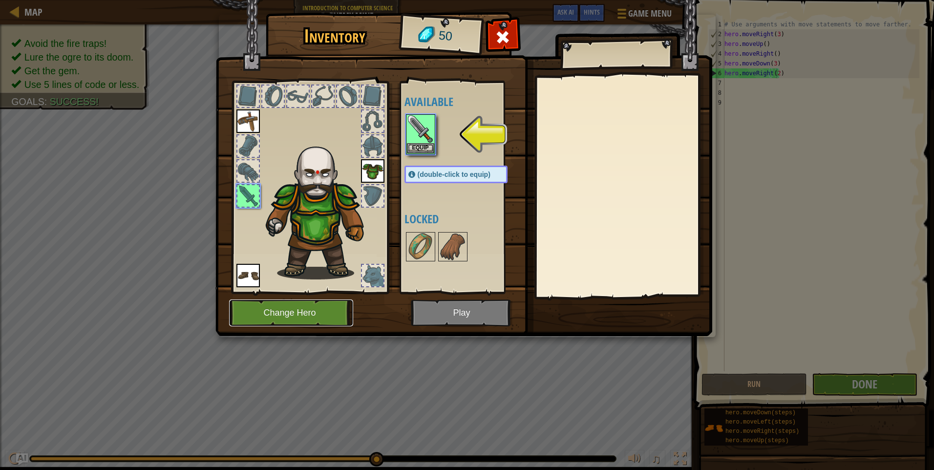
click at [318, 311] on button "Change Hero" at bounding box center [291, 312] width 124 height 27
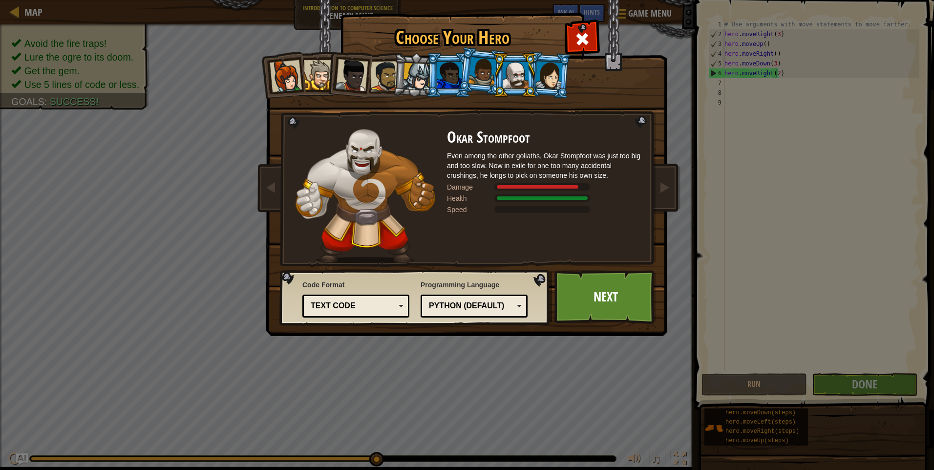
click at [413, 82] on div at bounding box center [417, 77] width 28 height 28
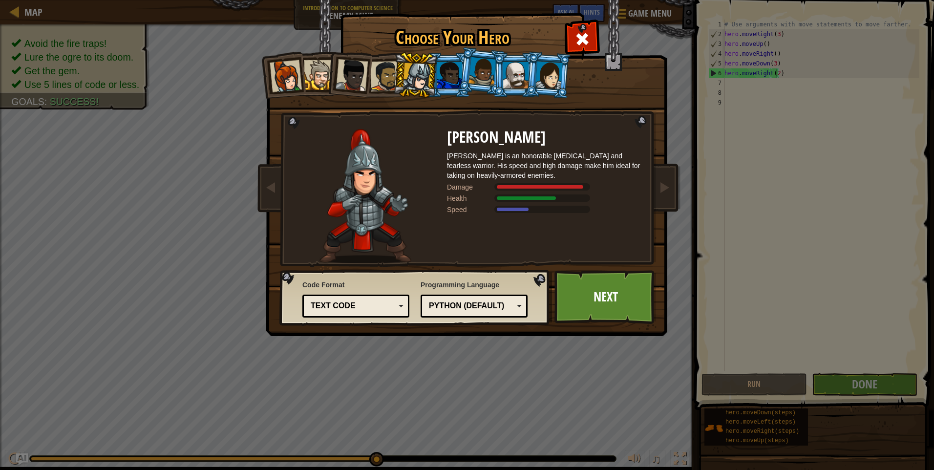
click at [439, 75] on div at bounding box center [449, 75] width 25 height 26
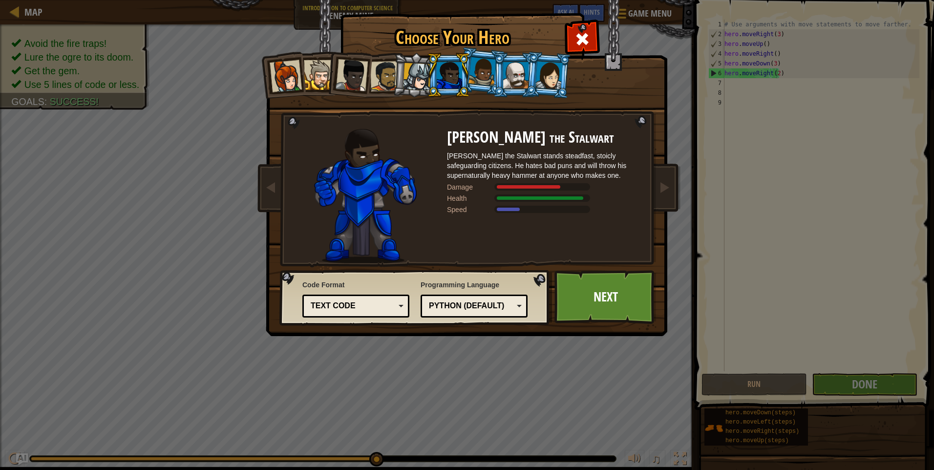
click at [482, 76] on div at bounding box center [482, 71] width 28 height 29
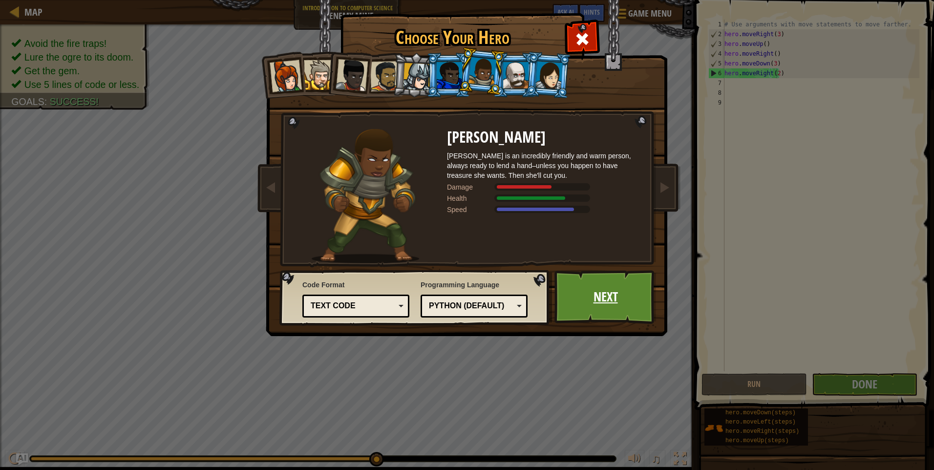
click at [614, 315] on link "Next" at bounding box center [605, 297] width 102 height 54
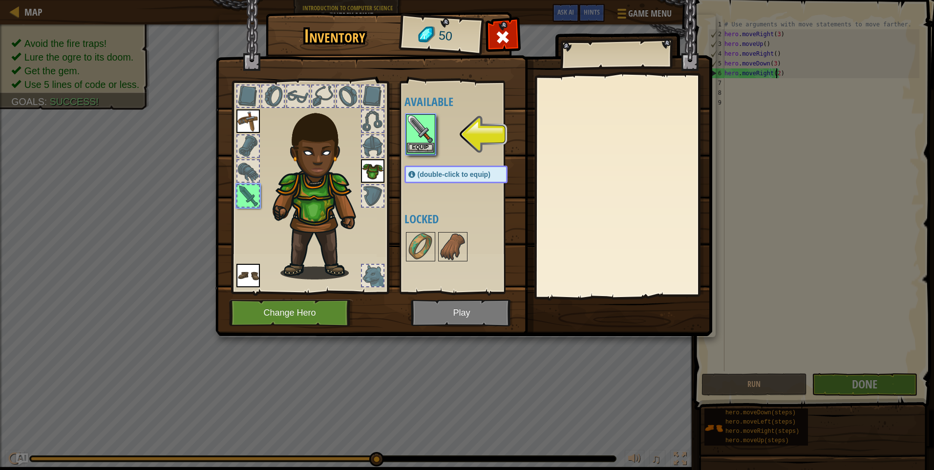
click at [408, 142] on img at bounding box center [420, 128] width 27 height 27
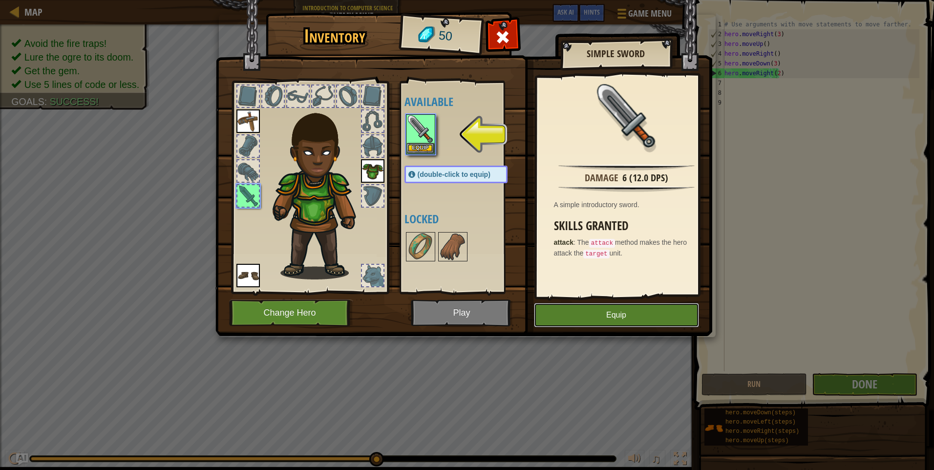
click at [653, 316] on button "Equip" at bounding box center [616, 315] width 165 height 24
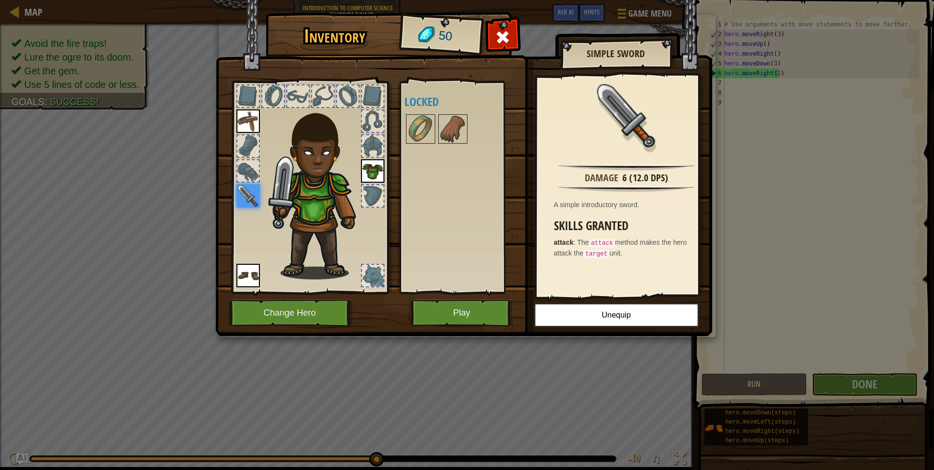
click at [468, 131] on div at bounding box center [465, 129] width 123 height 32
click at [444, 130] on img at bounding box center [452, 128] width 27 height 27
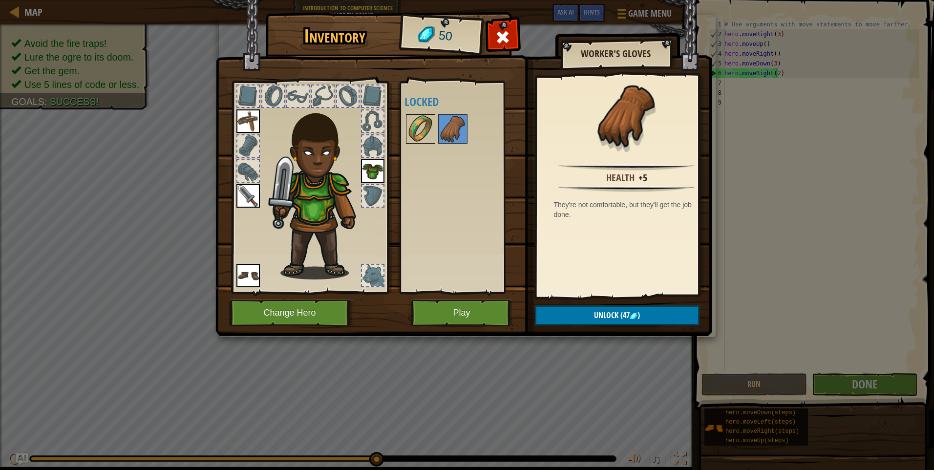
click at [408, 130] on img at bounding box center [420, 128] width 27 height 27
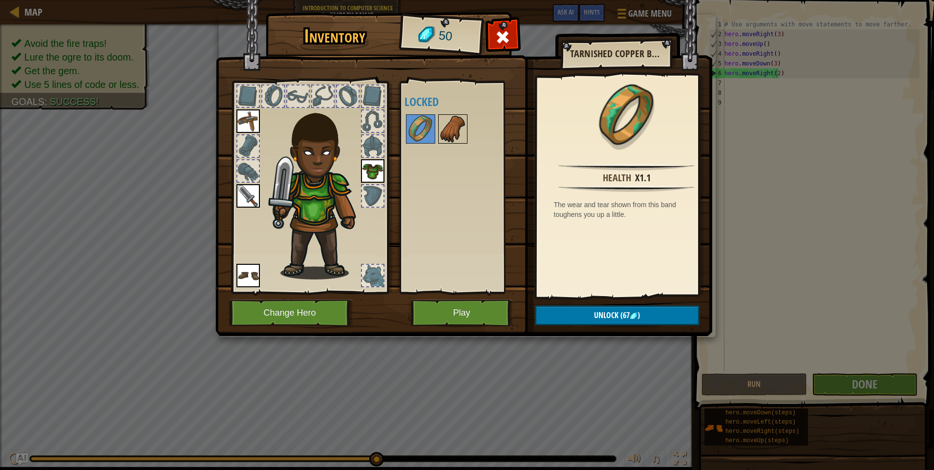
click at [443, 131] on img at bounding box center [452, 128] width 27 height 27
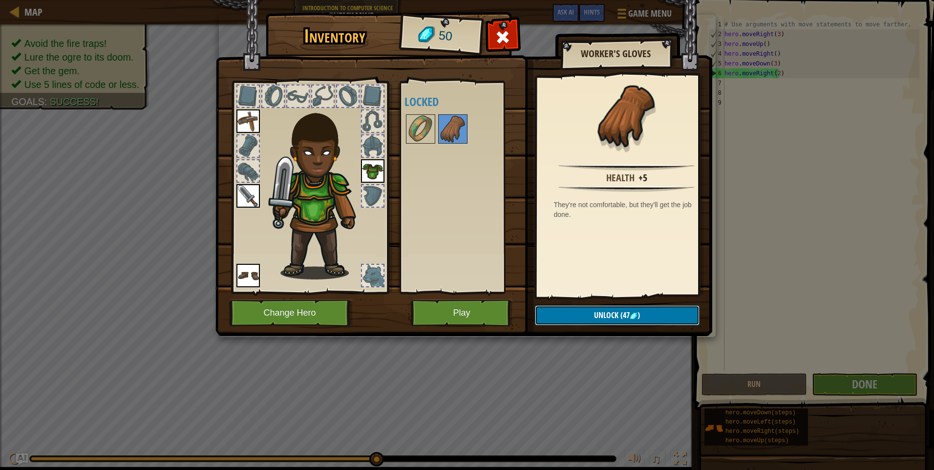
click at [597, 317] on span "Unlock" at bounding box center [606, 315] width 24 height 11
click at [591, 316] on button "Confirm" at bounding box center [617, 315] width 165 height 20
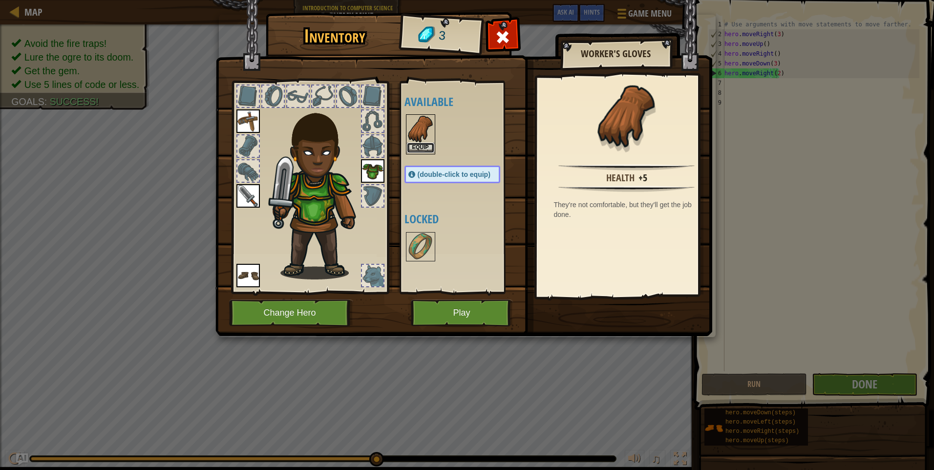
drag, startPoint x: 426, startPoint y: 144, endPoint x: 417, endPoint y: 143, distance: 9.3
click at [417, 143] on button "Equip" at bounding box center [420, 148] width 27 height 10
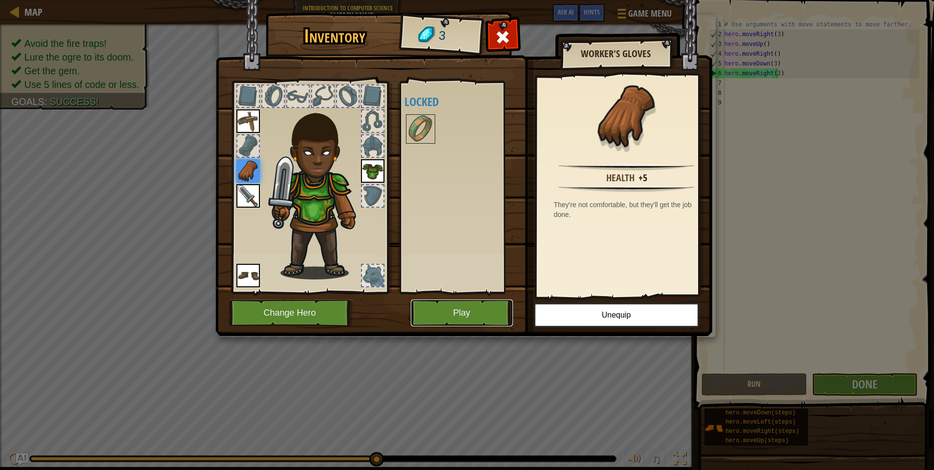
click at [479, 306] on button "Play" at bounding box center [462, 312] width 102 height 27
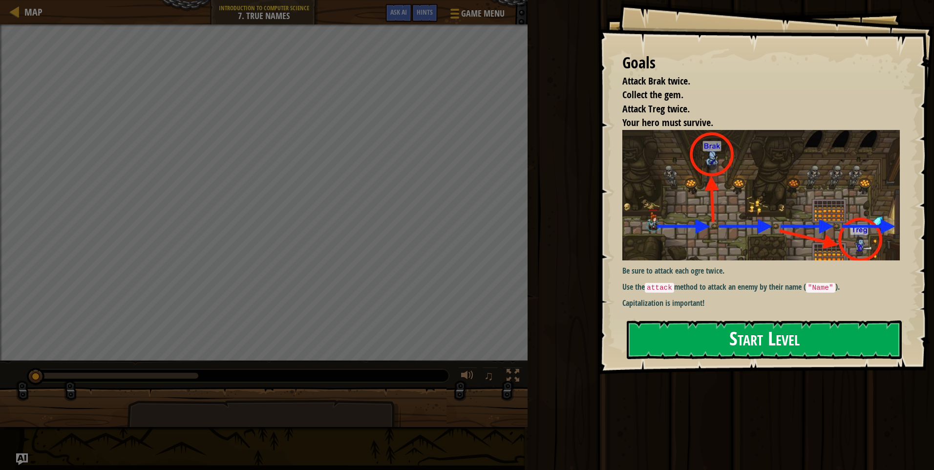
click at [756, 343] on button "Start Level" at bounding box center [764, 339] width 275 height 39
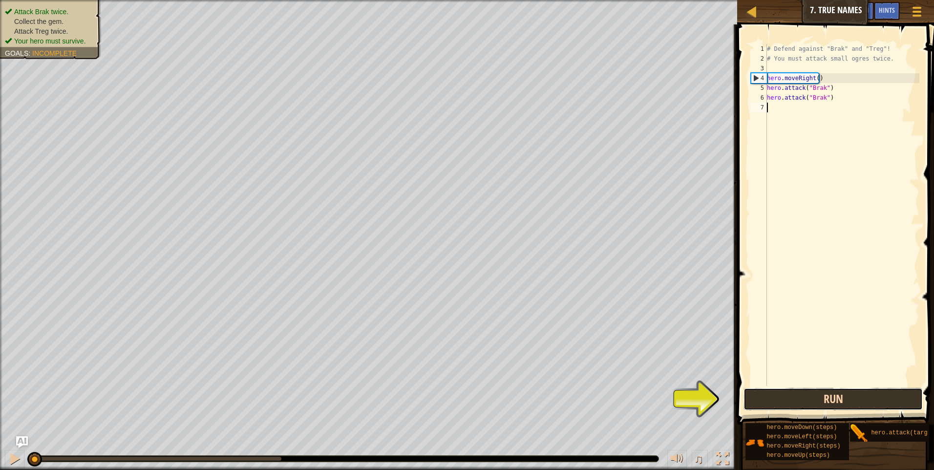
click at [828, 407] on button "Run" at bounding box center [832, 399] width 179 height 22
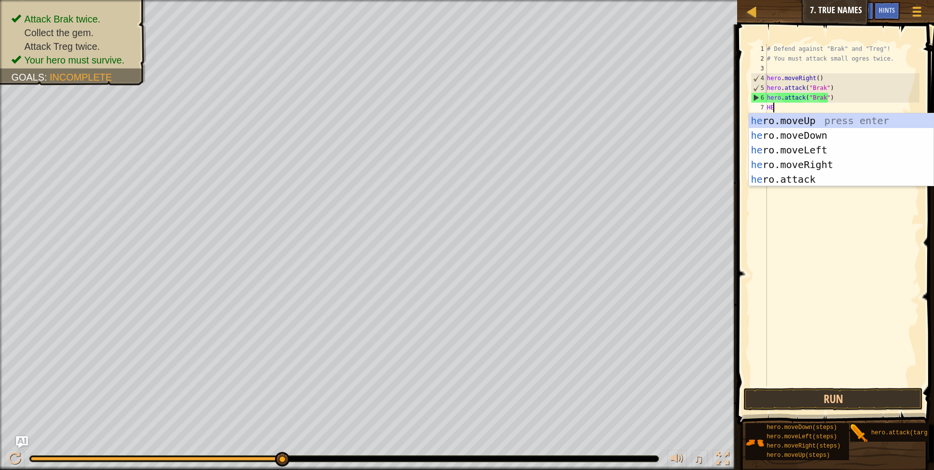
scroll to position [4, 0]
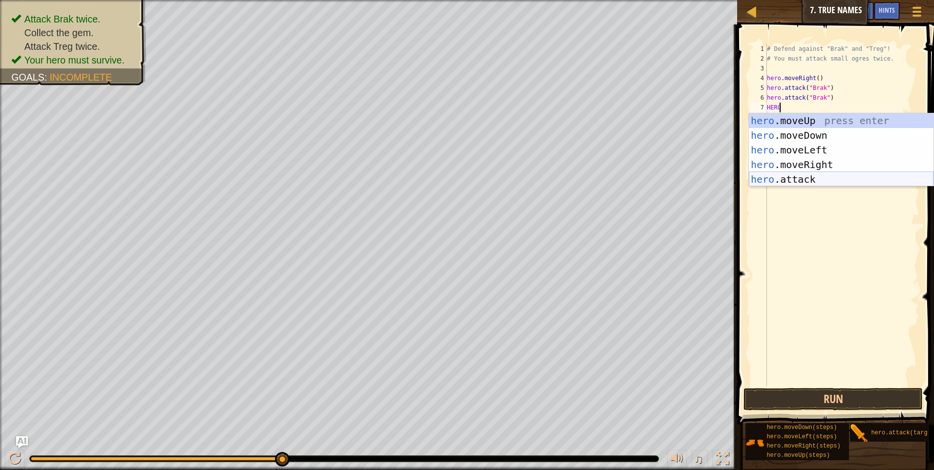
click at [813, 178] on div "hero .moveUp press enter hero .moveDown press enter hero .moveLeft press enter …" at bounding box center [841, 164] width 185 height 103
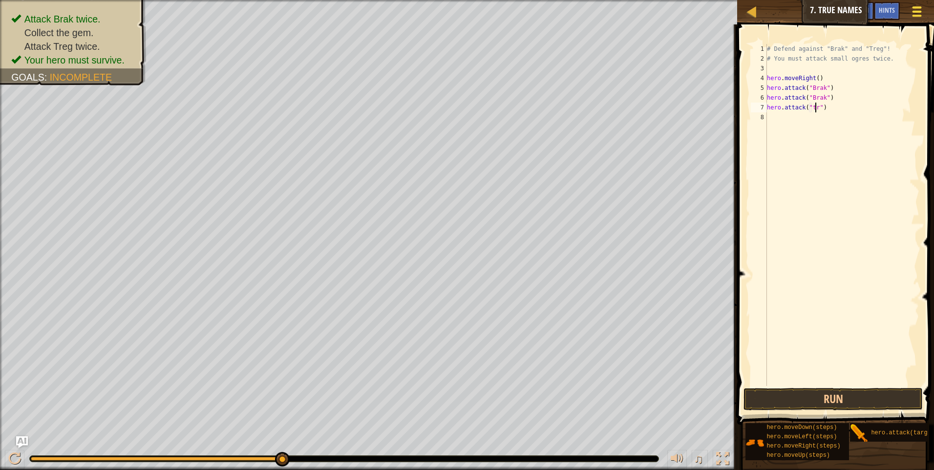
scroll to position [4, 4]
type textarea "hero.attack("treg")"
click at [773, 118] on div "# Defend against "Brak" and "Treg"! # You must attack small ogres twice. hero .…" at bounding box center [842, 224] width 154 height 361
click at [755, 388] on button "Run" at bounding box center [832, 399] width 179 height 22
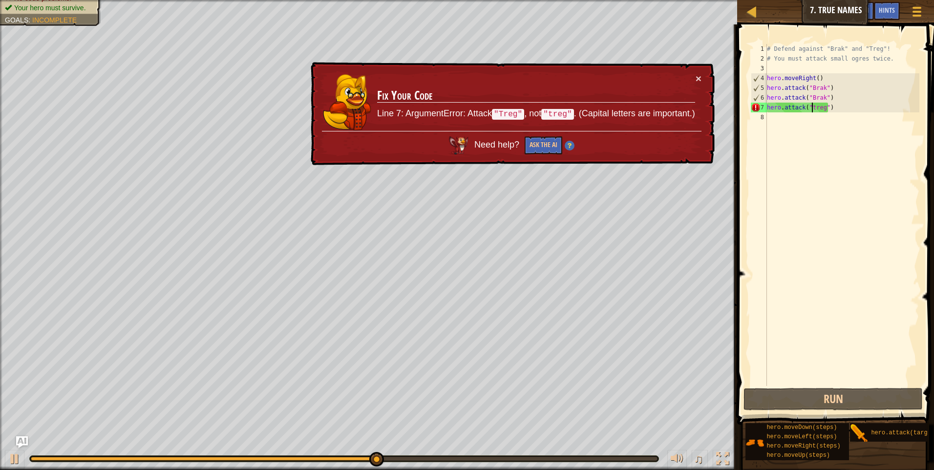
click at [812, 107] on div "# Defend against "Brak" and "Treg"! # You must attack small ogres twice. hero .…" at bounding box center [842, 224] width 154 height 361
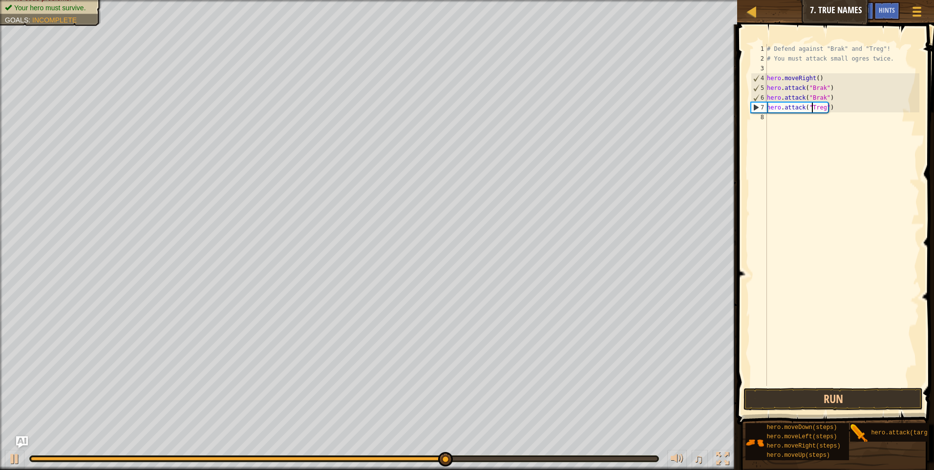
scroll to position [4, 1]
drag, startPoint x: 787, startPoint y: 116, endPoint x: 745, endPoint y: 115, distance: 42.0
click at [749, 115] on div "reg") 1 2 3 4 5 6 7 8 9 # Defend against "Brak" and "Treg"! # You must attack s…" at bounding box center [834, 215] width 170 height 342
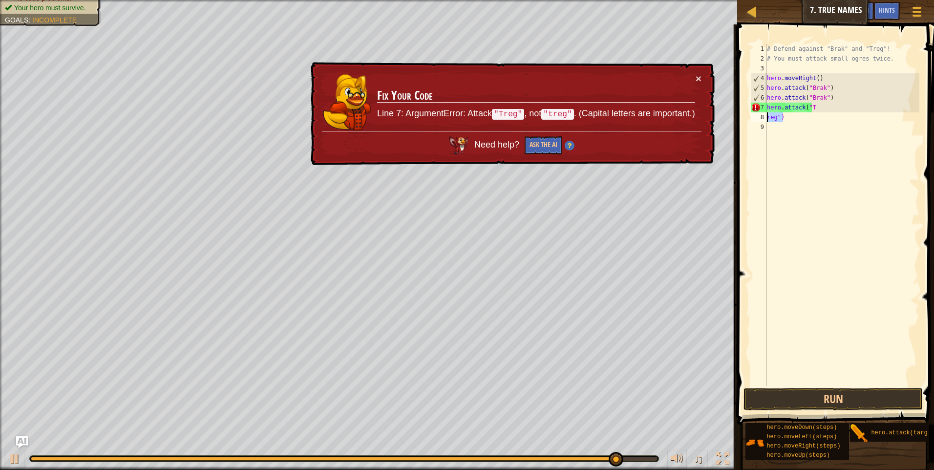
click at [814, 110] on div "# Defend against "Brak" and "Treg"! # You must attack small ogres twice. hero .…" at bounding box center [842, 224] width 154 height 361
paste textarea "reg")"
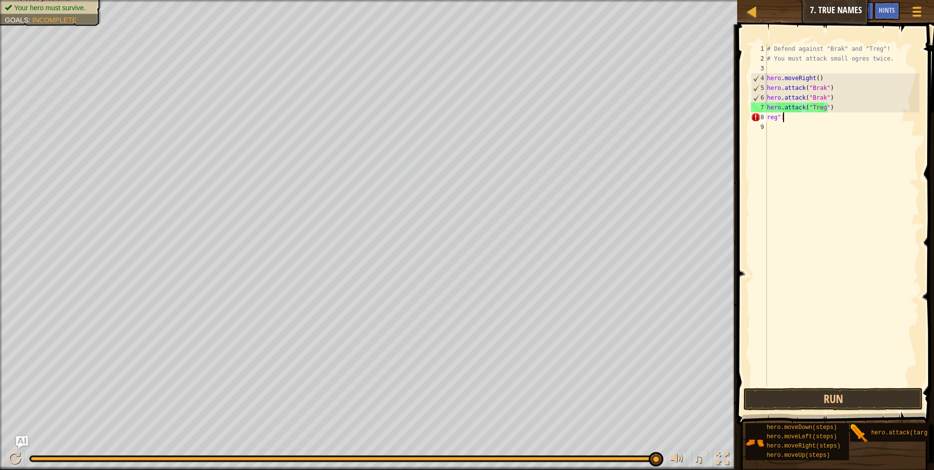
click at [785, 121] on div "# Defend against "Brak" and "Treg"! # You must attack small ogres twice. hero .…" at bounding box center [842, 224] width 154 height 361
type textarea "reg")"
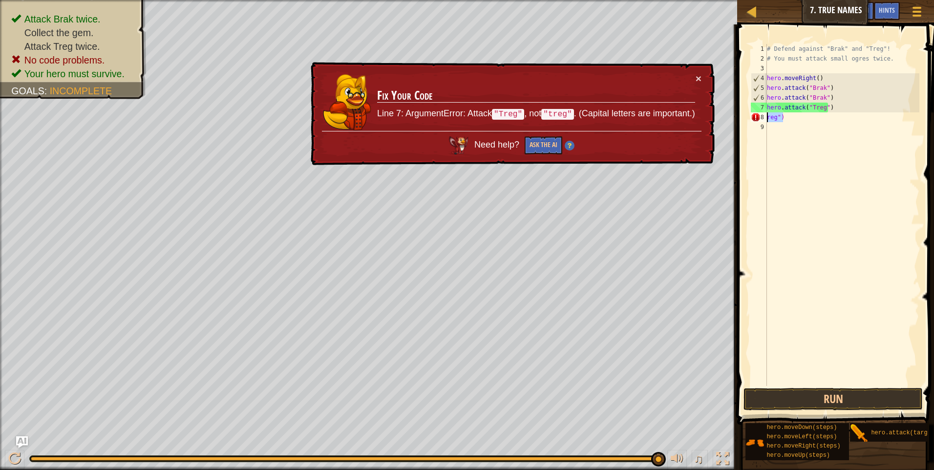
drag, startPoint x: 785, startPoint y: 121, endPoint x: 745, endPoint y: 117, distance: 40.7
click at [745, 117] on div "reg") 1 2 3 4 5 6 7 8 9 # Defend against "Brak" and "Treg"! # You must attack s…" at bounding box center [834, 243] width 200 height 429
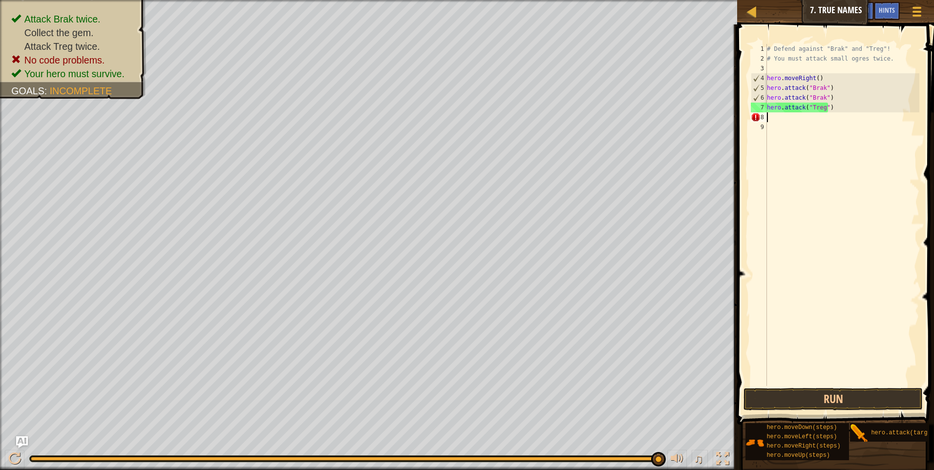
scroll to position [4, 0]
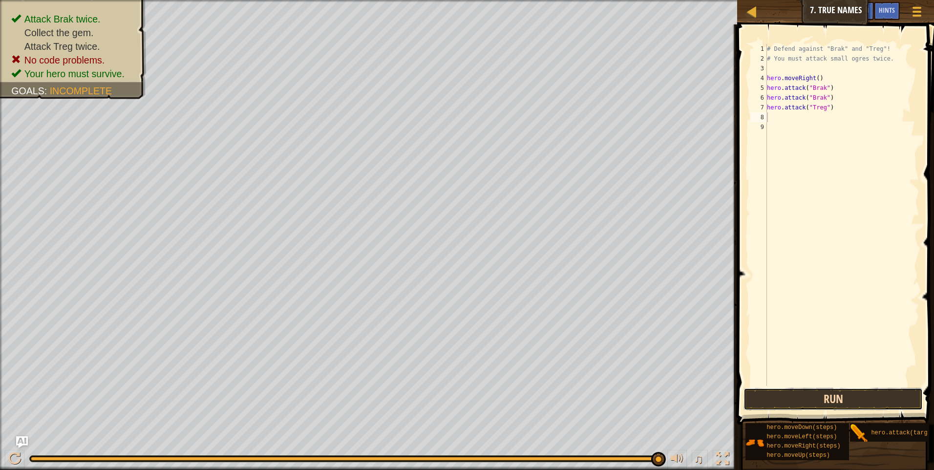
click at [824, 397] on button "Run" at bounding box center [832, 399] width 179 height 22
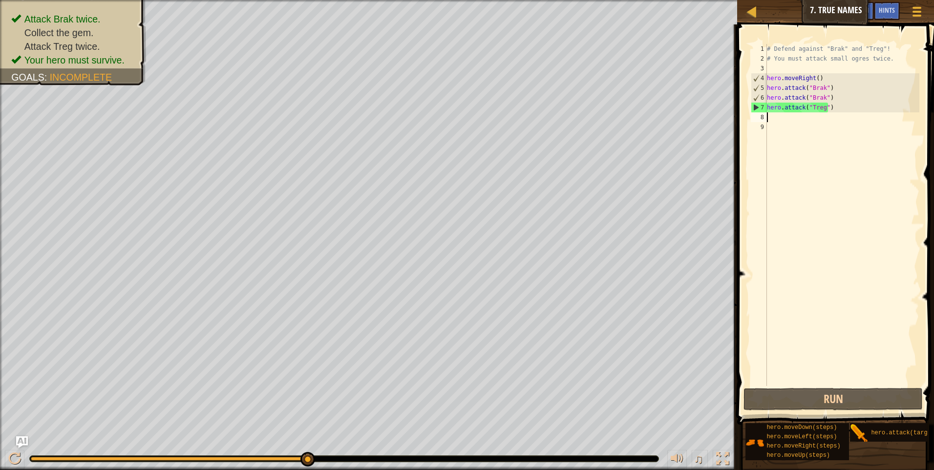
click at [780, 125] on div "# Defend against "Brak" and "Treg"! # You must attack small ogres twice. hero .…" at bounding box center [842, 224] width 154 height 361
click at [754, 388] on button "Run" at bounding box center [832, 399] width 179 height 22
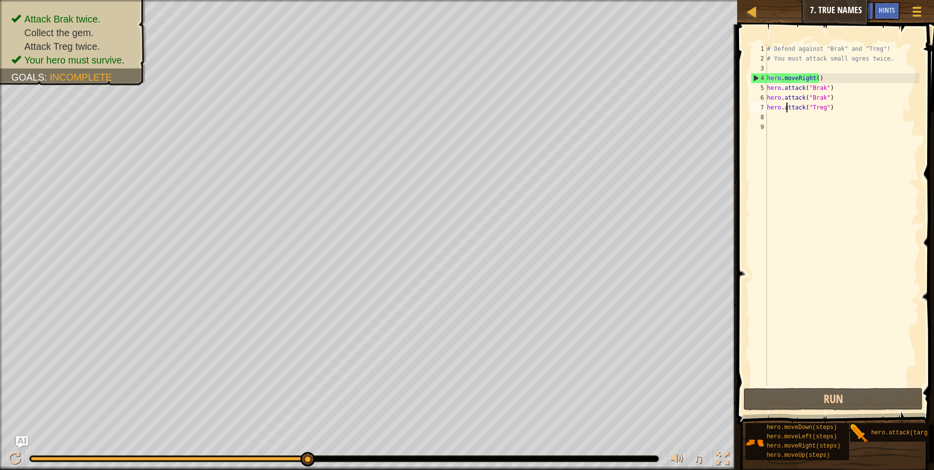
click at [786, 111] on div "# Defend against "Brak" and "Treg"! # You must attack small ogres twice. hero .…" at bounding box center [842, 224] width 154 height 361
type textarea "hero.attack("Treg")"
click at [770, 120] on div "# Defend against "Brak" and "Treg"! # You must attack small ogres twice. hero .…" at bounding box center [842, 224] width 154 height 361
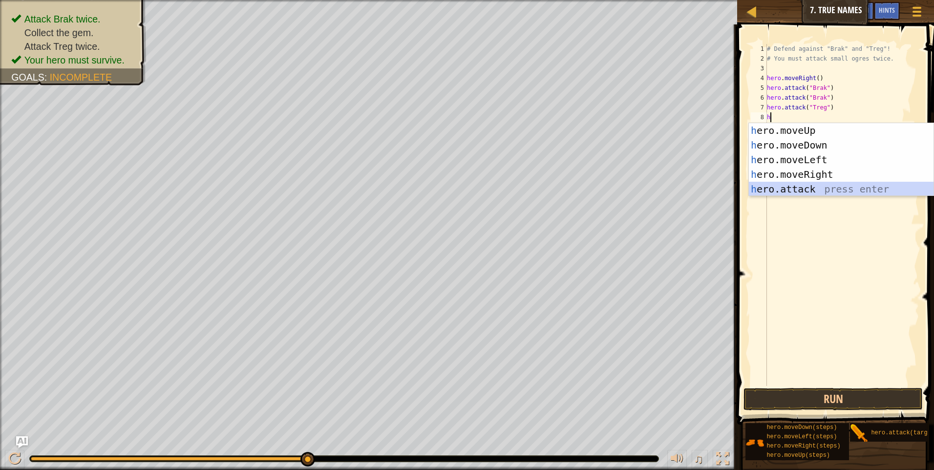
click at [829, 184] on div "h ero.moveUp press enter h ero.moveDown press enter h ero.moveLeft press enter …" at bounding box center [841, 174] width 185 height 103
type textarea "hero.attack("Enemy Name")"
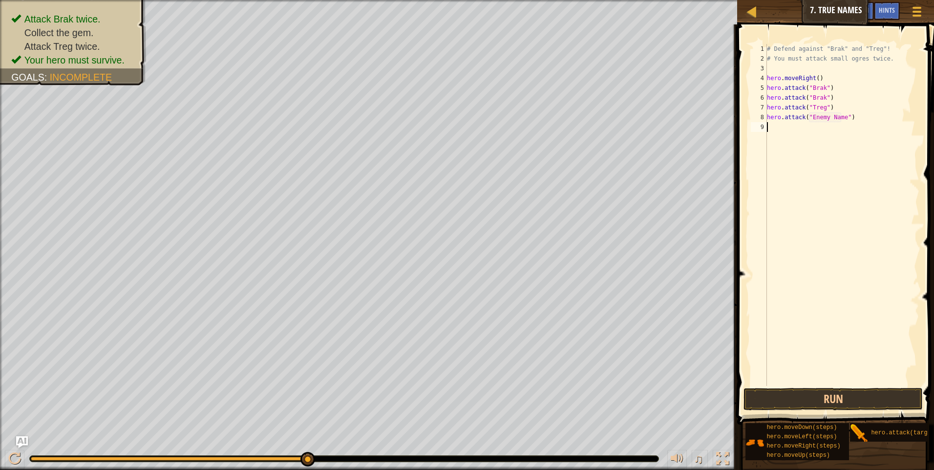
click at [778, 131] on div "# Defend against "Brak" and "Treg"! # You must attack small ogres twice. hero .…" at bounding box center [842, 224] width 154 height 361
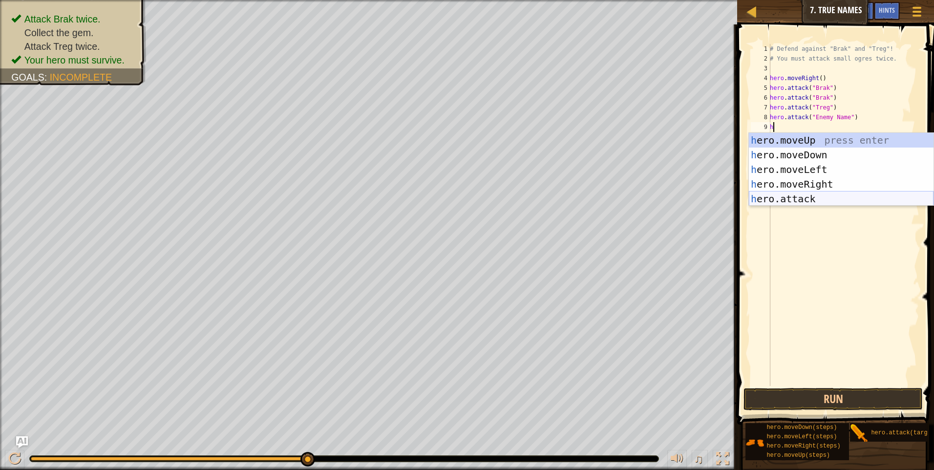
click at [804, 197] on div "h ero.moveUp press enter h ero.moveDown press enter h ero.moveLeft press enter …" at bounding box center [841, 184] width 185 height 103
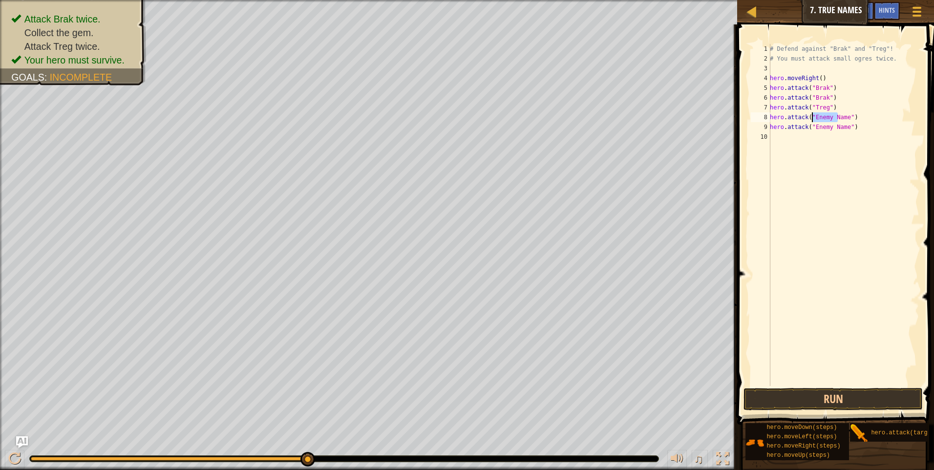
drag, startPoint x: 838, startPoint y: 118, endPoint x: 816, endPoint y: 117, distance: 21.5
click at [815, 117] on div "# Defend against "Brak" and "Treg"! # You must attack small ogres twice. hero .…" at bounding box center [843, 224] width 151 height 361
click at [830, 117] on div "# Defend against "Brak" and "Treg"! # You must attack small ogres twice. hero .…" at bounding box center [843, 215] width 151 height 342
click at [840, 114] on div "# Defend against "Brak" and "Treg"! # You must attack small ogres twice. hero .…" at bounding box center [843, 224] width 151 height 361
drag, startPoint x: 842, startPoint y: 114, endPoint x: 833, endPoint y: 114, distance: 9.3
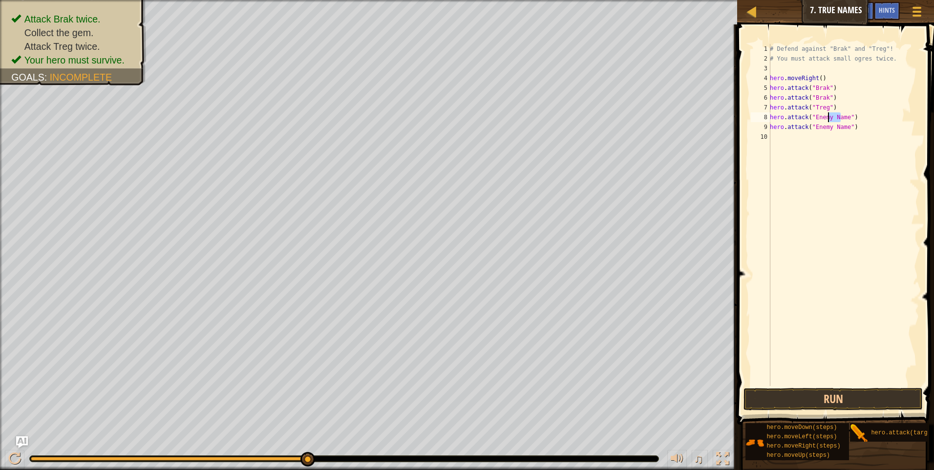
click at [830, 114] on div "# Defend against "Brak" and "Treg"! # You must attack small ogres twice. hero .…" at bounding box center [843, 224] width 151 height 361
drag, startPoint x: 827, startPoint y: 118, endPoint x: 812, endPoint y: 118, distance: 15.1
click at [812, 118] on div "# Defend against "Brak" and "Treg"! # You must attack small ogres twice. hero .…" at bounding box center [843, 224] width 151 height 361
click at [822, 118] on div "# Defend against "Brak" and "Treg"! # You must attack small ogres twice. hero .…" at bounding box center [843, 224] width 151 height 361
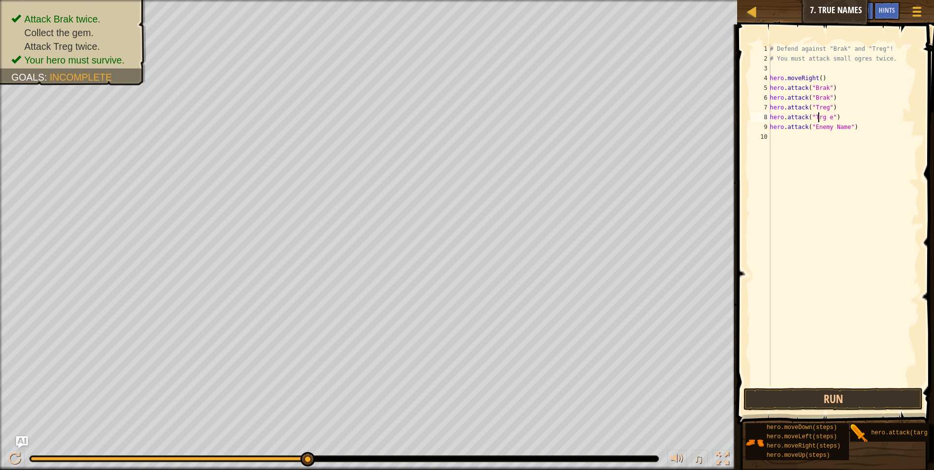
click at [818, 113] on div "# Defend against "Brak" and "Treg"! # You must attack small ogres twice. hero .…" at bounding box center [843, 224] width 151 height 361
paste textarea "e"
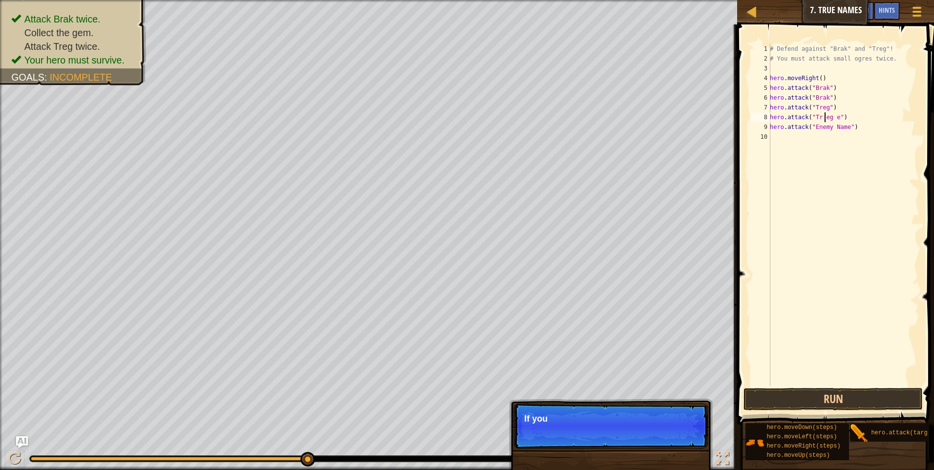
click at [819, 118] on div "# Defend against "Brak" and "Treg"! # You must attack small ogres twice. hero .…" at bounding box center [843, 224] width 151 height 361
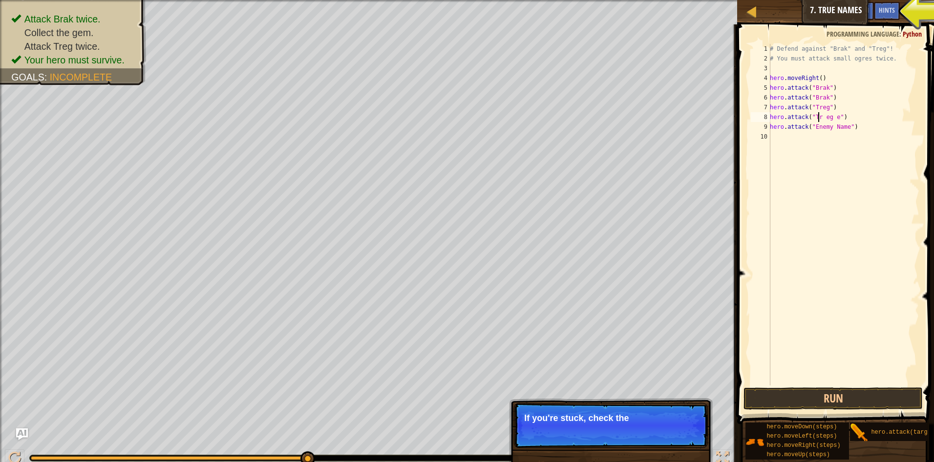
click at [819, 118] on div "# Defend against "Brak" and "Treg"! # You must attack small ogres twice. hero .…" at bounding box center [843, 224] width 151 height 361
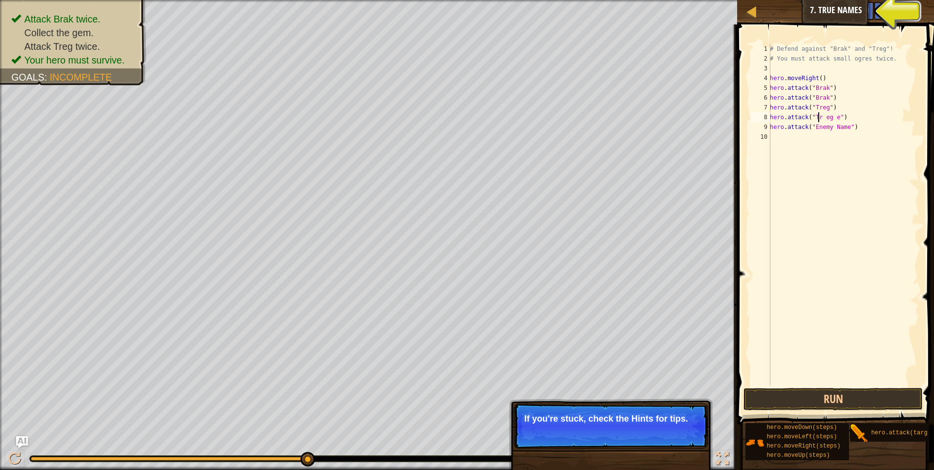
click at [823, 118] on div "# Defend against "Brak" and "Treg"! # You must attack small ogres twice. hero .…" at bounding box center [843, 224] width 151 height 361
click at [831, 118] on div "# Defend against "Brak" and "Treg"! # You must attack small ogres twice. hero .…" at bounding box center [843, 224] width 151 height 361
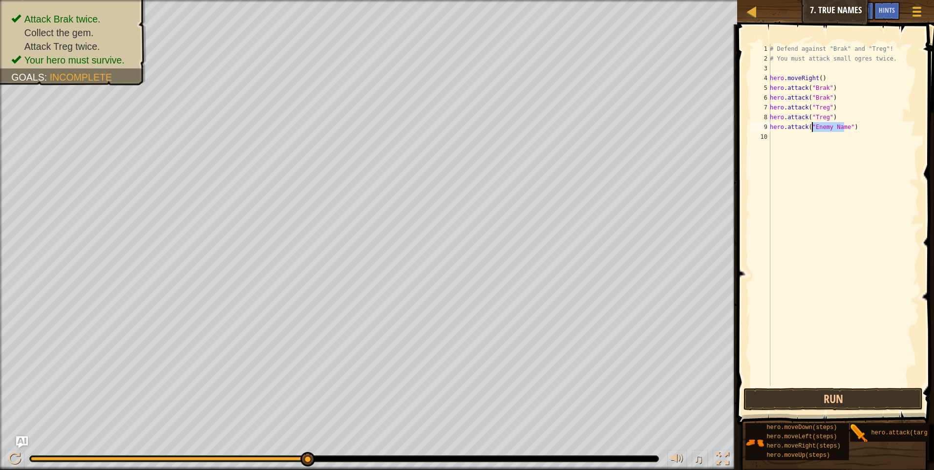
drag, startPoint x: 844, startPoint y: 126, endPoint x: 813, endPoint y: 126, distance: 30.8
click at [813, 126] on div "# Defend against "Brak" and "Treg"! # You must attack small ogres twice. hero .…" at bounding box center [843, 224] width 151 height 361
type textarea "hero.attack("Treg")"
click at [789, 401] on button "Run" at bounding box center [832, 399] width 179 height 22
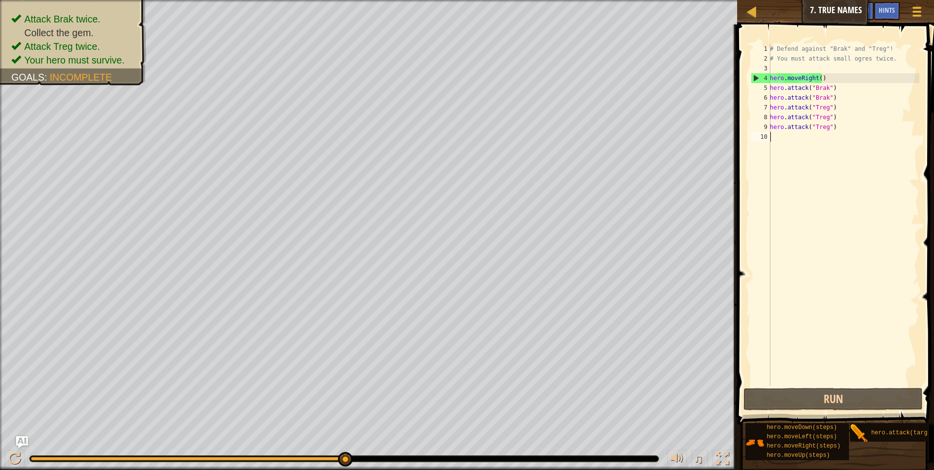
click at [778, 139] on div "# Defend against "Brak" and "Treg"! # You must attack small ogres twice. hero .…" at bounding box center [843, 224] width 151 height 361
type textarea "h"
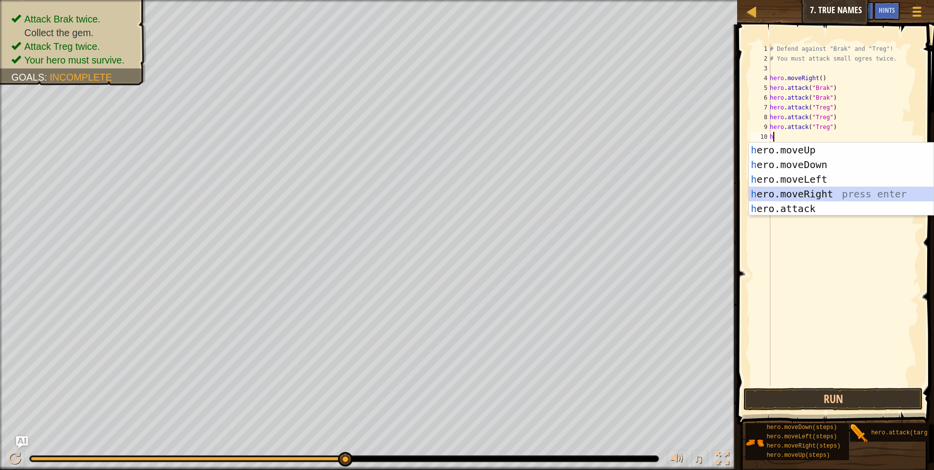
click at [830, 198] on div "h ero.moveUp press enter h ero.moveDown press enter h ero.moveLeft press enter …" at bounding box center [841, 194] width 185 height 103
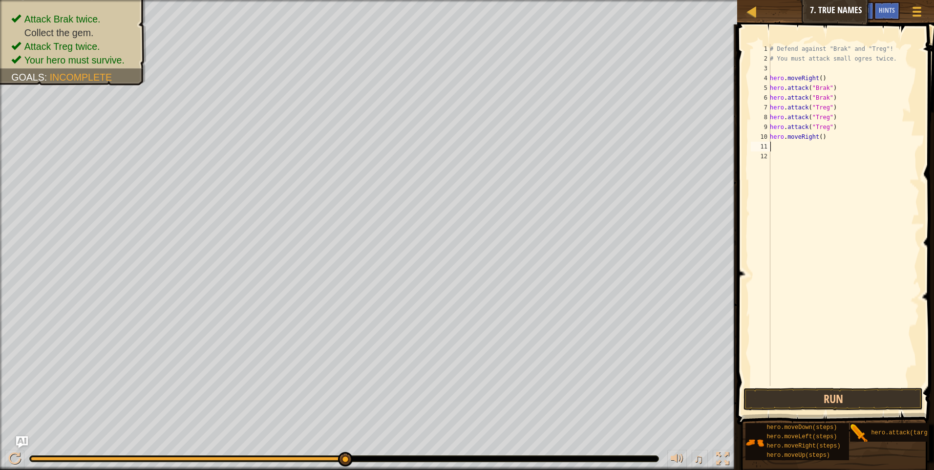
type textarea "h"
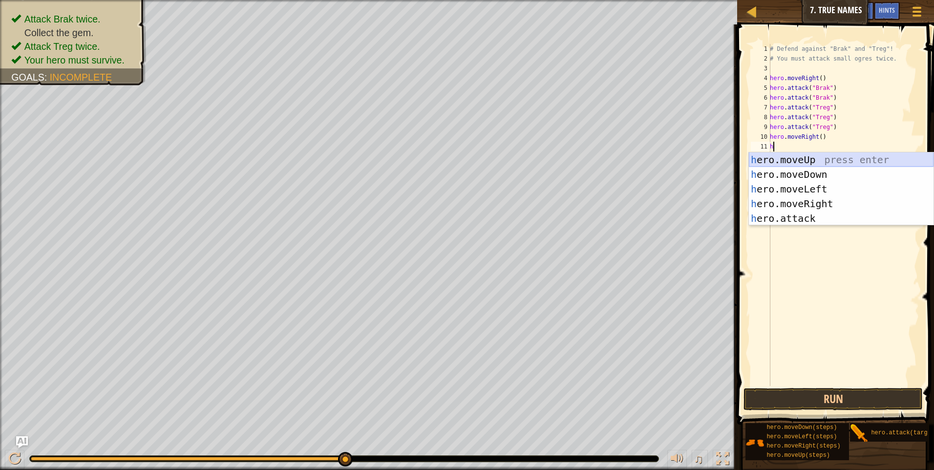
click at [837, 161] on div "h ero.moveUp press enter h ero.moveDown press enter h ero.moveLeft press enter …" at bounding box center [841, 203] width 185 height 103
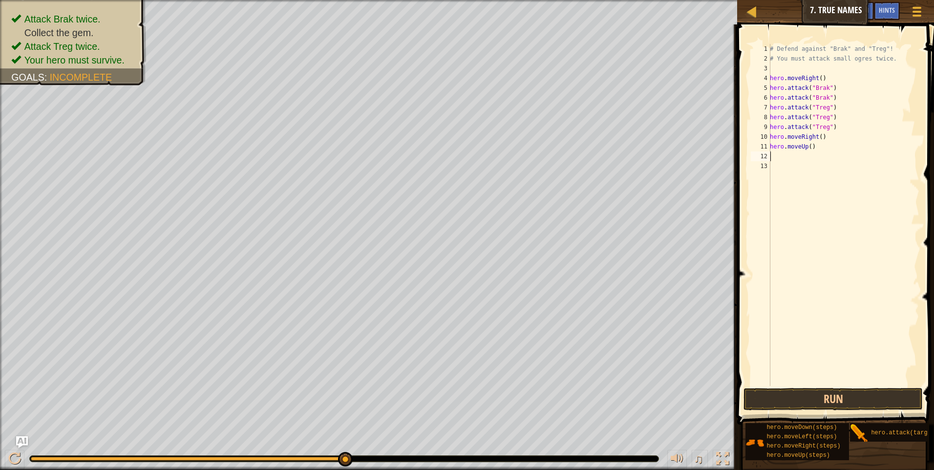
type textarea "h"
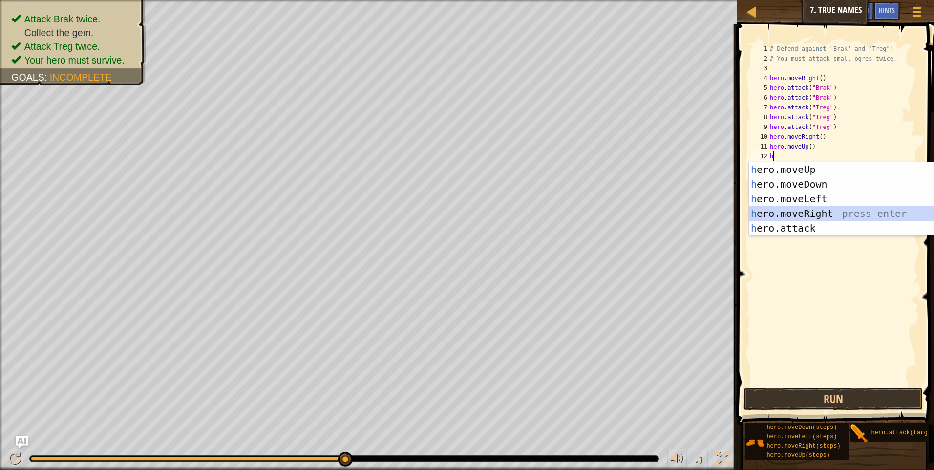
click at [807, 213] on div "h ero.moveUp press enter h ero.moveDown press enter h ero.moveLeft press enter …" at bounding box center [841, 213] width 185 height 103
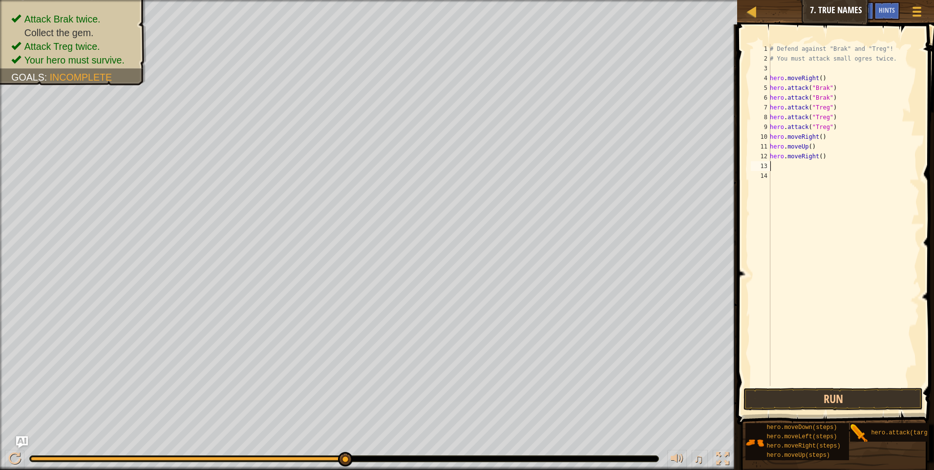
type textarea "h"
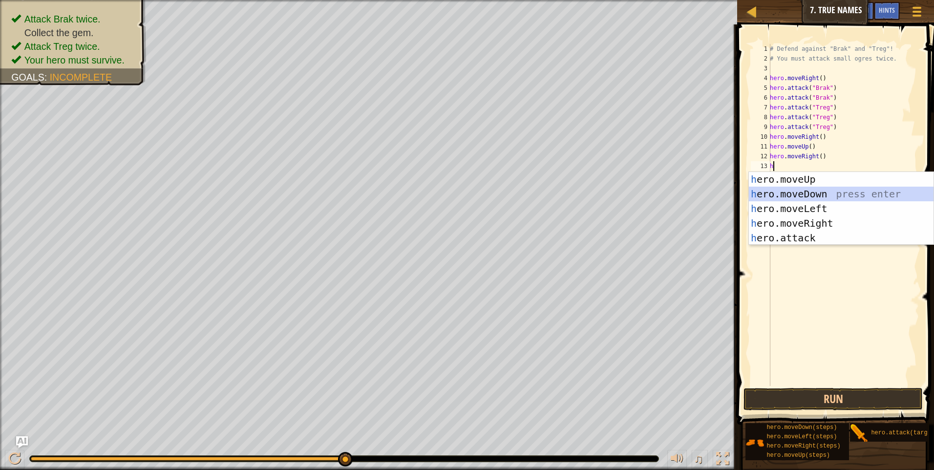
click at [823, 196] on div "h ero.moveUp press enter h ero.moveDown press enter h ero.moveLeft press enter …" at bounding box center [841, 223] width 185 height 103
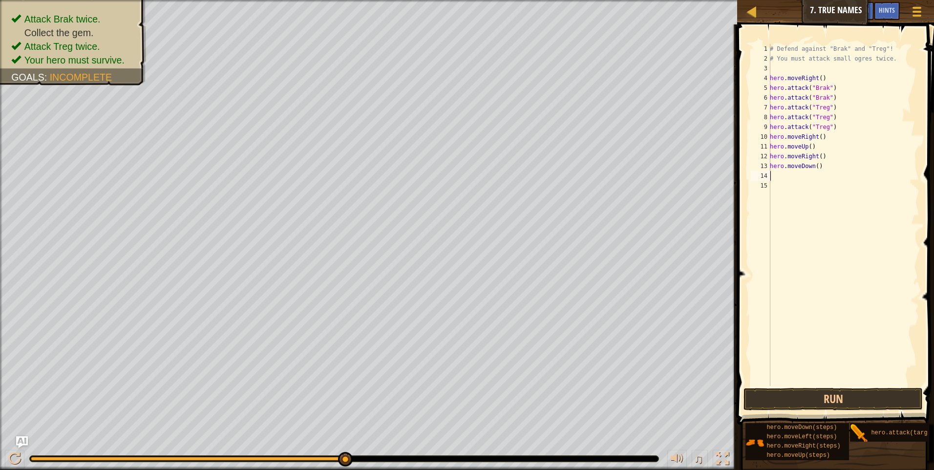
type textarea "h"
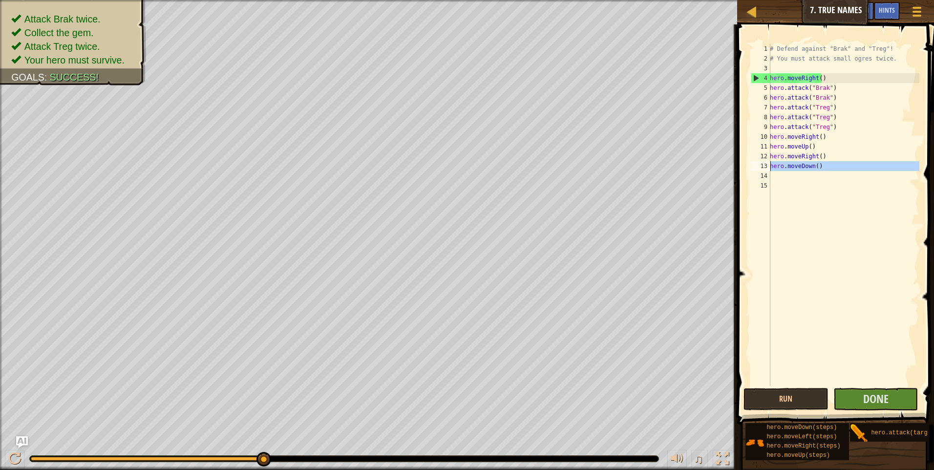
drag, startPoint x: 821, startPoint y: 172, endPoint x: 767, endPoint y: 169, distance: 54.7
click at [767, 169] on div "1 2 3 4 5 6 7 8 9 10 11 12 13 14 15 # Defend against "Brak" and "Treg"! # You m…" at bounding box center [834, 215] width 170 height 342
type textarea "hero.moveDown()"
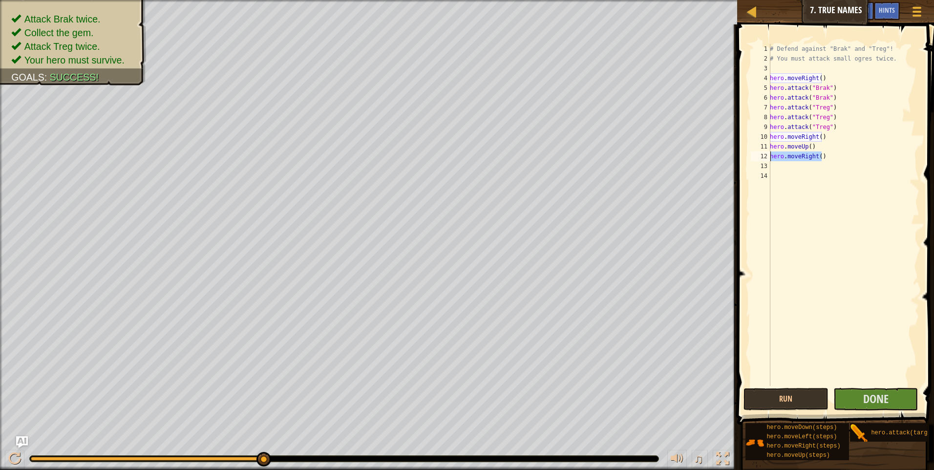
drag, startPoint x: 827, startPoint y: 154, endPoint x: 764, endPoint y: 157, distance: 62.6
click at [764, 157] on div "1 2 3 4 5 6 7 8 9 10 11 12 13 14 # Defend against "Brak" and "Treg"! # You must…" at bounding box center [834, 215] width 170 height 342
type textarea "hero.moveRight()"
drag, startPoint x: 814, startPoint y: 146, endPoint x: 768, endPoint y: 145, distance: 45.5
click at [768, 145] on div "1 2 3 4 5 6 7 8 9 10 11 12 13 14 # Defend against "Brak" and "Treg"! # You must…" at bounding box center [834, 215] width 170 height 342
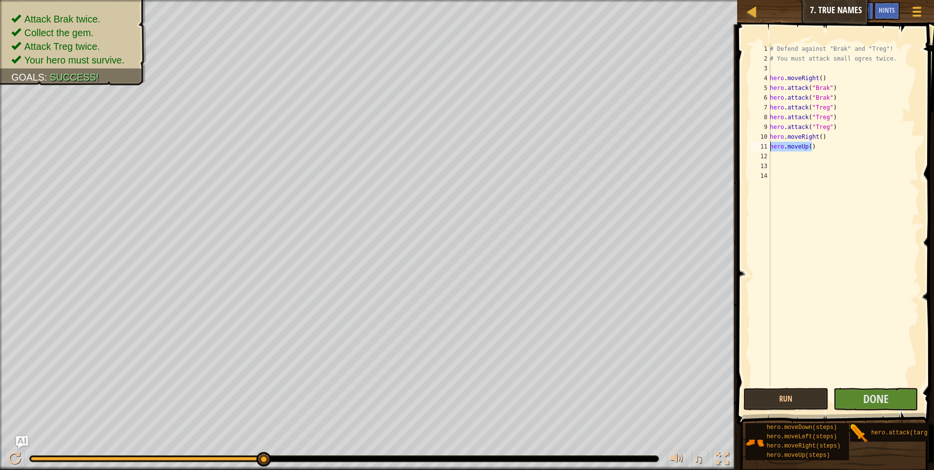
type textarea "hero.moveUp()"
drag, startPoint x: 825, startPoint y: 73, endPoint x: 823, endPoint y: 79, distance: 6.2
click at [823, 79] on div "# Defend against "Brak" and "Treg"! # You must attack small ogres twice. hero .…" at bounding box center [843, 224] width 151 height 361
type textarea "hero.moveRight()"
click at [887, 407] on button "Done" at bounding box center [875, 399] width 85 height 22
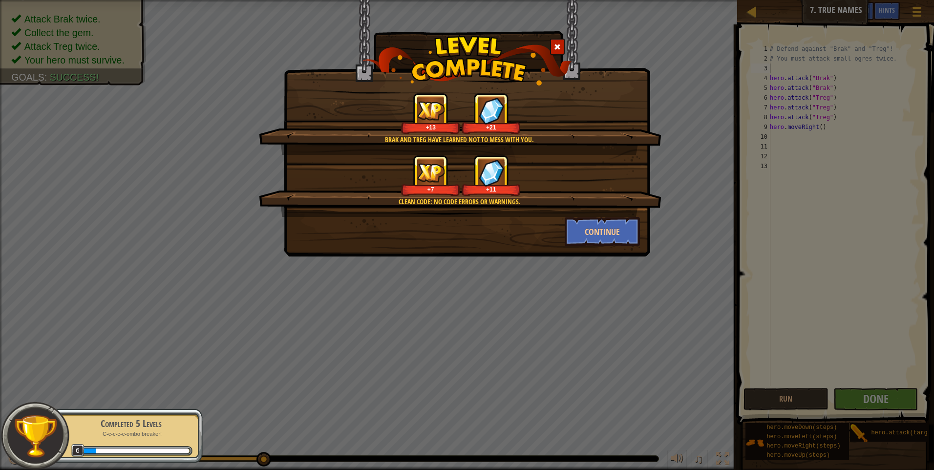
click at [608, 216] on div "Clean code: no code errors or warnings. +7 +11" at bounding box center [460, 186] width 402 height 62
click at [595, 231] on button "Continue" at bounding box center [603, 231] width 76 height 29
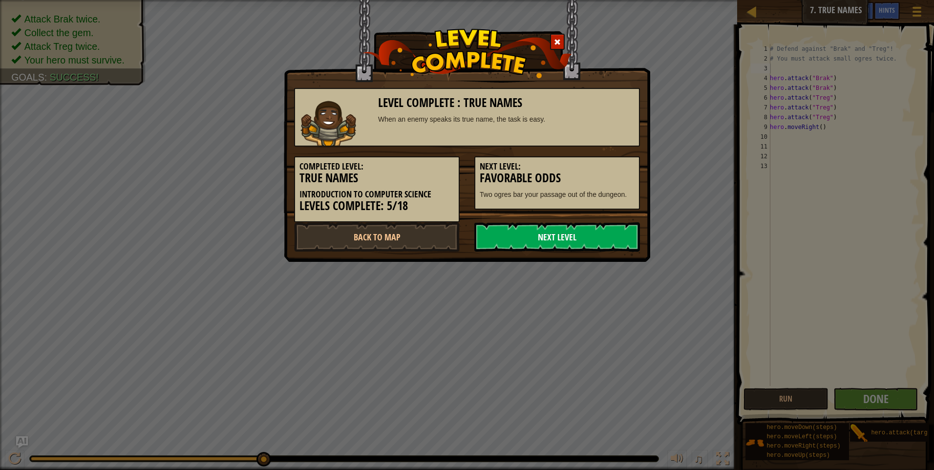
click at [583, 229] on link "Next Level" at bounding box center [557, 236] width 166 height 29
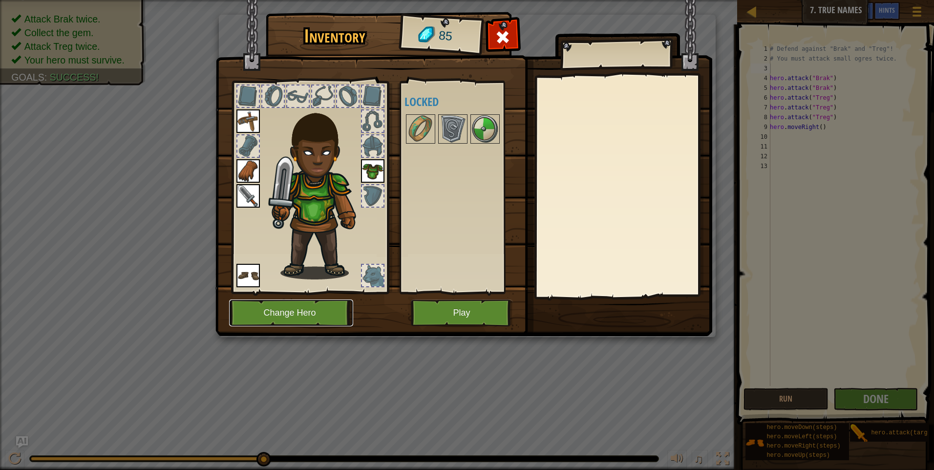
click at [290, 313] on button "Change Hero" at bounding box center [291, 312] width 124 height 27
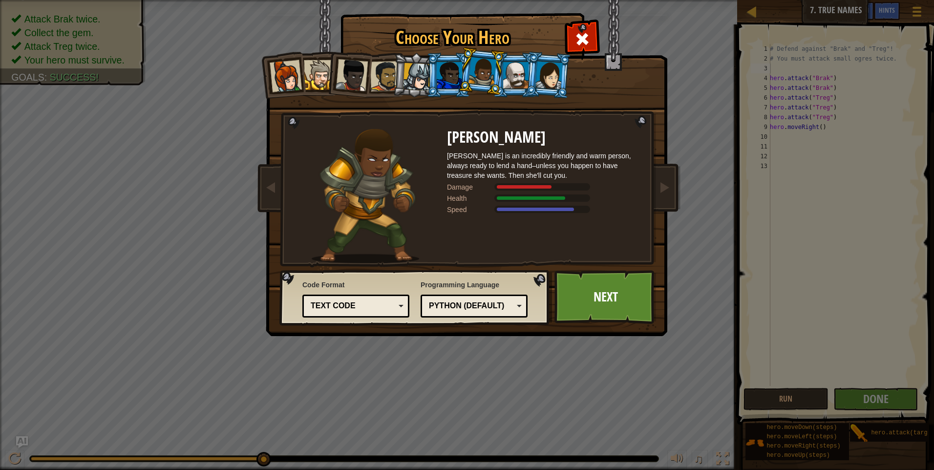
click at [428, 77] on li at bounding box center [448, 75] width 44 height 44
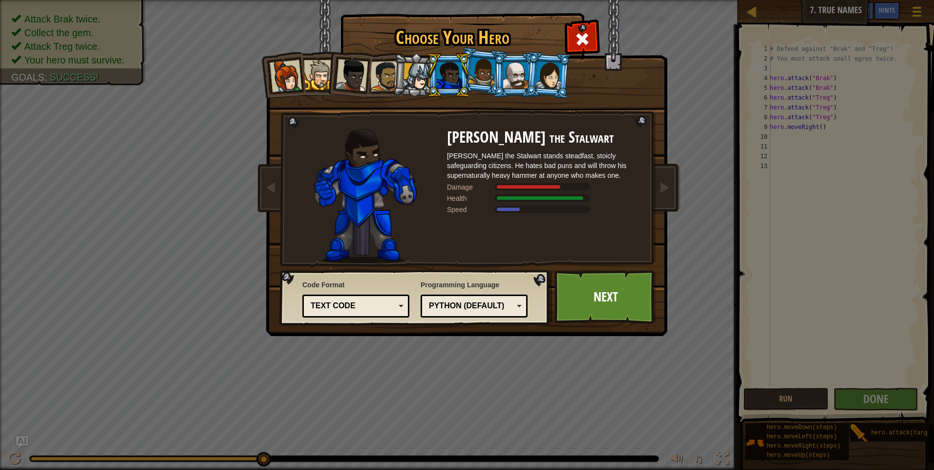
click at [508, 70] on div at bounding box center [515, 75] width 25 height 26
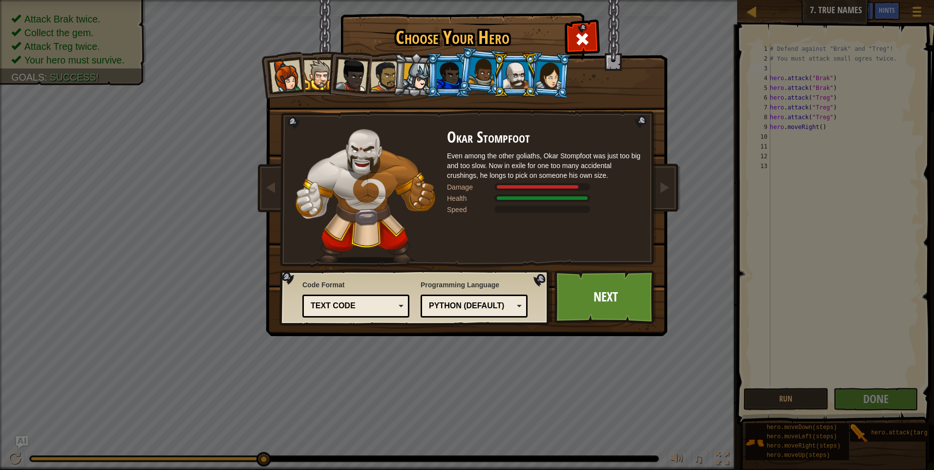
click at [554, 75] on div at bounding box center [548, 75] width 27 height 28
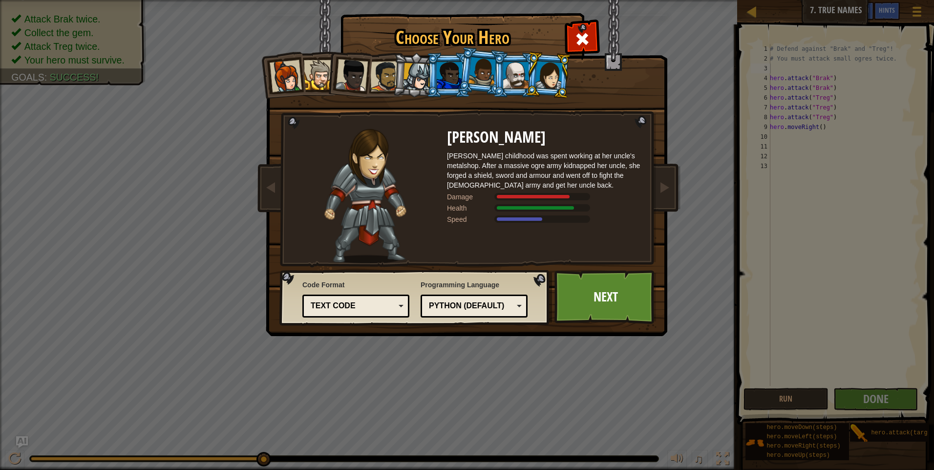
click at [273, 80] on div at bounding box center [286, 76] width 32 height 32
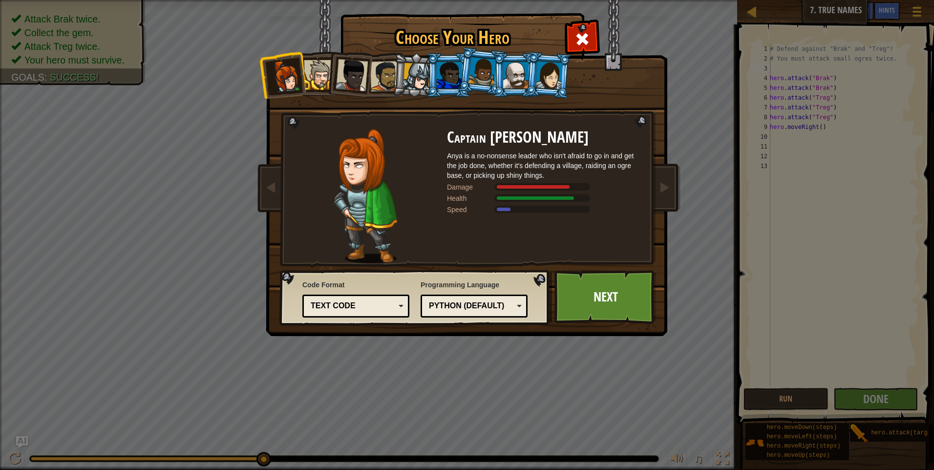
click at [316, 61] on div at bounding box center [319, 75] width 30 height 30
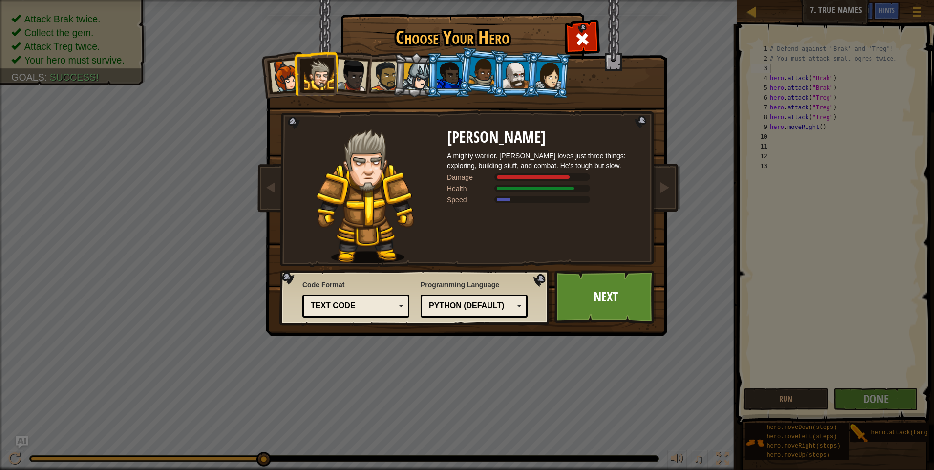
click at [434, 73] on li at bounding box center [448, 75] width 44 height 44
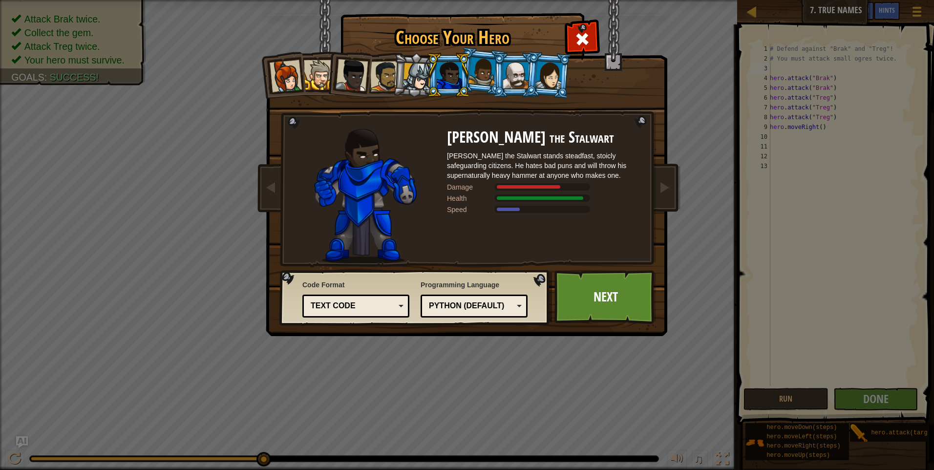
click at [424, 84] on div at bounding box center [417, 77] width 28 height 28
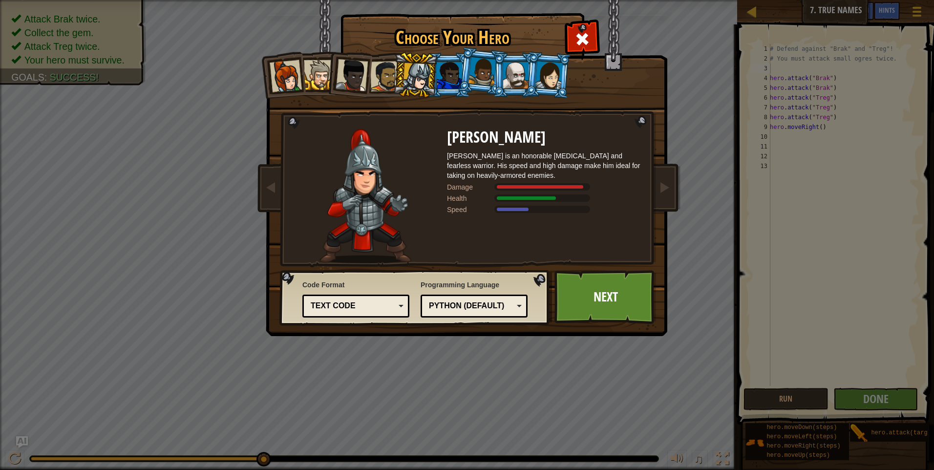
click at [445, 68] on div at bounding box center [449, 75] width 25 height 26
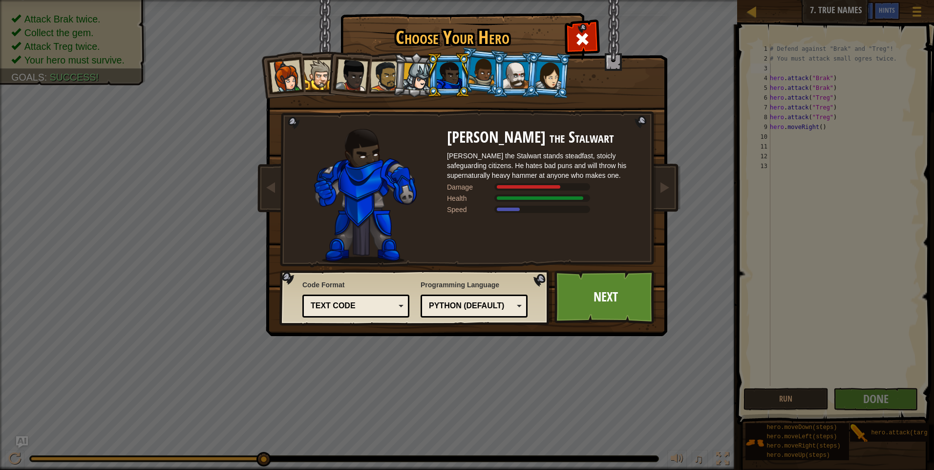
click at [480, 62] on div at bounding box center [482, 71] width 28 height 29
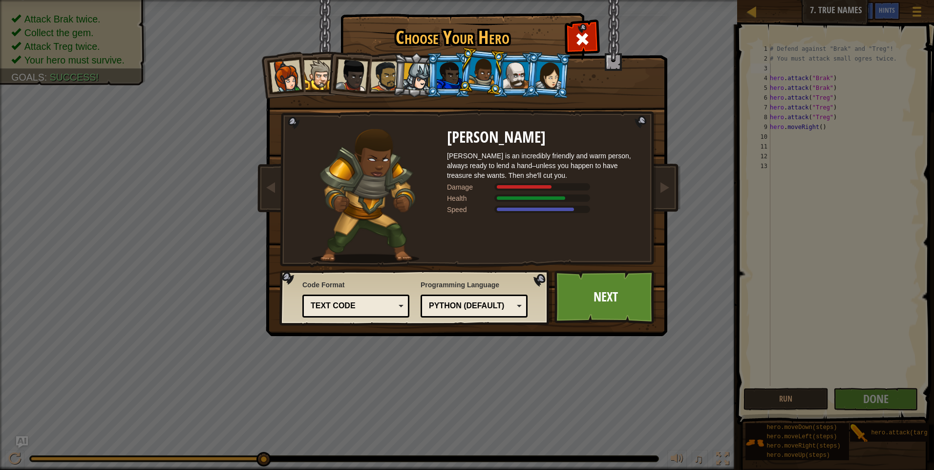
click at [521, 66] on div at bounding box center [515, 75] width 25 height 26
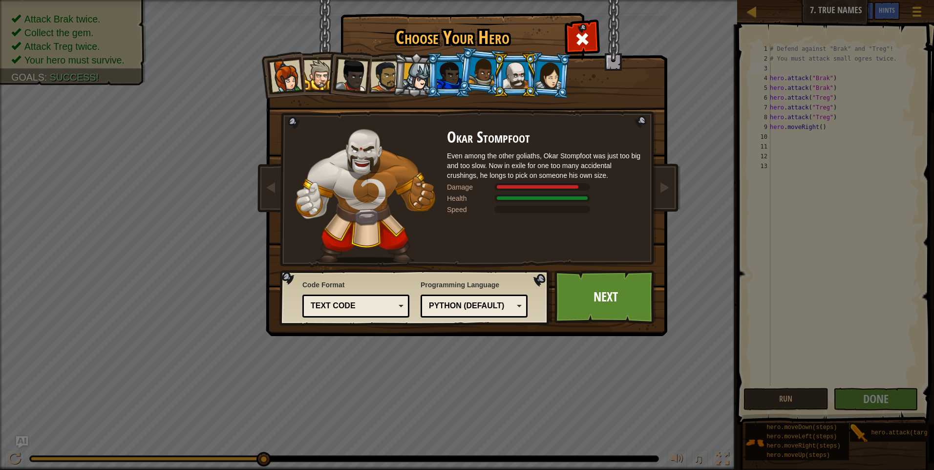
click at [475, 304] on div "Python (Default)" at bounding box center [471, 305] width 84 height 11
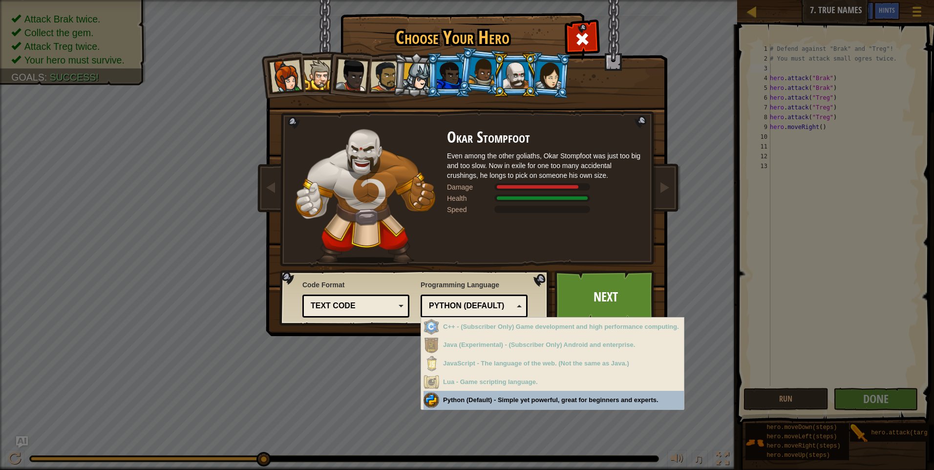
click at [516, 402] on div "Choose Your Hero 85 Captain [PERSON_NAME] Anya is a no-nonsense leader who isn'…" at bounding box center [467, 235] width 934 height 470
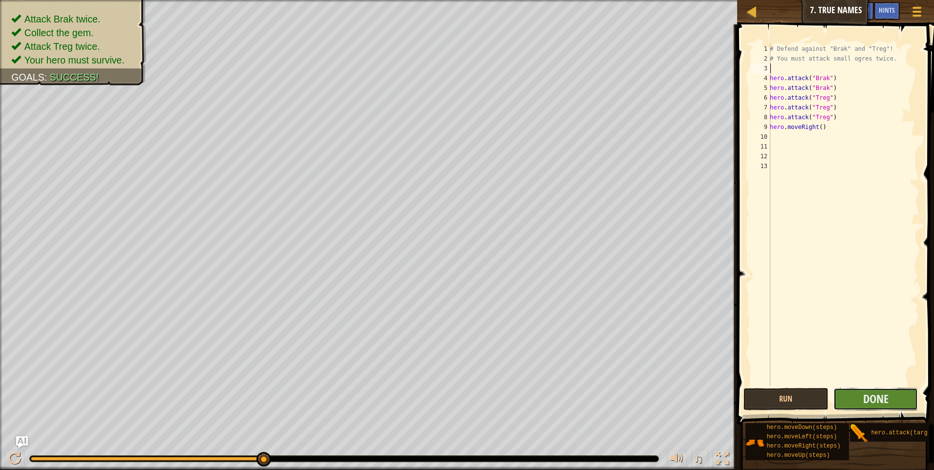
click at [899, 396] on button "Done" at bounding box center [875, 399] width 85 height 22
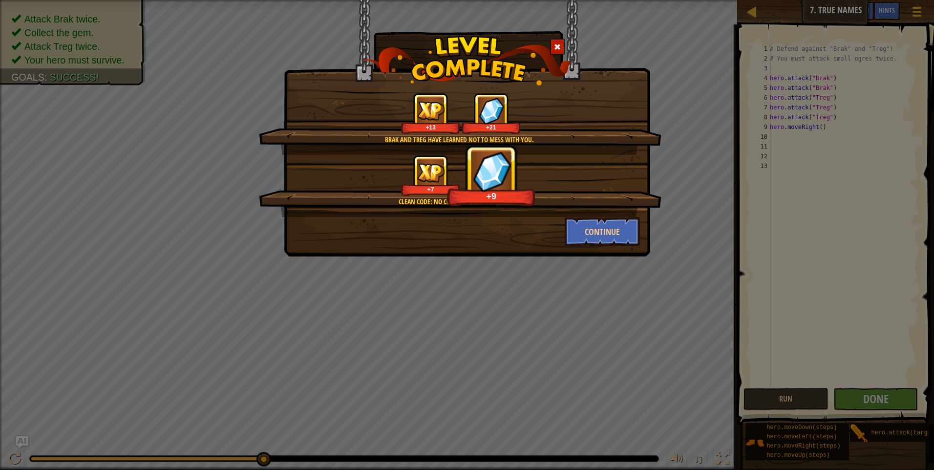
click at [557, 44] on span at bounding box center [557, 46] width 7 height 7
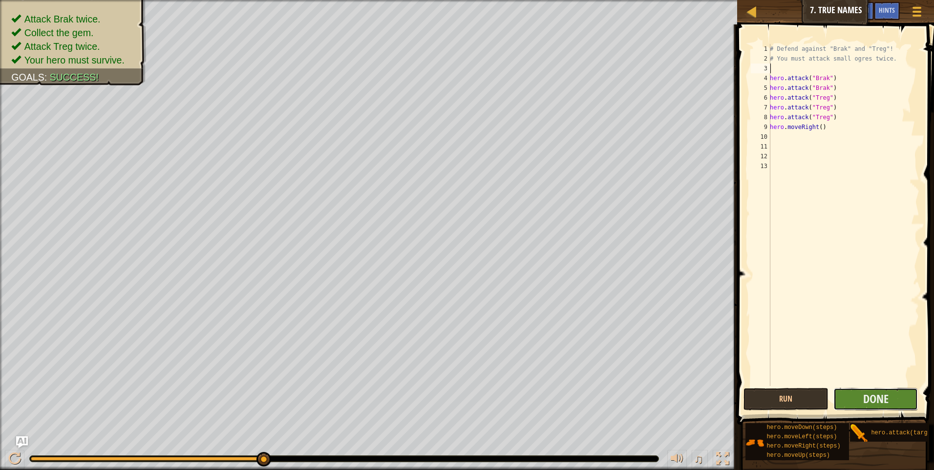
click at [849, 393] on button "Done" at bounding box center [875, 399] width 85 height 22
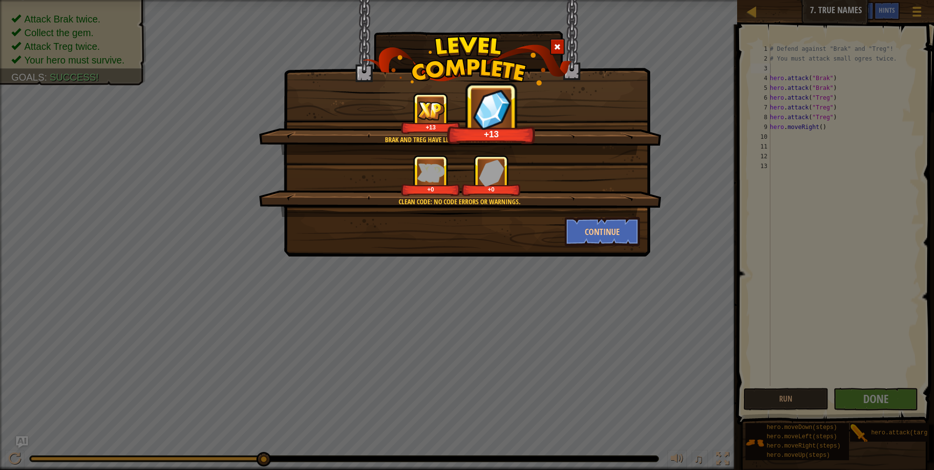
click at [556, 43] on span at bounding box center [557, 46] width 7 height 7
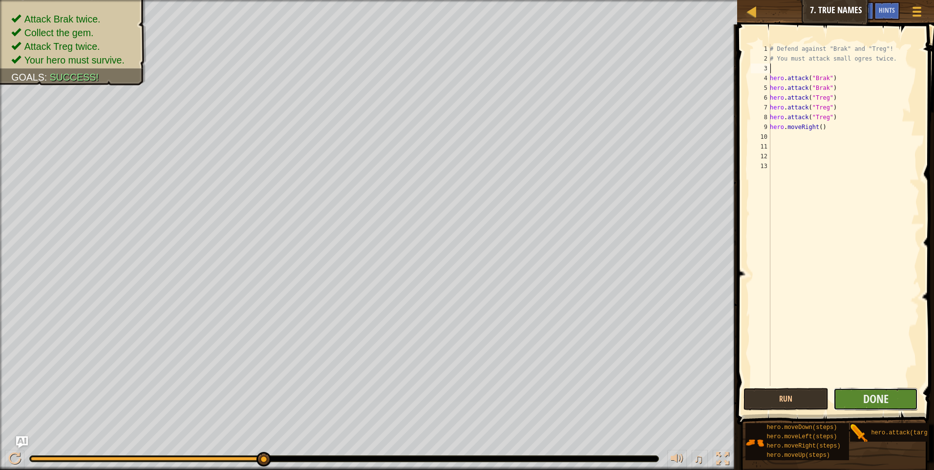
click at [858, 390] on button "Done" at bounding box center [875, 399] width 85 height 22
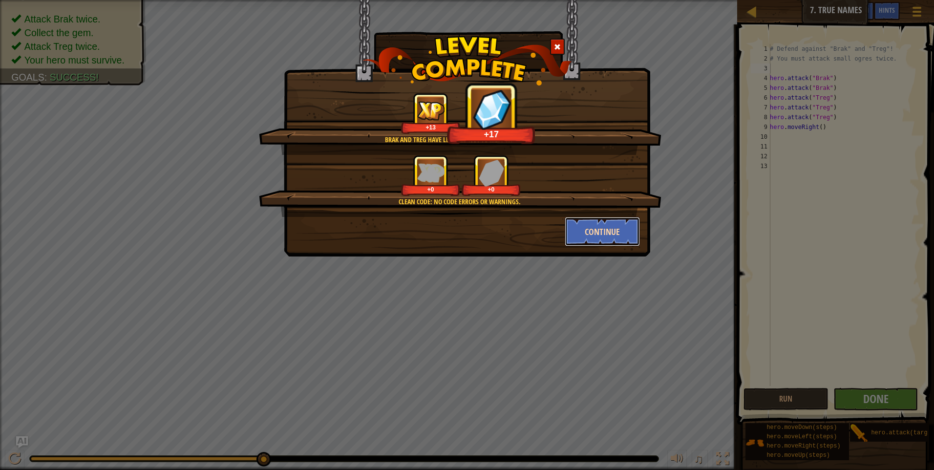
click at [594, 227] on button "Continue" at bounding box center [603, 231] width 76 height 29
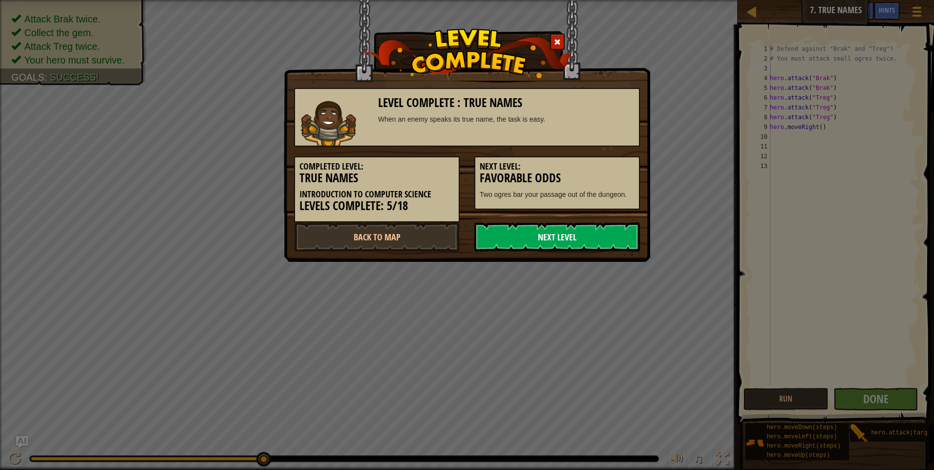
click at [604, 236] on link "Next Level" at bounding box center [557, 236] width 166 height 29
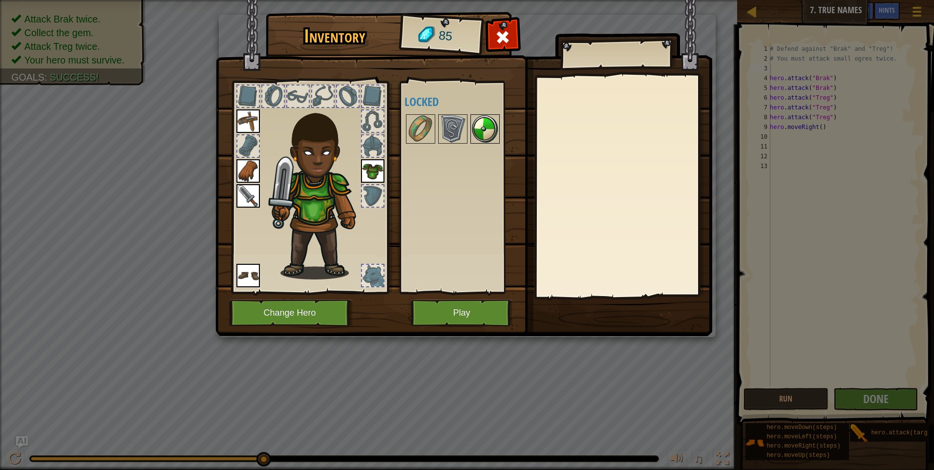
click at [489, 132] on img at bounding box center [484, 128] width 27 height 27
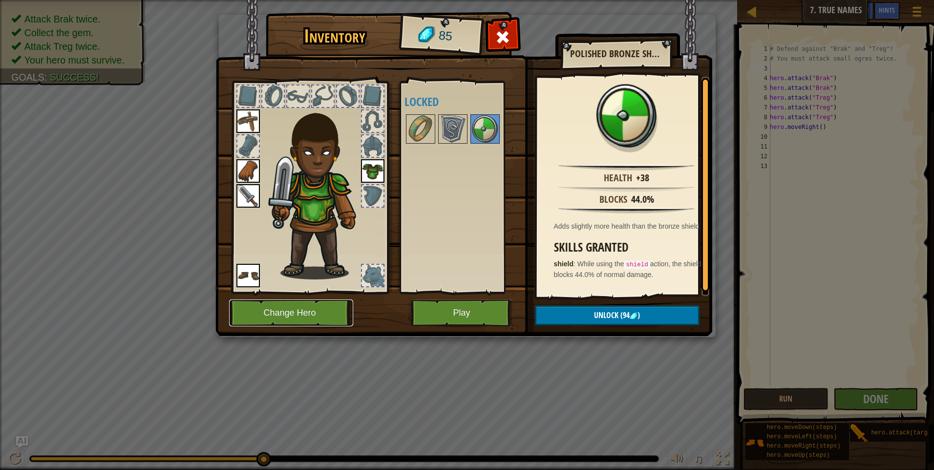
click at [340, 315] on button "Change Hero" at bounding box center [291, 312] width 124 height 27
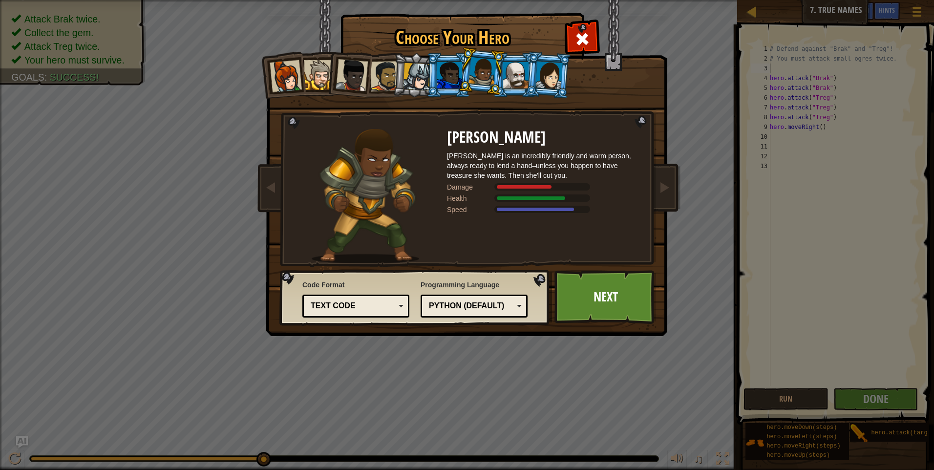
click at [449, 84] on div at bounding box center [449, 75] width 25 height 26
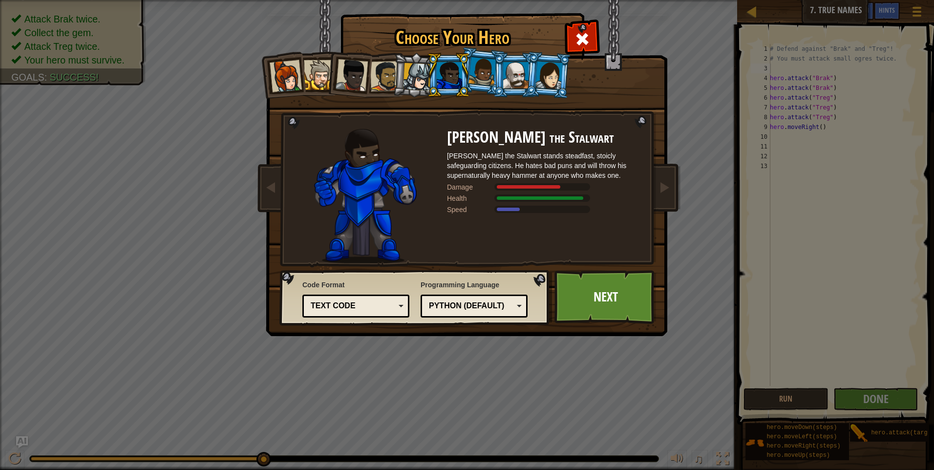
click at [505, 82] on div at bounding box center [515, 75] width 25 height 26
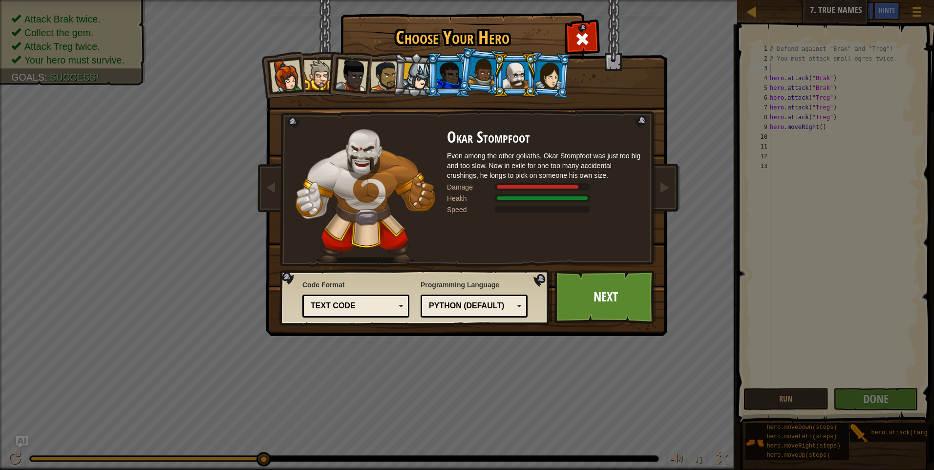
click at [456, 84] on div at bounding box center [449, 75] width 25 height 26
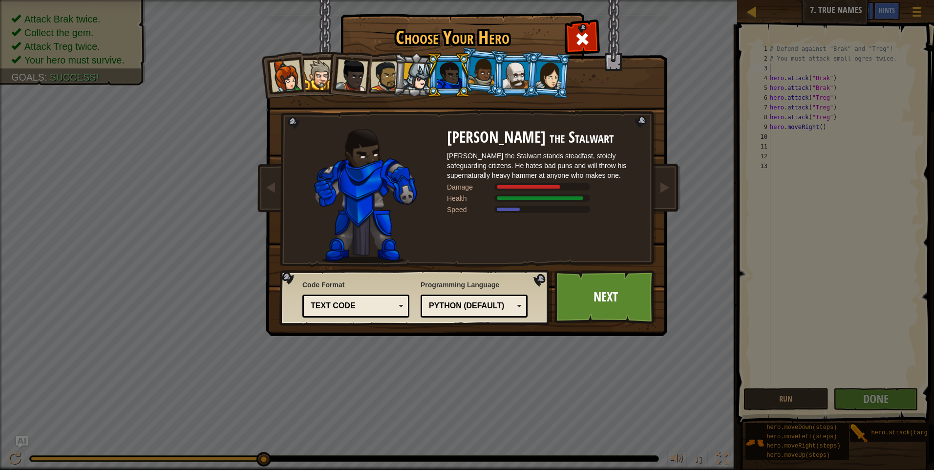
click at [525, 65] on div at bounding box center [515, 75] width 25 height 26
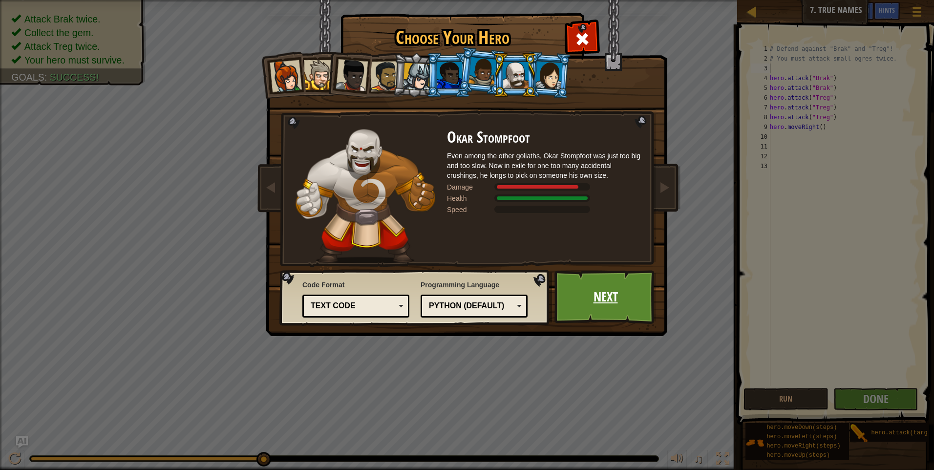
click at [581, 285] on link "Next" at bounding box center [605, 297] width 102 height 54
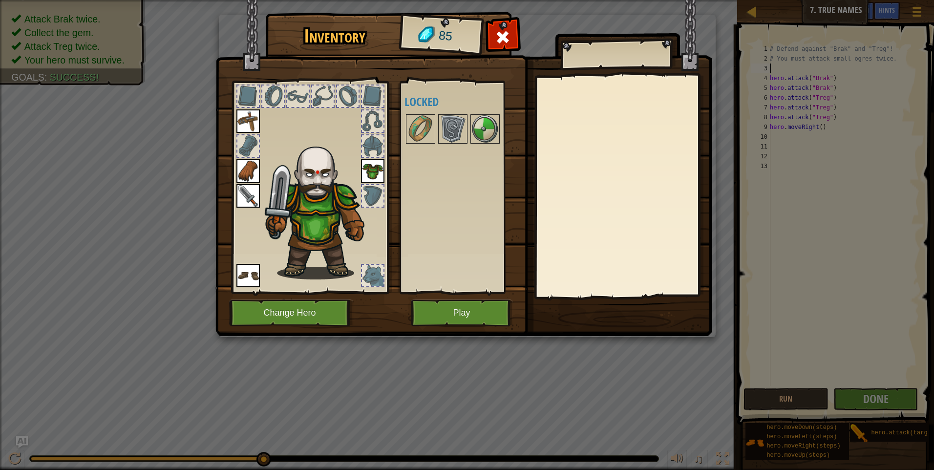
click at [372, 143] on div at bounding box center [372, 145] width 21 height 21
click at [494, 206] on div "Available Equip Equip Equip Equip Equip (double-click to equip) Locked" at bounding box center [465, 187] width 123 height 204
click at [425, 128] on img at bounding box center [420, 128] width 27 height 27
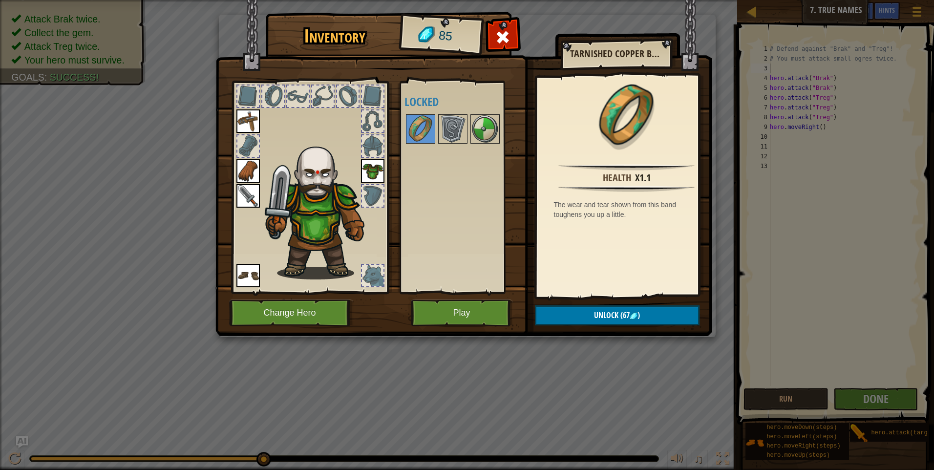
click at [467, 137] on div at bounding box center [465, 129] width 123 height 32
click at [459, 133] on img at bounding box center [452, 128] width 27 height 27
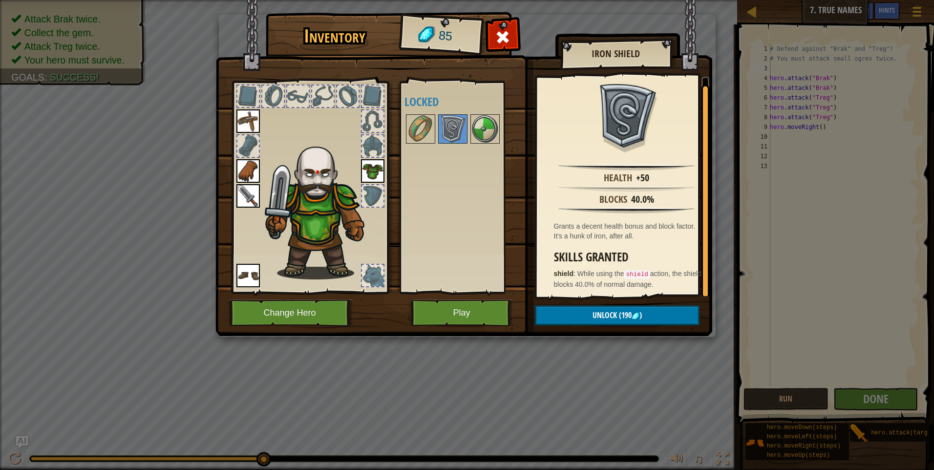
scroll to position [2, 0]
click at [456, 122] on img at bounding box center [452, 128] width 27 height 27
click at [456, 320] on button "Play" at bounding box center [462, 312] width 102 height 27
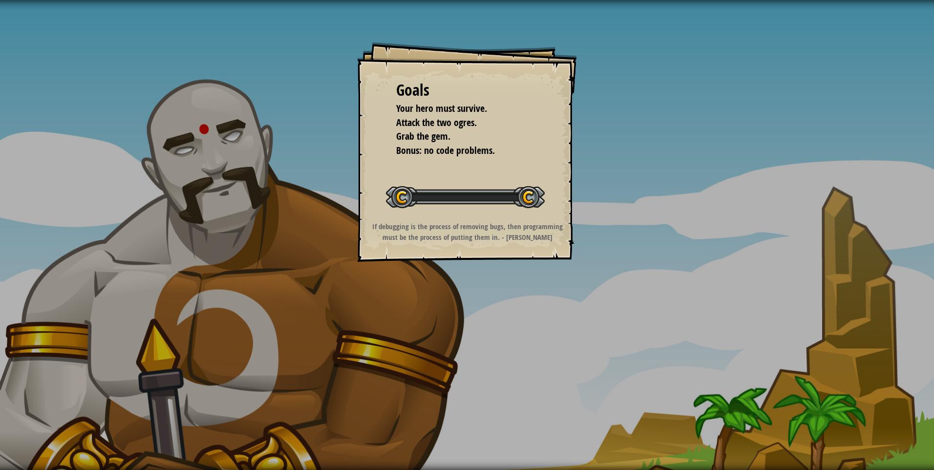
click at [456, 320] on div "Goals Your hero must survive. Attack the two ogres. Grab the gem. Bonus: no cod…" at bounding box center [467, 235] width 934 height 470
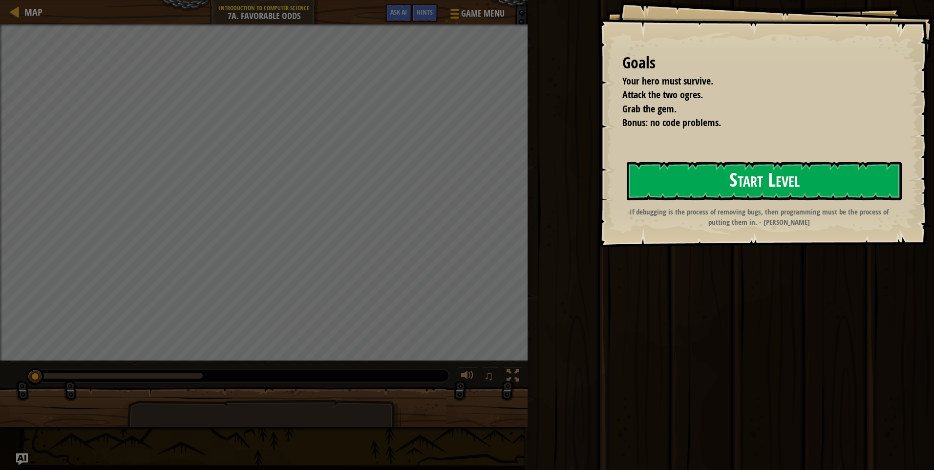
click at [798, 191] on button "Start Level" at bounding box center [764, 181] width 275 height 39
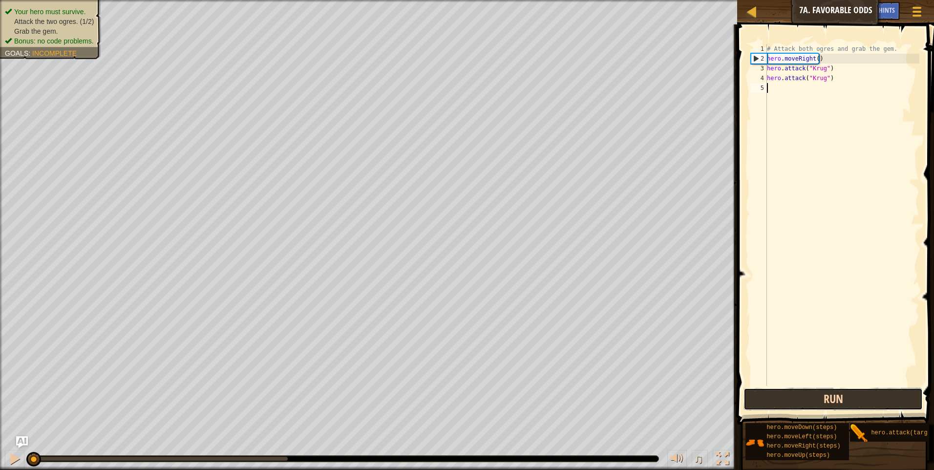
click at [814, 392] on button "Run" at bounding box center [832, 399] width 179 height 22
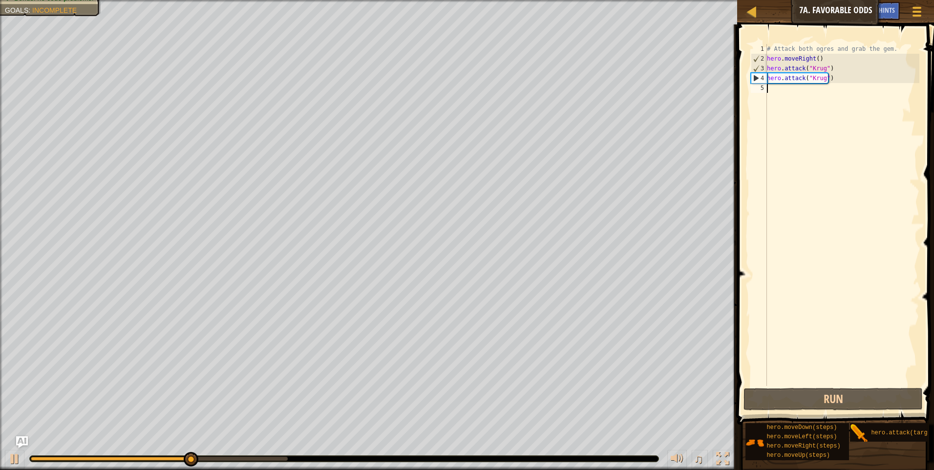
click at [778, 96] on div "# Attack both ogres and grab the gem. hero . moveRight ( ) hero . attack ( "[PE…" at bounding box center [842, 224] width 154 height 361
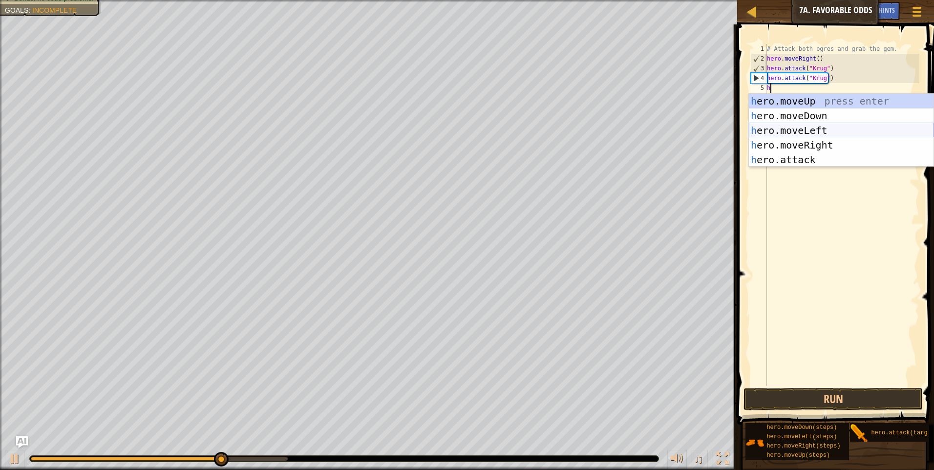
scroll to position [4, 0]
click at [845, 82] on div "# Attack both ogres and grab the gem. hero . moveRight ( ) hero . attack ( "[PE…" at bounding box center [842, 224] width 154 height 361
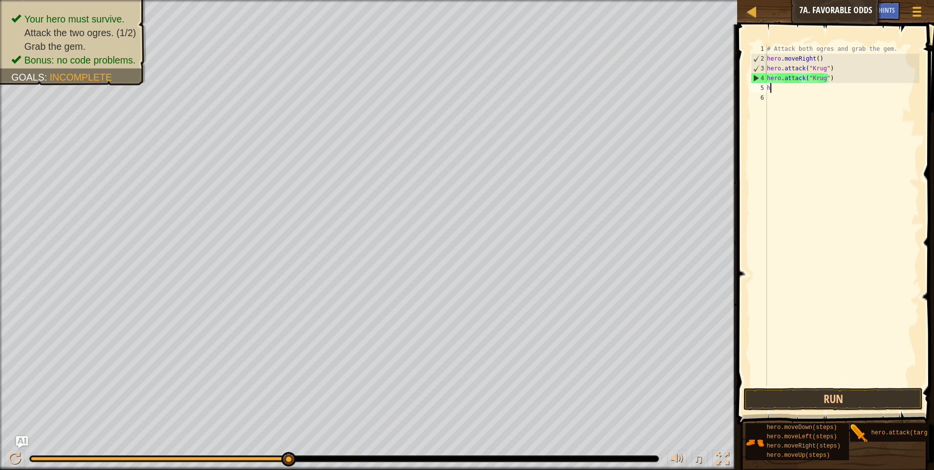
click at [775, 89] on div "# Attack both ogres and grab the gem. hero . moveRight ( ) hero . attack ( "[PE…" at bounding box center [842, 224] width 154 height 361
type textarea "h"
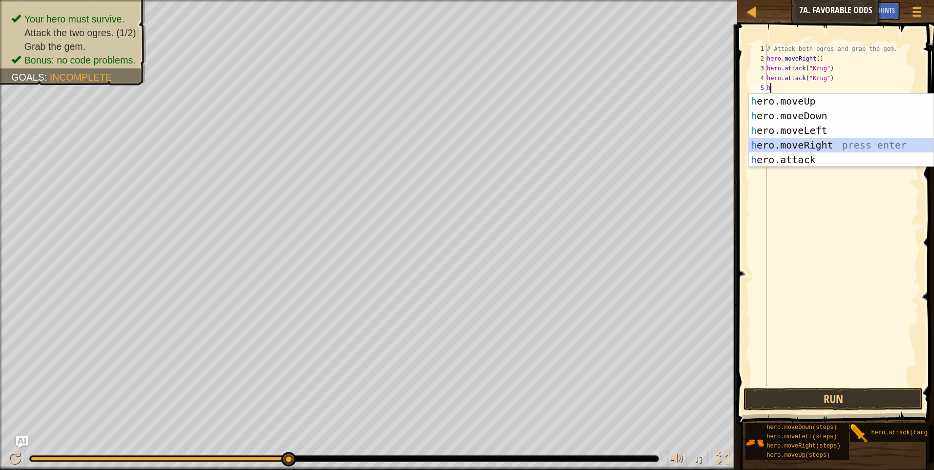
click at [816, 147] on div "h ero.moveUp press enter h ero.moveDown press enter h ero.moveLeft press enter …" at bounding box center [841, 145] width 185 height 103
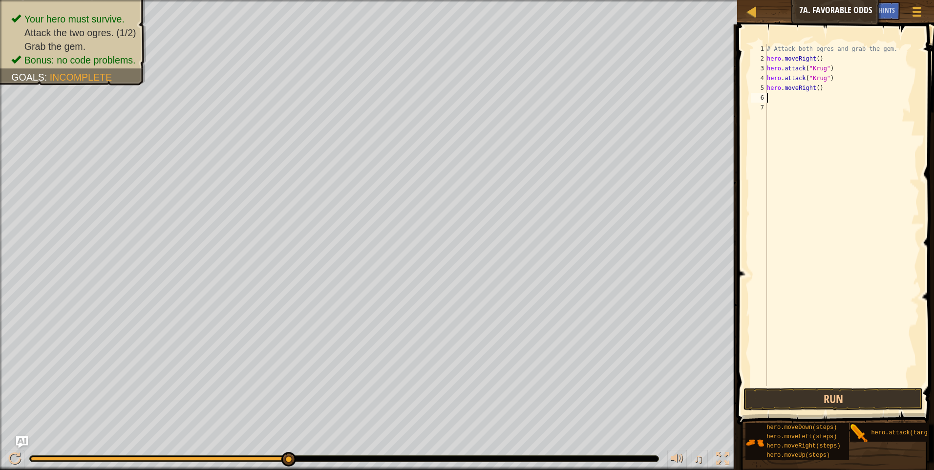
type textarea "h"
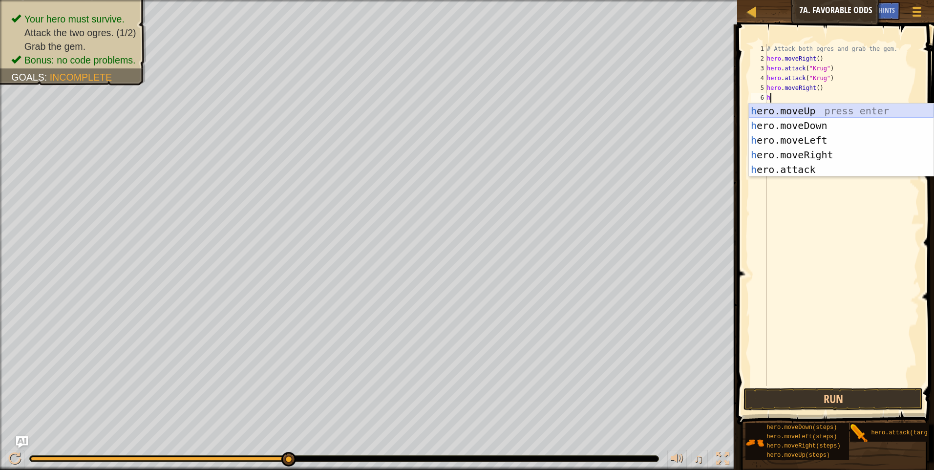
click at [858, 110] on div "h ero.moveUp press enter h ero.moveDown press enter h ero.moveLeft press enter …" at bounding box center [841, 155] width 185 height 103
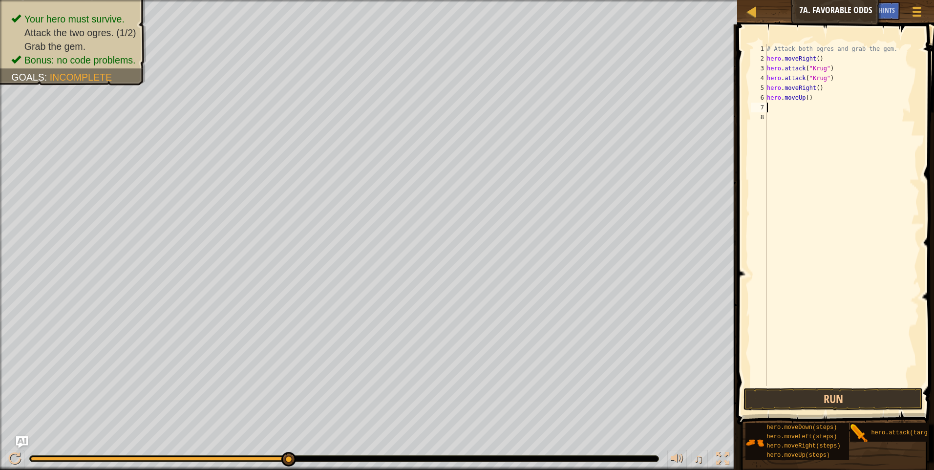
type textarea "h"
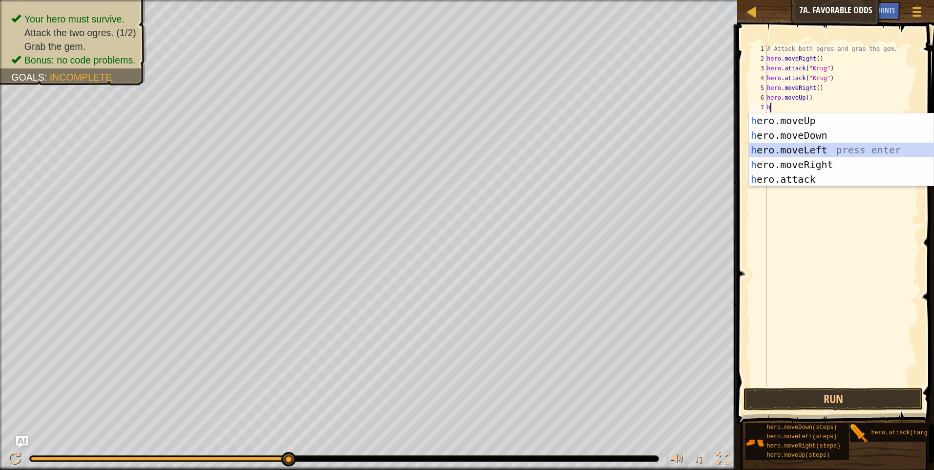
click at [814, 146] on div "h ero.moveUp press enter h ero.moveDown press enter h ero.moveLeft press enter …" at bounding box center [841, 164] width 185 height 103
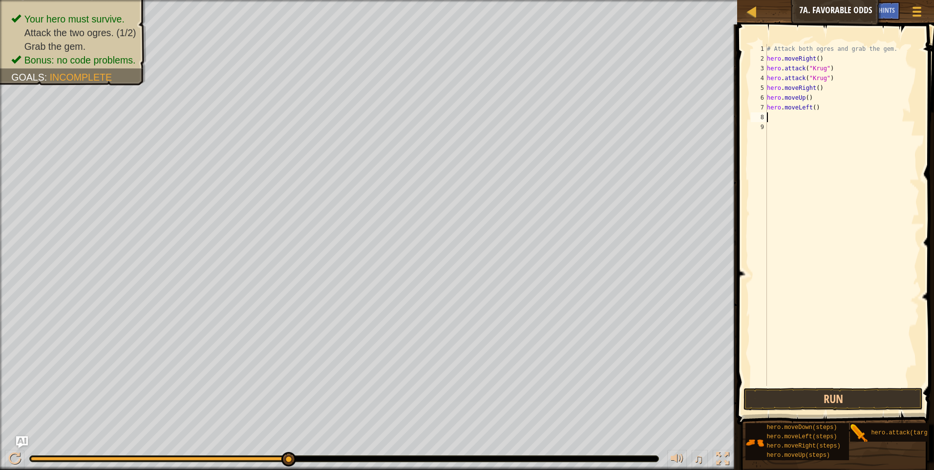
click at [812, 109] on div "# Attack both ogres and grab the gem. hero . moveRight ( ) hero . attack ( "[PE…" at bounding box center [842, 224] width 154 height 361
type textarea "hero.moveLeft(1)"
click at [780, 117] on div "# Attack both ogres and grab the gem. hero . moveRight ( ) hero . attack ( "[PE…" at bounding box center [842, 224] width 154 height 361
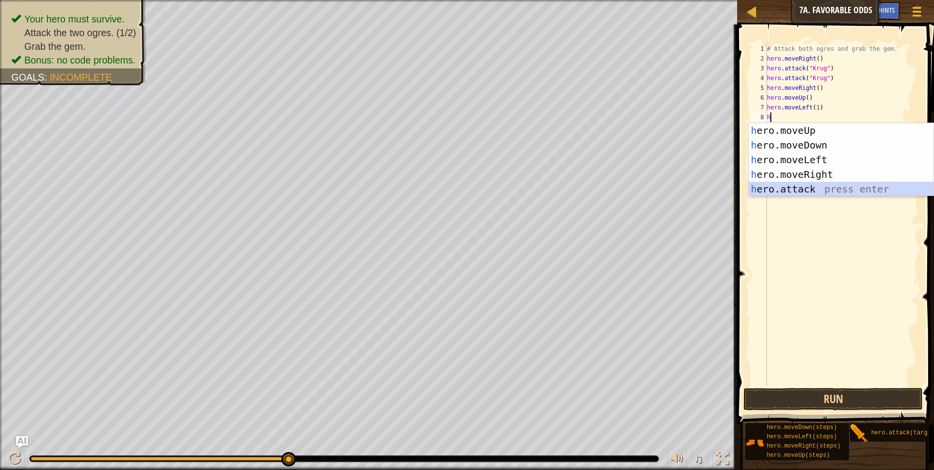
click at [796, 191] on div "h ero.moveUp press enter h ero.moveDown press enter h ero.moveLeft press enter …" at bounding box center [841, 174] width 185 height 103
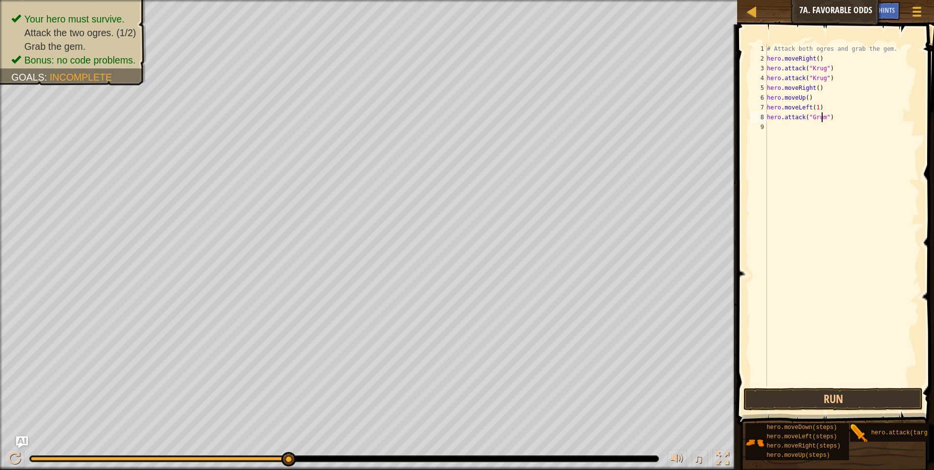
type textarea "hero.attack("Grump")"
click at [785, 127] on div "# Attack both ogres and grab the gem. hero . moveRight ( ) hero . attack ( "[PE…" at bounding box center [842, 224] width 154 height 361
type textarea "h"
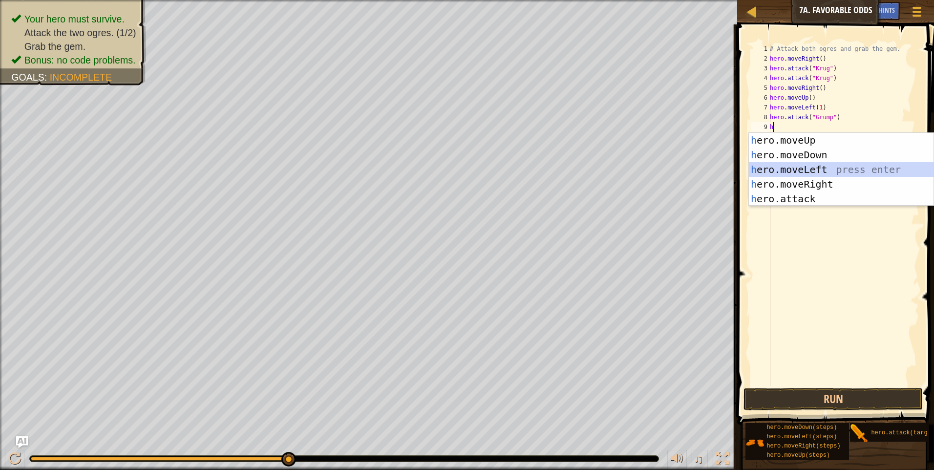
click at [792, 168] on div "h ero.moveUp press enter h ero.moveDown press enter h ero.moveLeft press enter …" at bounding box center [841, 184] width 185 height 103
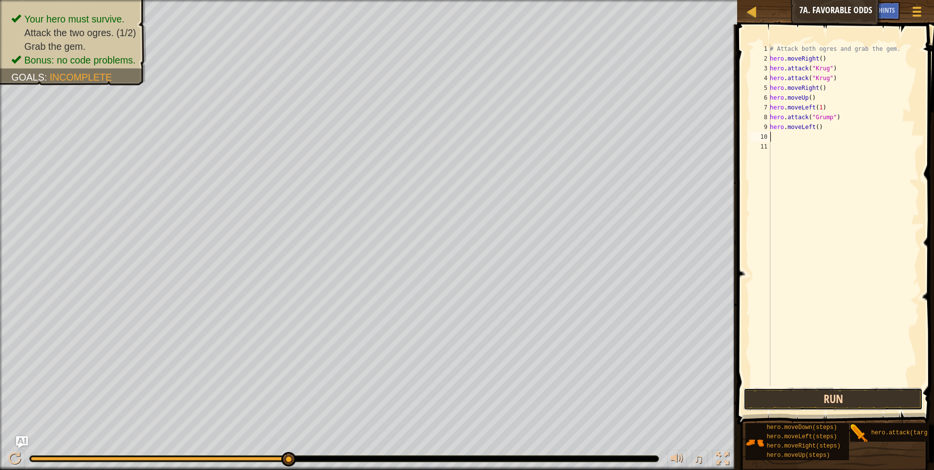
click at [830, 403] on button "Run" at bounding box center [832, 399] width 179 height 22
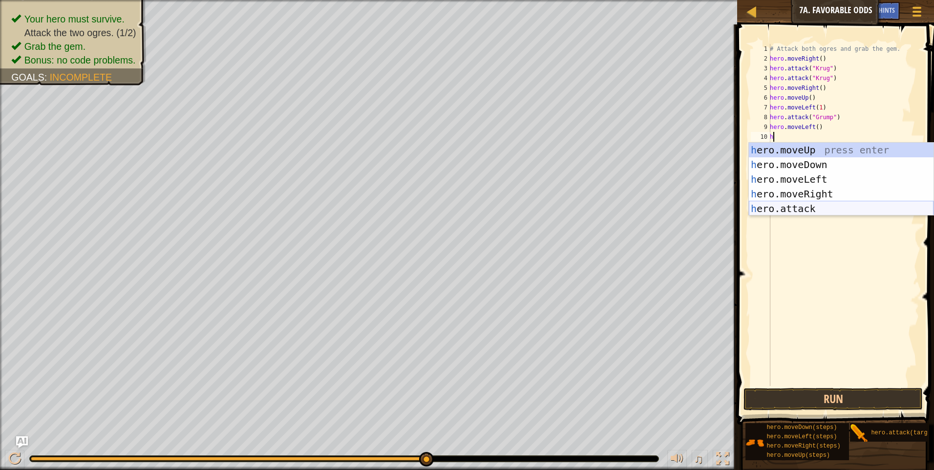
click at [808, 202] on div "h ero.moveUp press enter h ero.moveDown press enter h ero.moveLeft press enter …" at bounding box center [841, 194] width 185 height 103
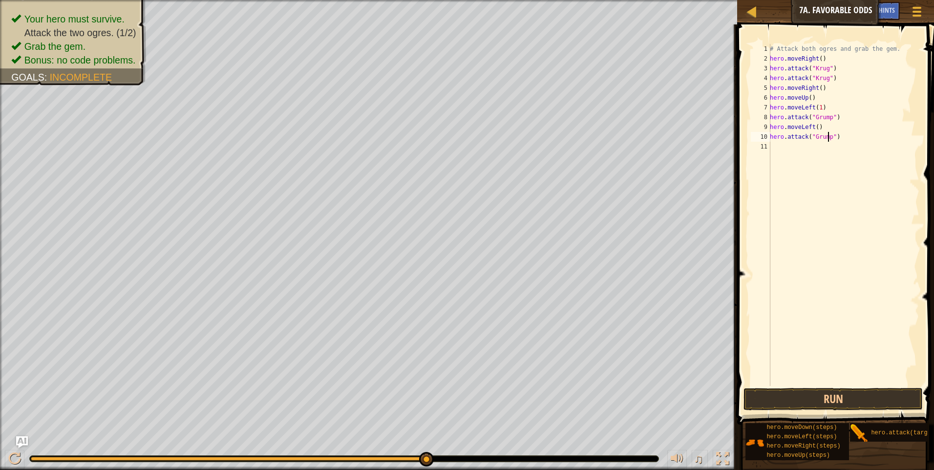
scroll to position [4, 5]
type textarea "hero.attack("Grump")"
click at [798, 394] on button "Run" at bounding box center [832, 399] width 179 height 22
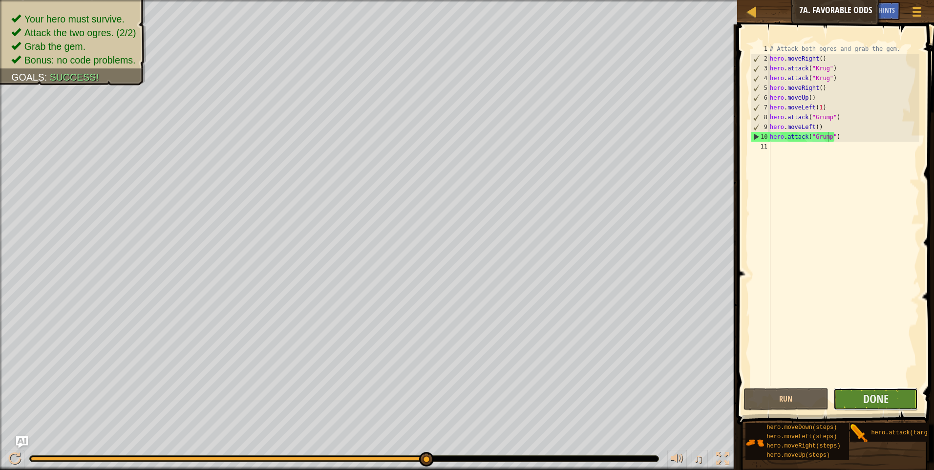
click at [890, 404] on button "Done" at bounding box center [875, 399] width 85 height 22
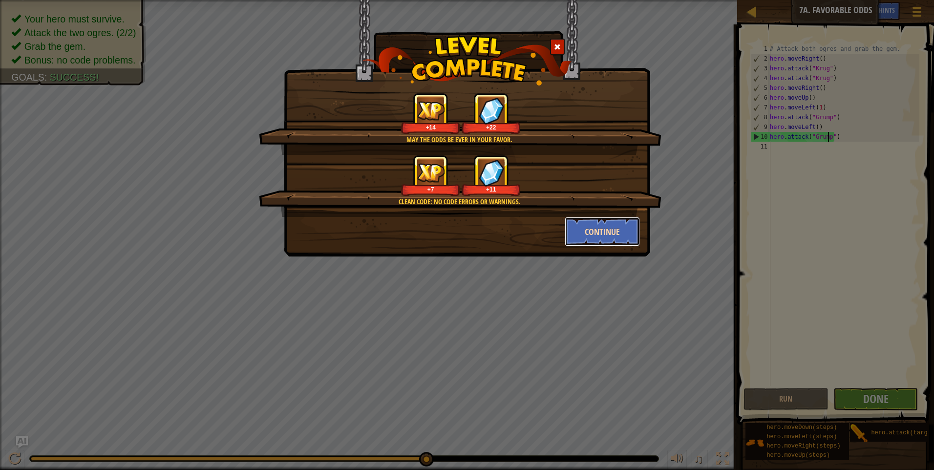
click at [597, 241] on button "Continue" at bounding box center [603, 231] width 76 height 29
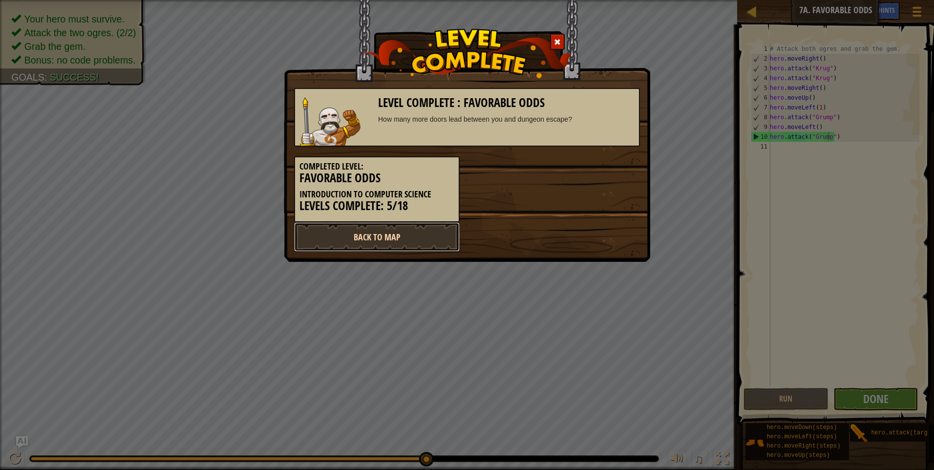
click at [414, 238] on link "Back to Map" at bounding box center [377, 236] width 166 height 29
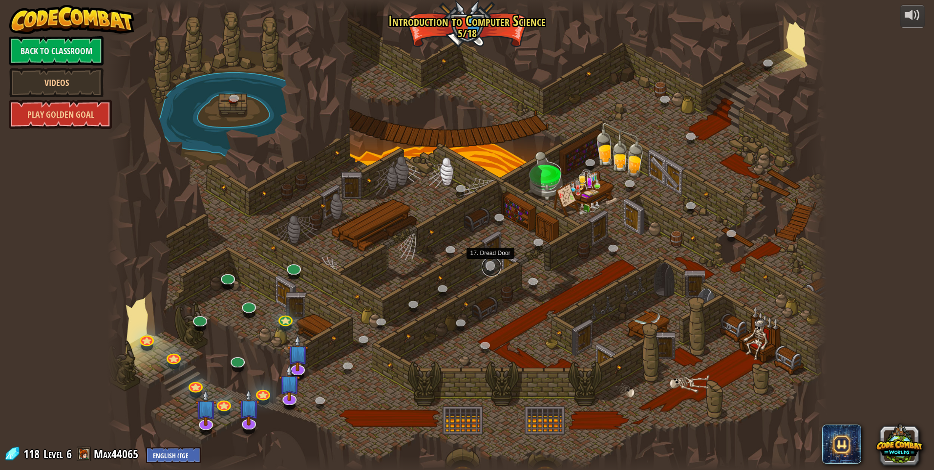
click at [486, 267] on link at bounding box center [491, 267] width 20 height 20
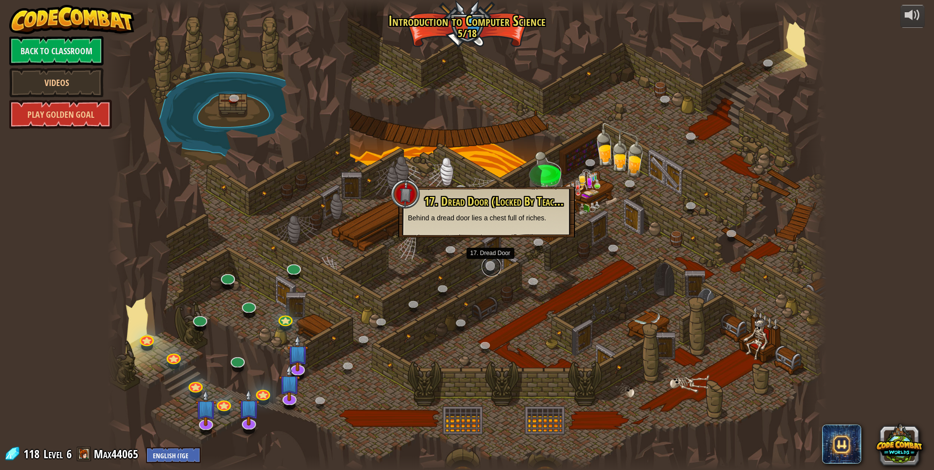
click at [486, 267] on link at bounding box center [491, 267] width 20 height 20
drag, startPoint x: 565, startPoint y: 251, endPoint x: 580, endPoint y: 247, distance: 15.9
click at [565, 251] on div at bounding box center [466, 235] width 719 height 470
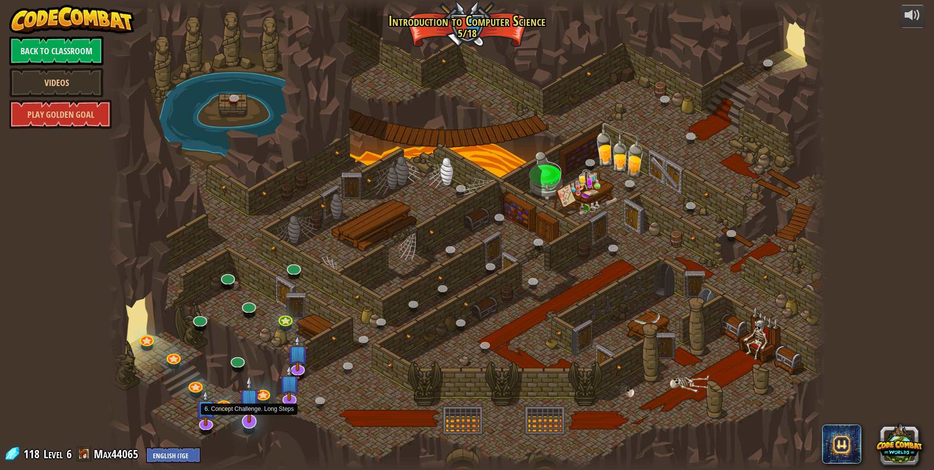
click at [246, 407] on img at bounding box center [249, 399] width 21 height 48
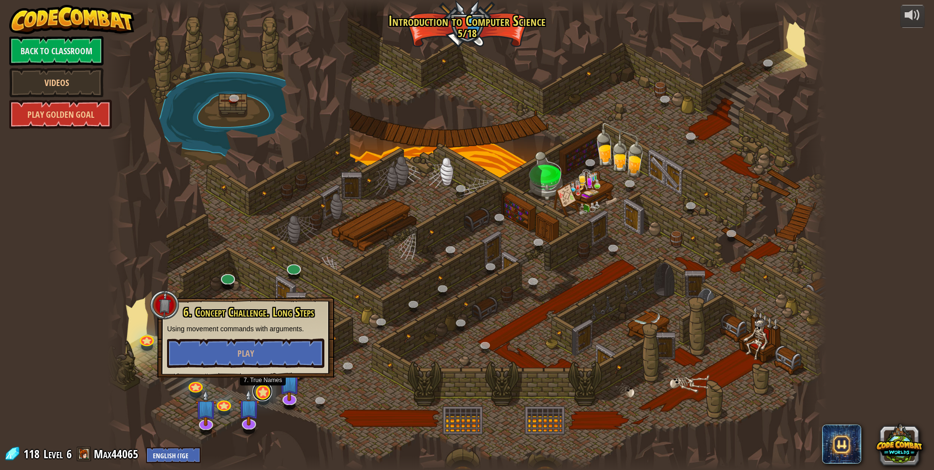
click at [263, 392] on link at bounding box center [262, 391] width 20 height 20
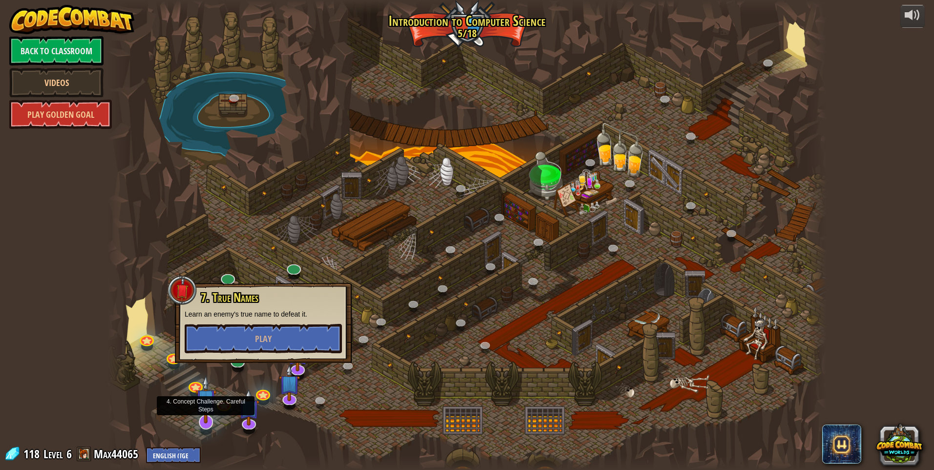
click at [206, 406] on img at bounding box center [205, 399] width 21 height 48
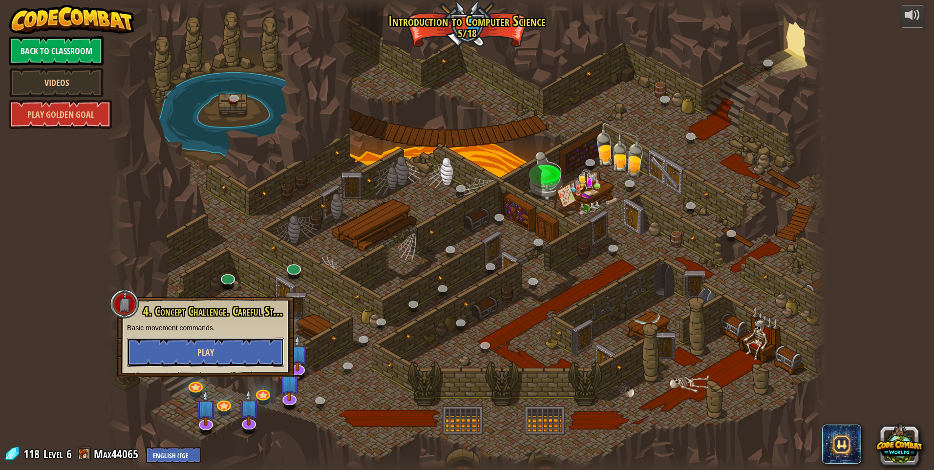
click at [260, 352] on button "Play" at bounding box center [205, 351] width 157 height 29
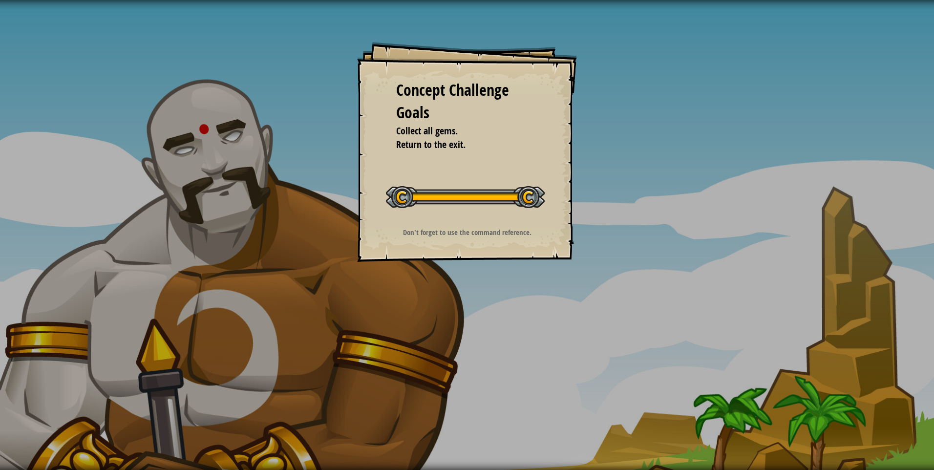
click at [469, 203] on div "Start Concept Challenge" at bounding box center [465, 195] width 159 height 39
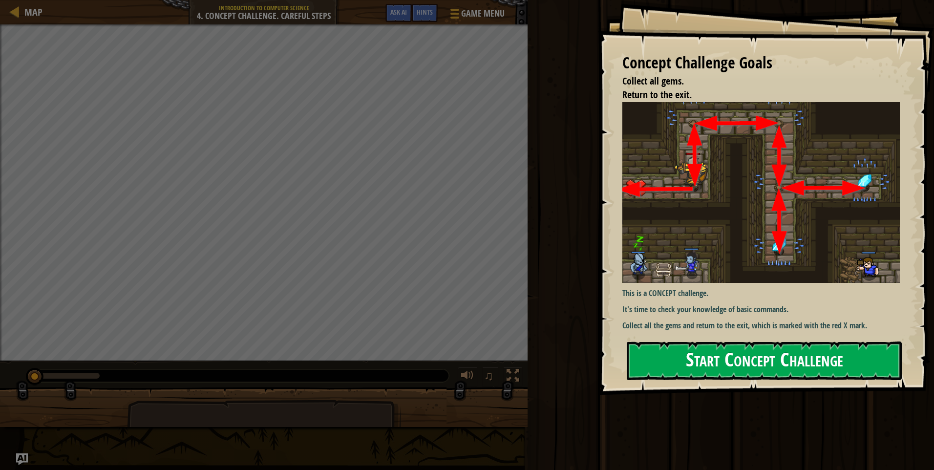
click at [763, 343] on div "Concept Challenge Goals Collect all gems. Return to the exit. This is a CONCEPT…" at bounding box center [766, 197] width 336 height 395
click at [769, 349] on button "Start Concept Challenge" at bounding box center [764, 360] width 275 height 39
